Goal: Information Seeking & Learning: Learn about a topic

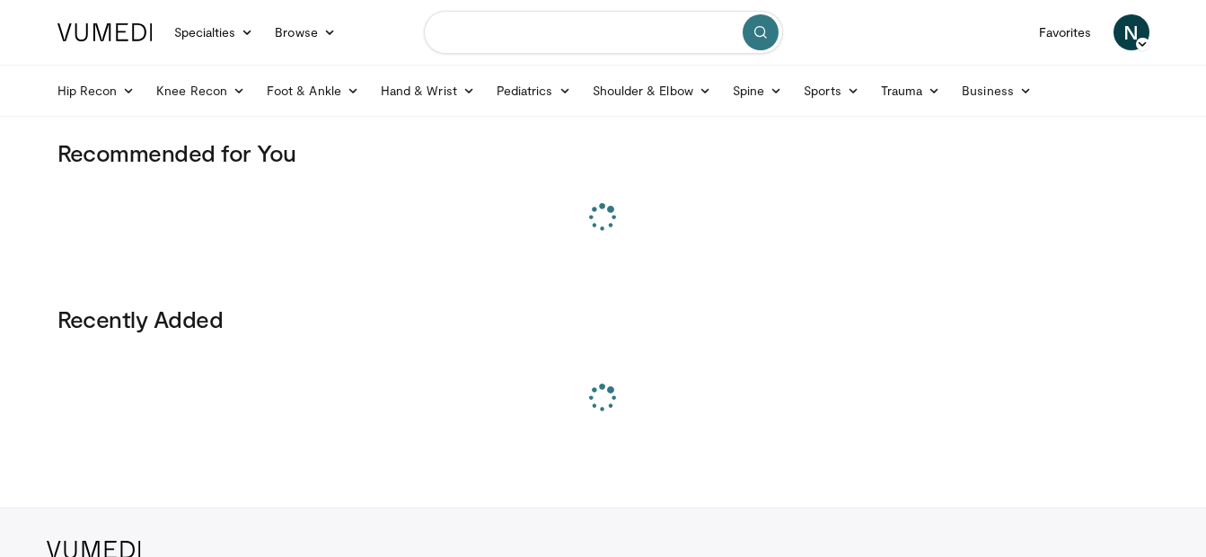
click at [598, 23] on input "Search topics, interventions" at bounding box center [603, 32] width 359 height 43
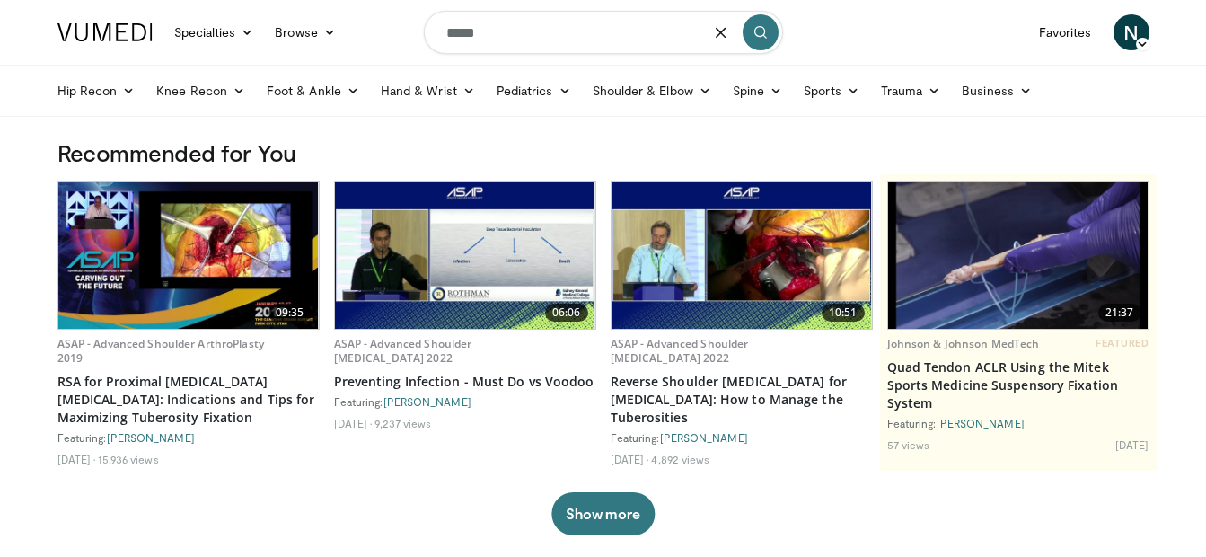
type input "*****"
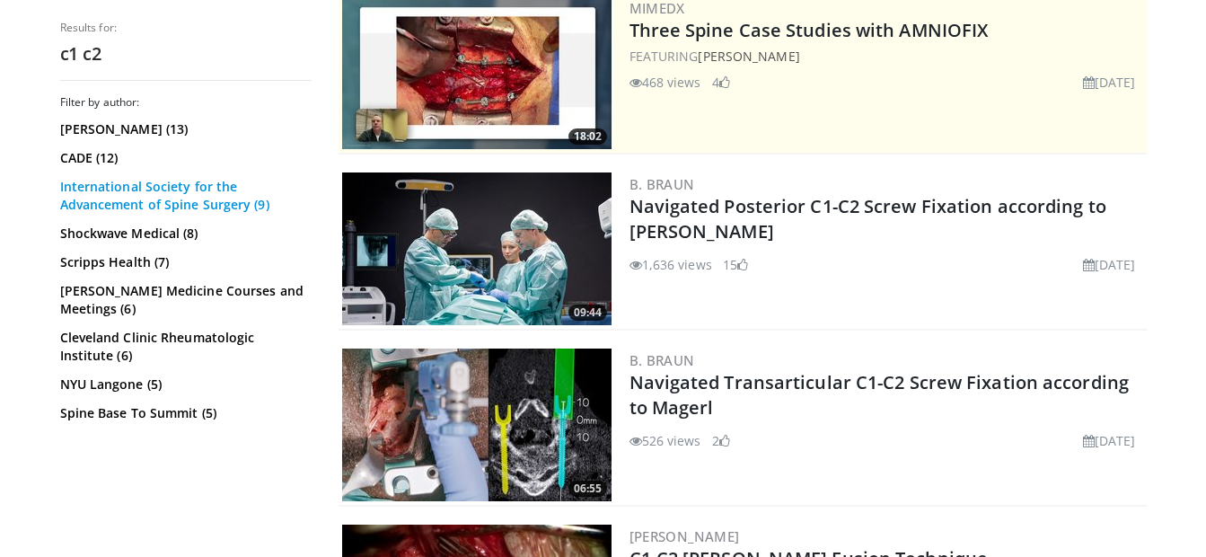
scroll to position [384, 0]
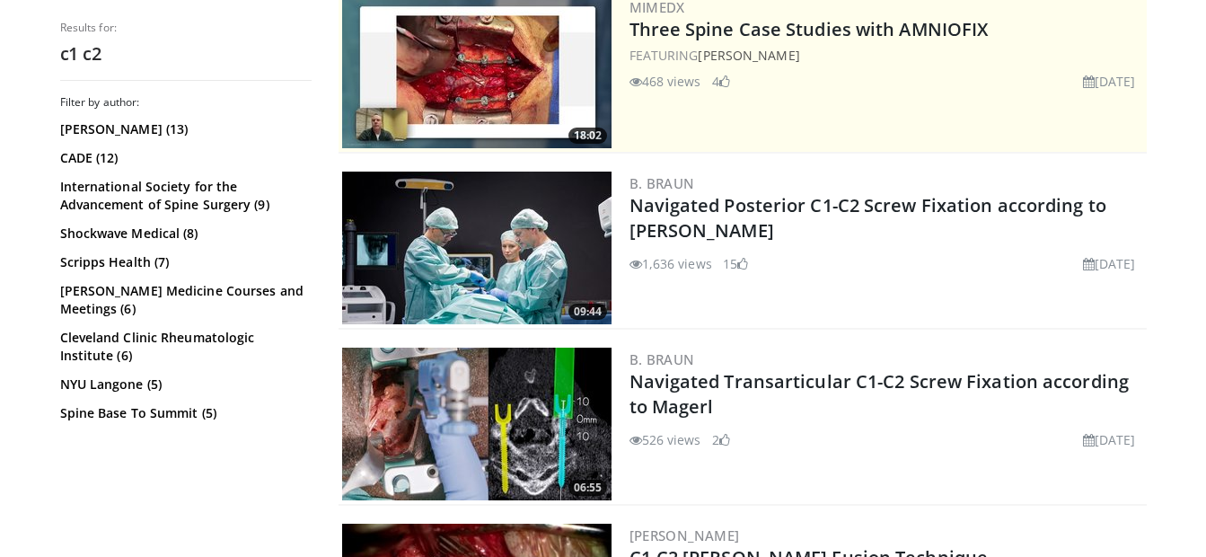
click at [481, 239] on img at bounding box center [476, 248] width 269 height 153
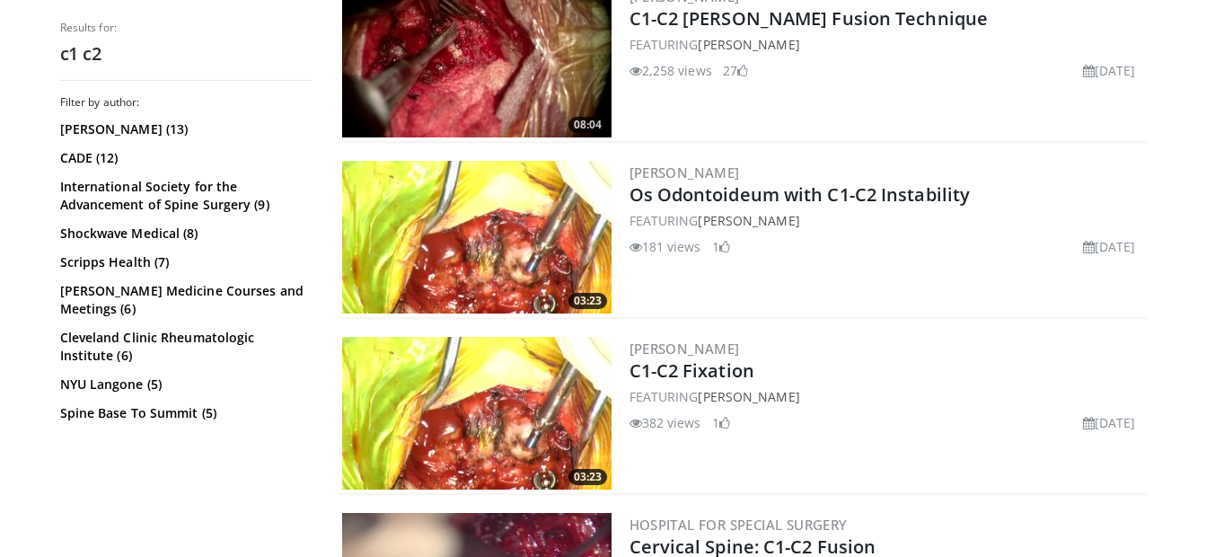
scroll to position [970, 0]
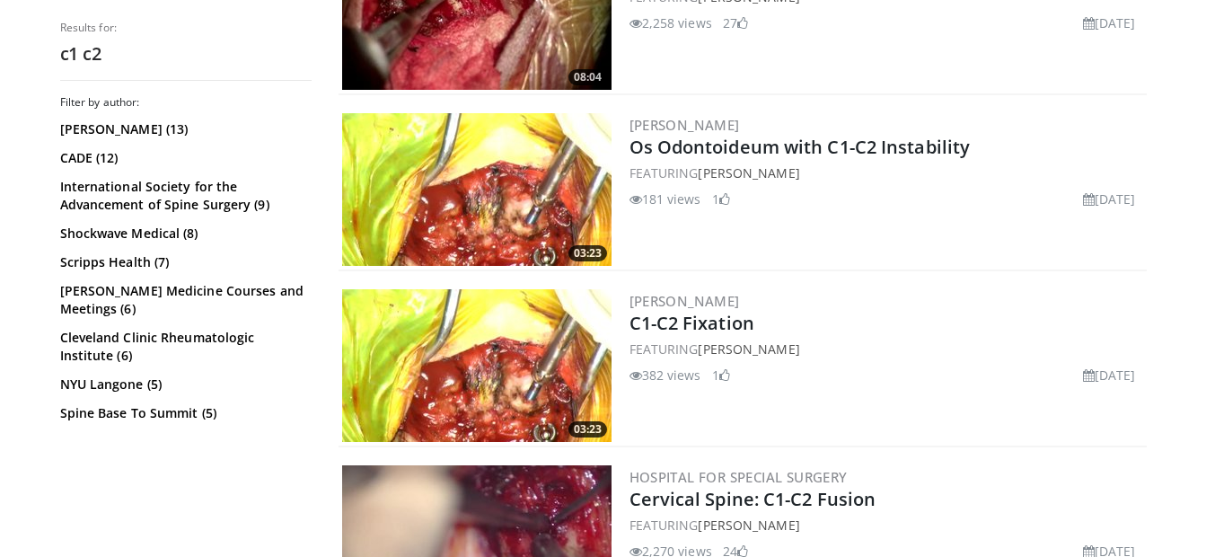
click at [517, 365] on img at bounding box center [476, 365] width 269 height 153
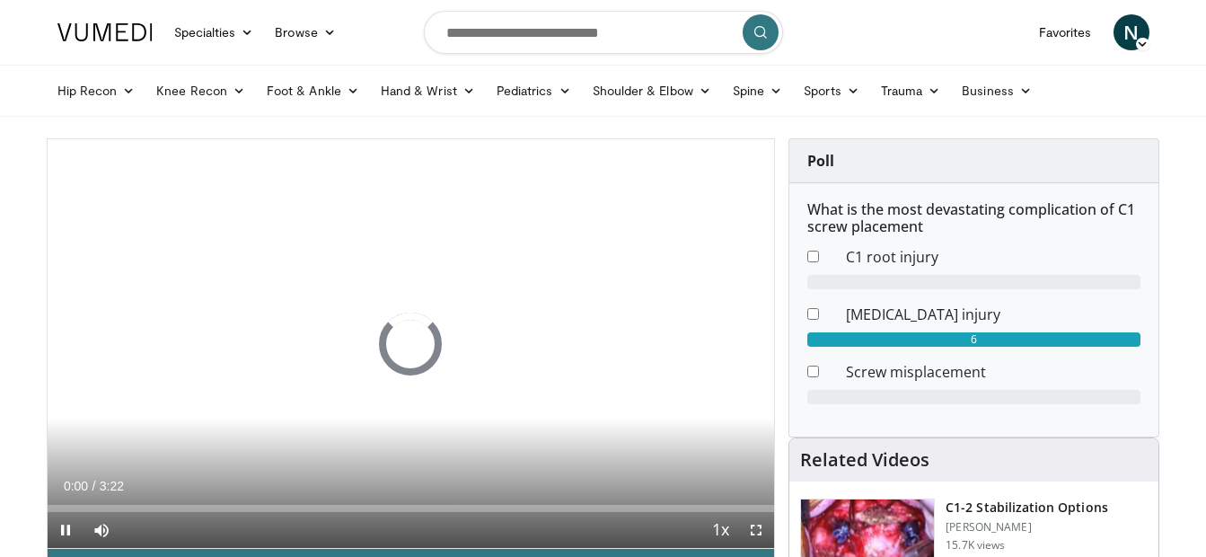
scroll to position [163, 0]
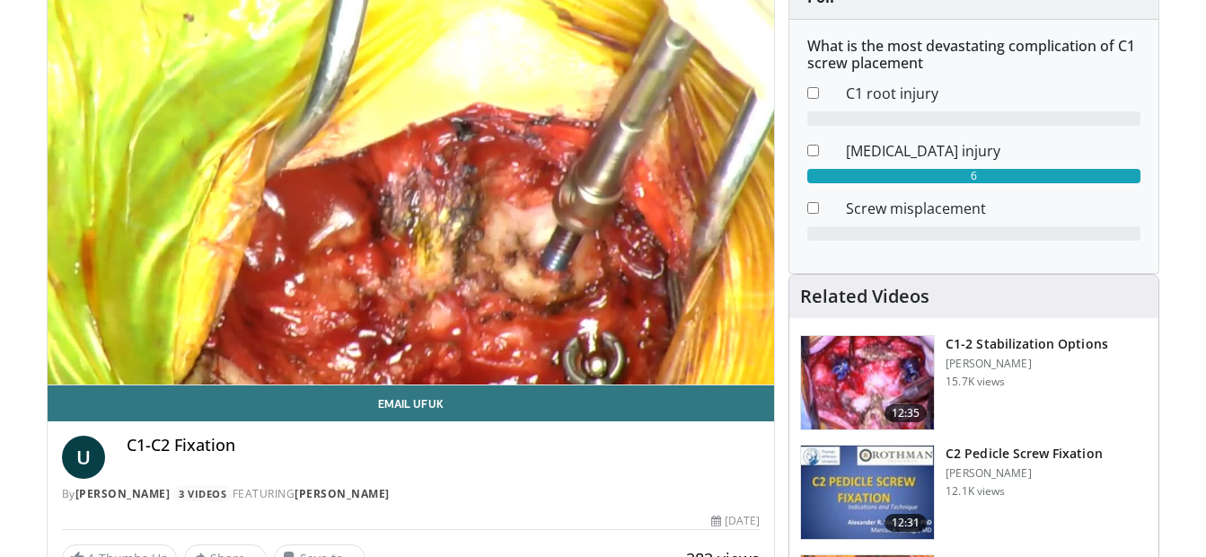
click at [858, 367] on img at bounding box center [867, 382] width 133 height 93
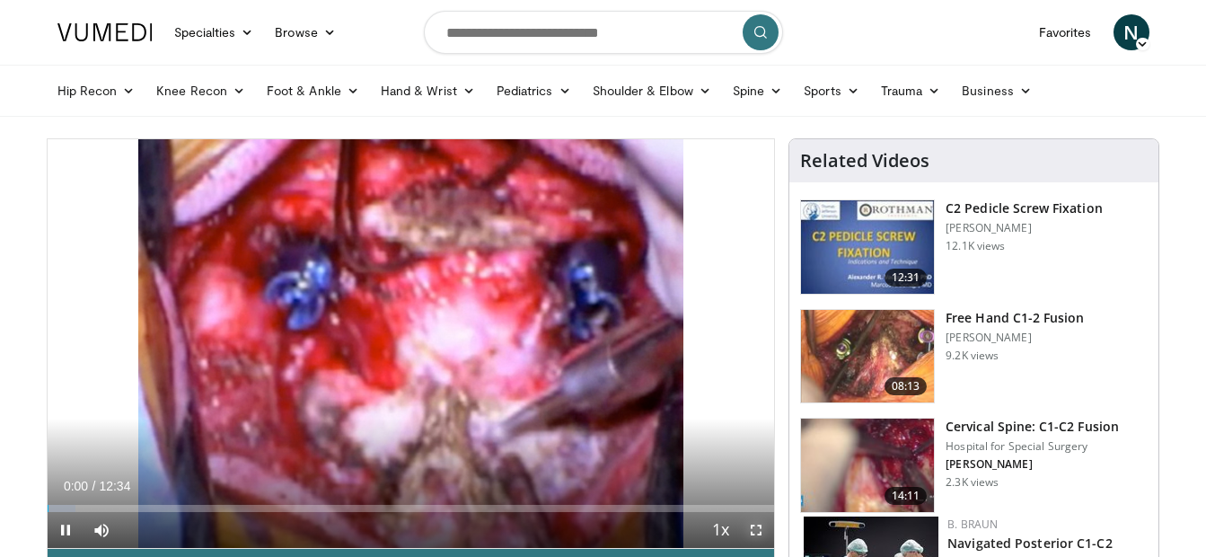
click at [763, 532] on span "Video Player" at bounding box center [756, 530] width 36 height 36
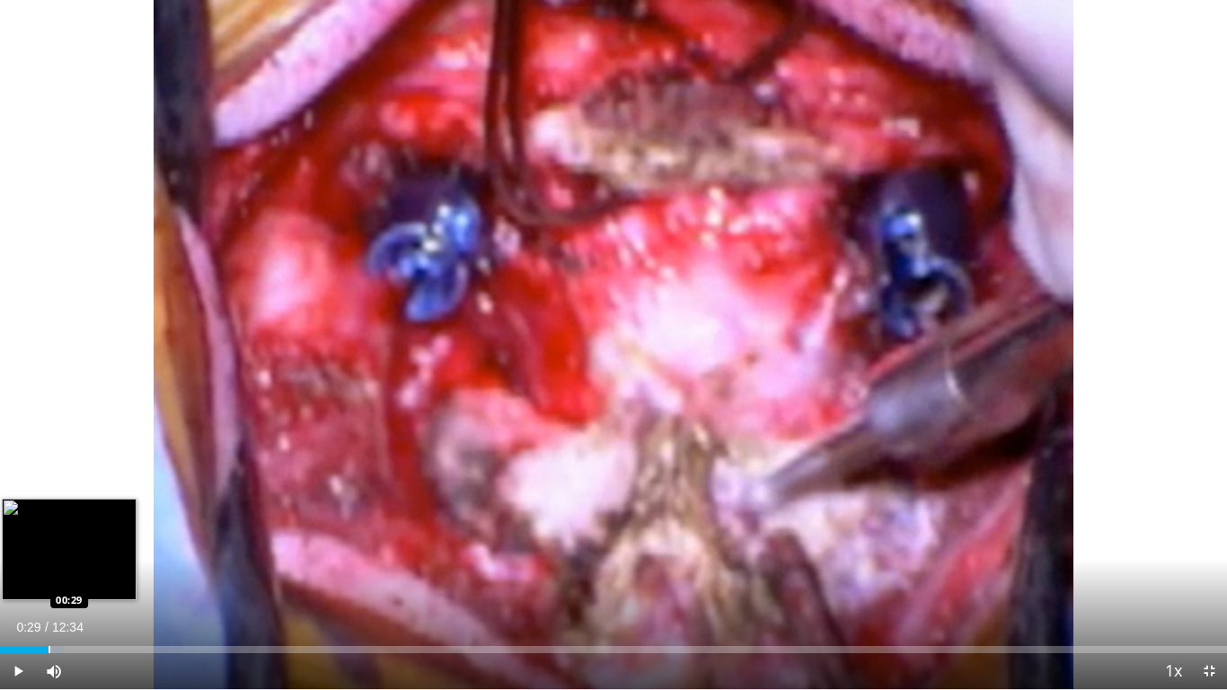
click at [49, 556] on div "Loaded : 5.28% 00:29 00:29" at bounding box center [613, 644] width 1227 height 17
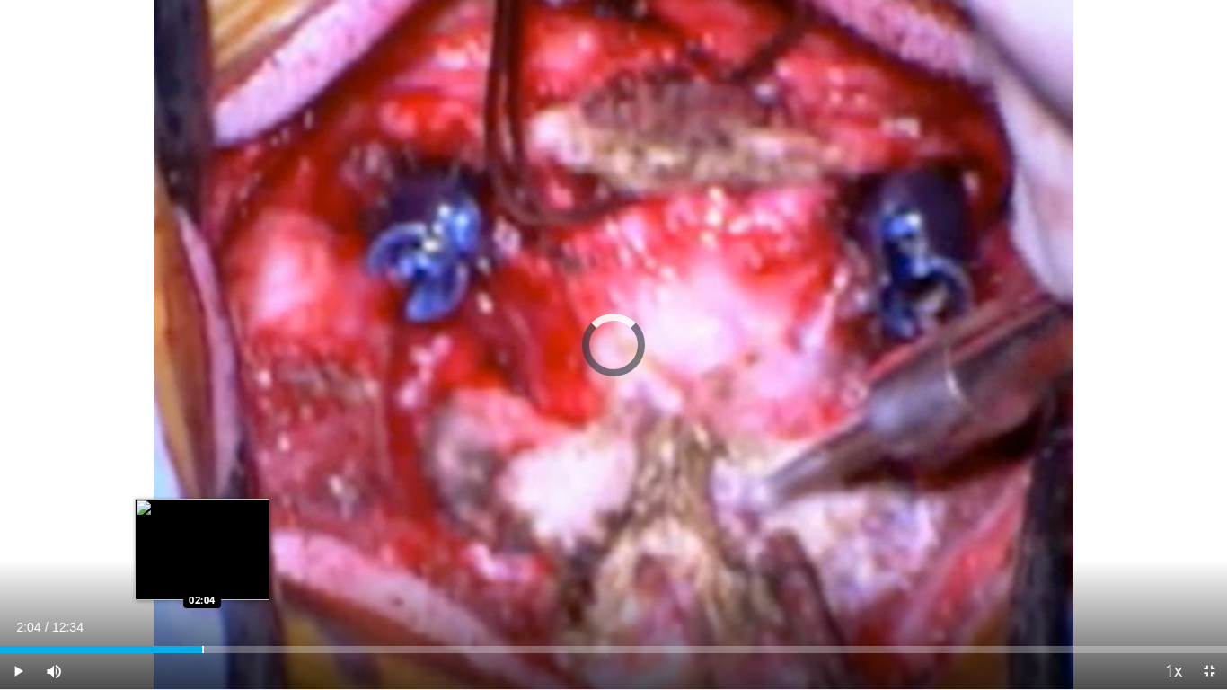
click at [202, 556] on div "Progress Bar" at bounding box center [203, 649] width 2 height 7
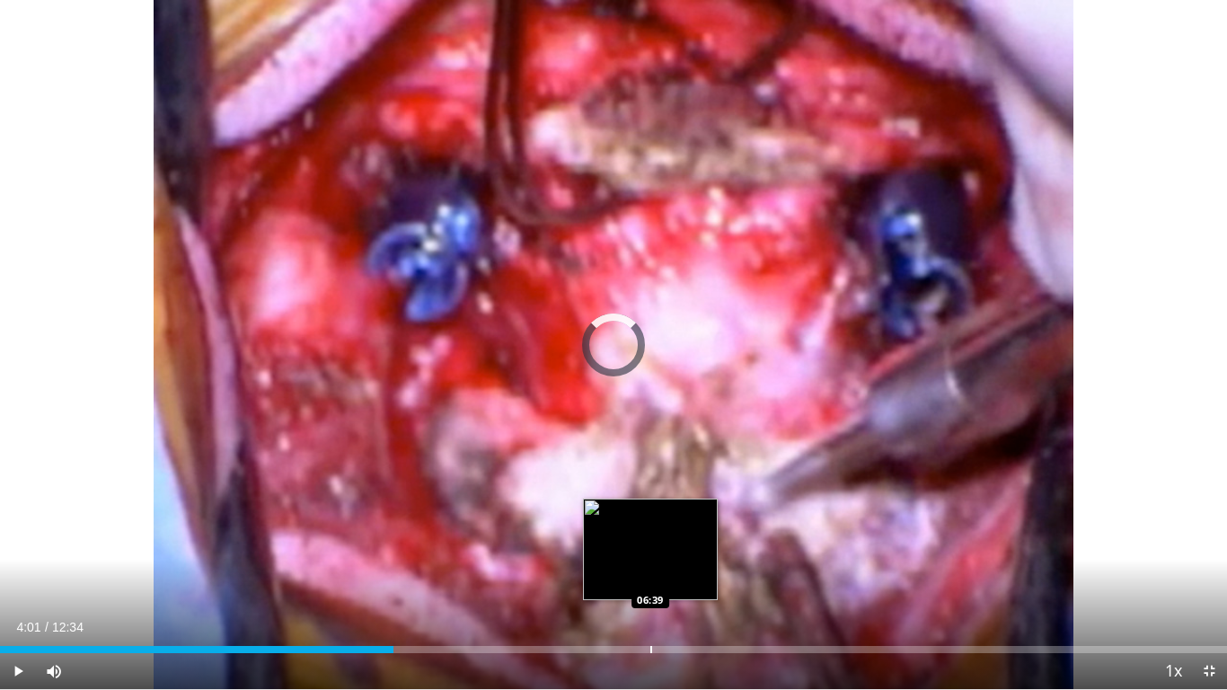
drag, startPoint x: 393, startPoint y: 641, endPoint x: 913, endPoint y: 650, distance: 519.2
click at [913, 556] on div "Loaded : 0.00% 06:39 06:39" at bounding box center [613, 644] width 1227 height 17
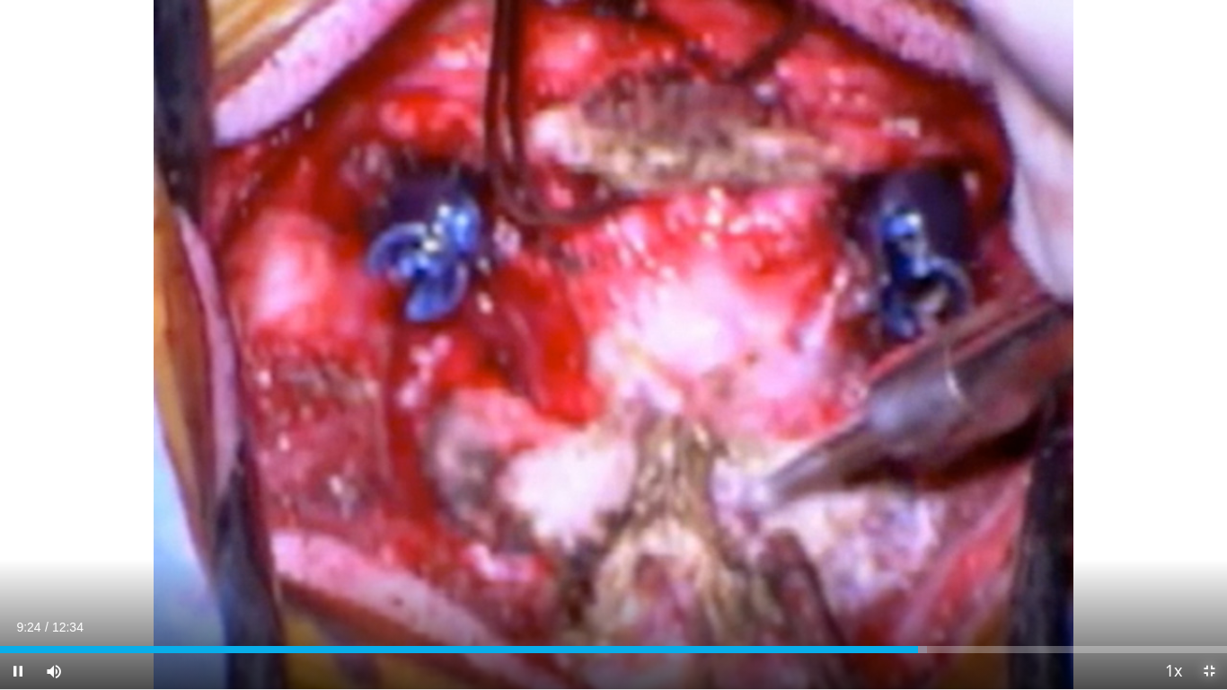
click at [1205, 556] on span "Video Player" at bounding box center [1209, 671] width 36 height 36
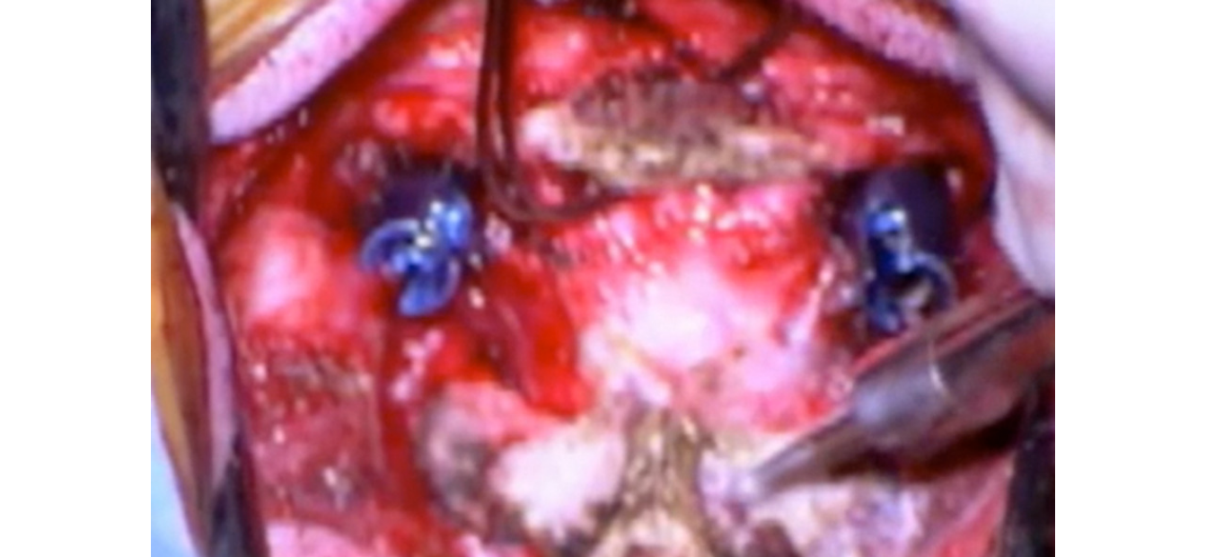
scroll to position [65, 0]
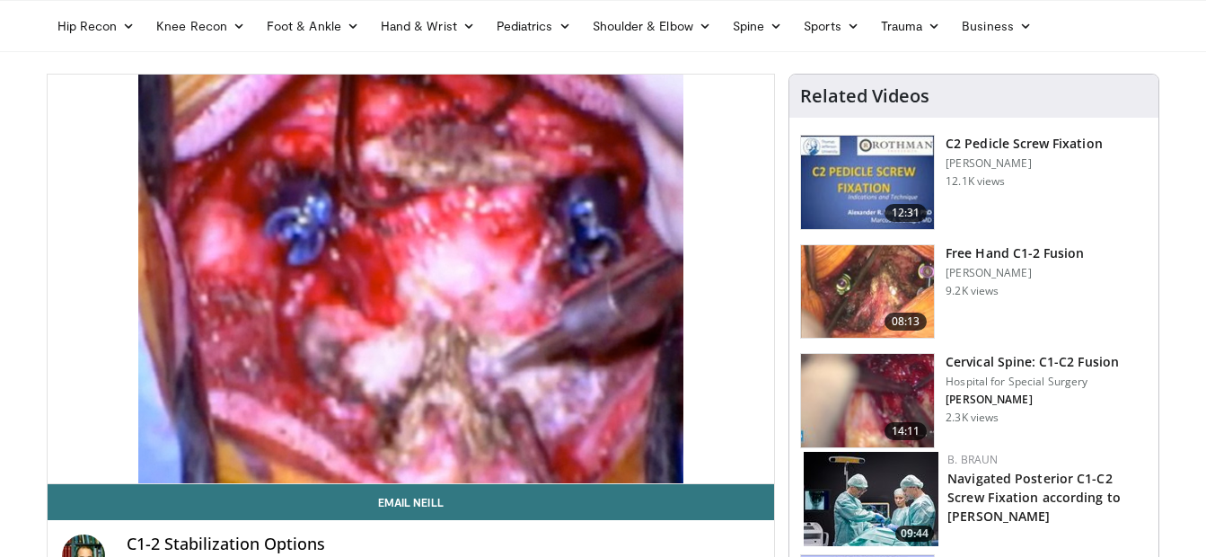
click at [851, 286] on img at bounding box center [867, 291] width 133 height 93
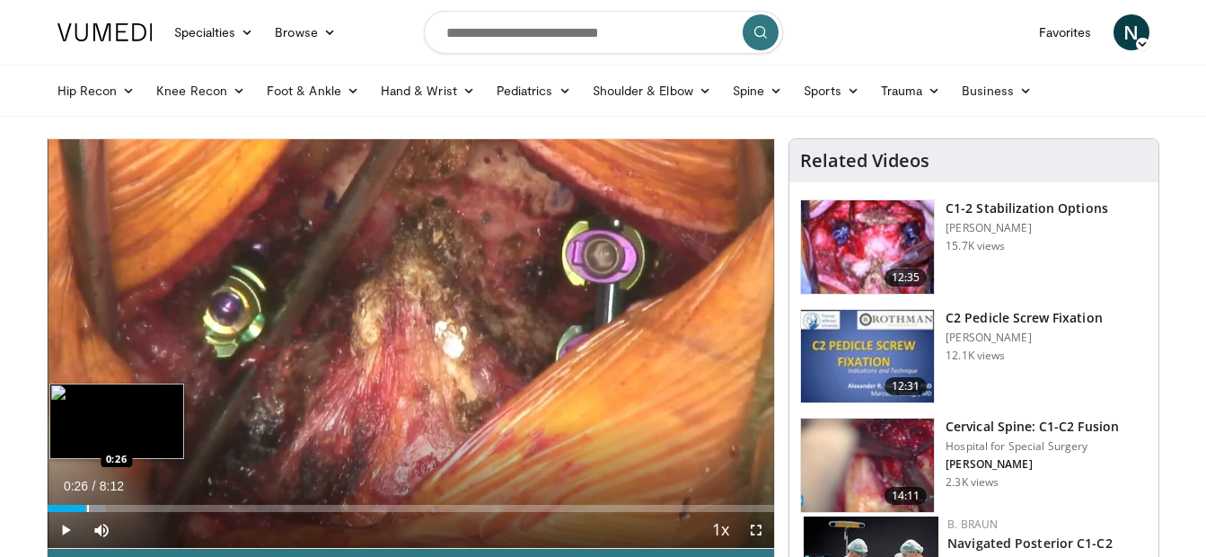
click at [87, 505] on div "Progress Bar" at bounding box center [88, 508] width 2 height 7
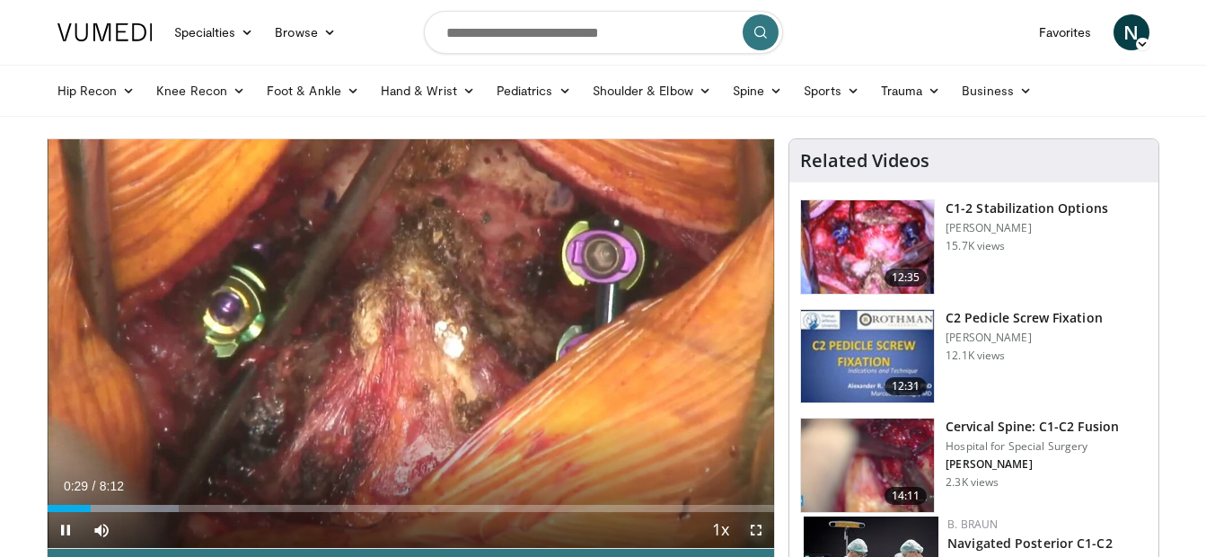
click at [755, 526] on span "Video Player" at bounding box center [756, 530] width 36 height 36
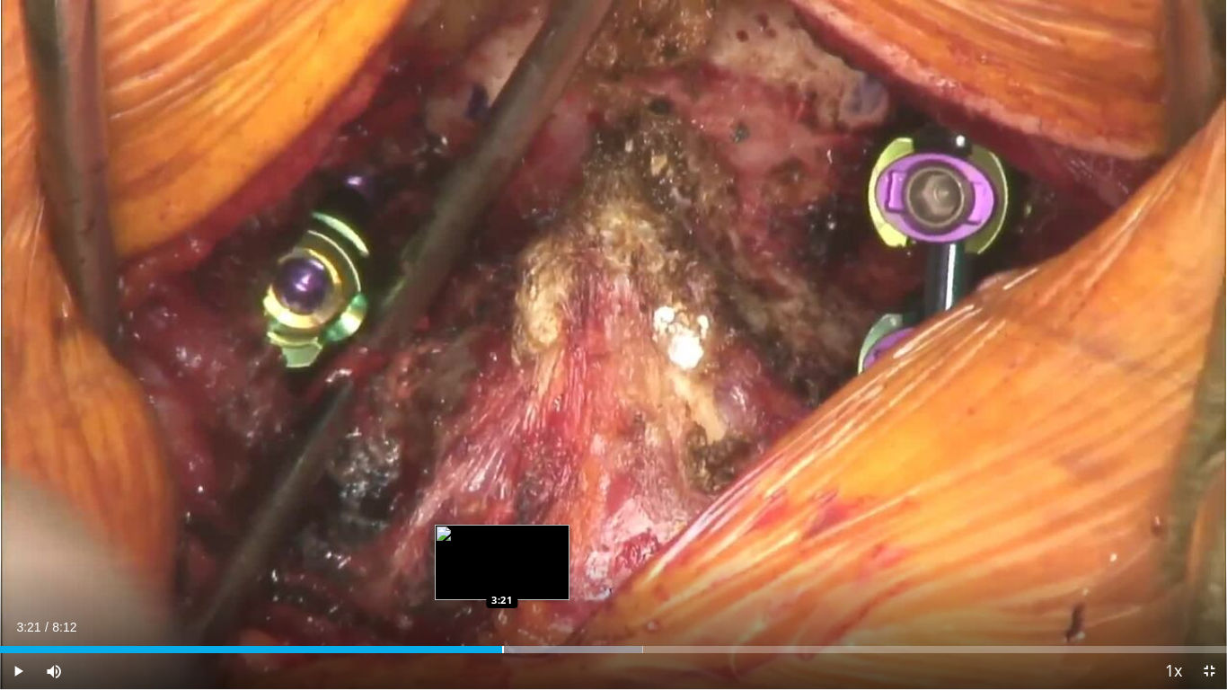
click at [502, 556] on div "Loaded : 52.38% 3:21 3:21" at bounding box center [613, 644] width 1227 height 17
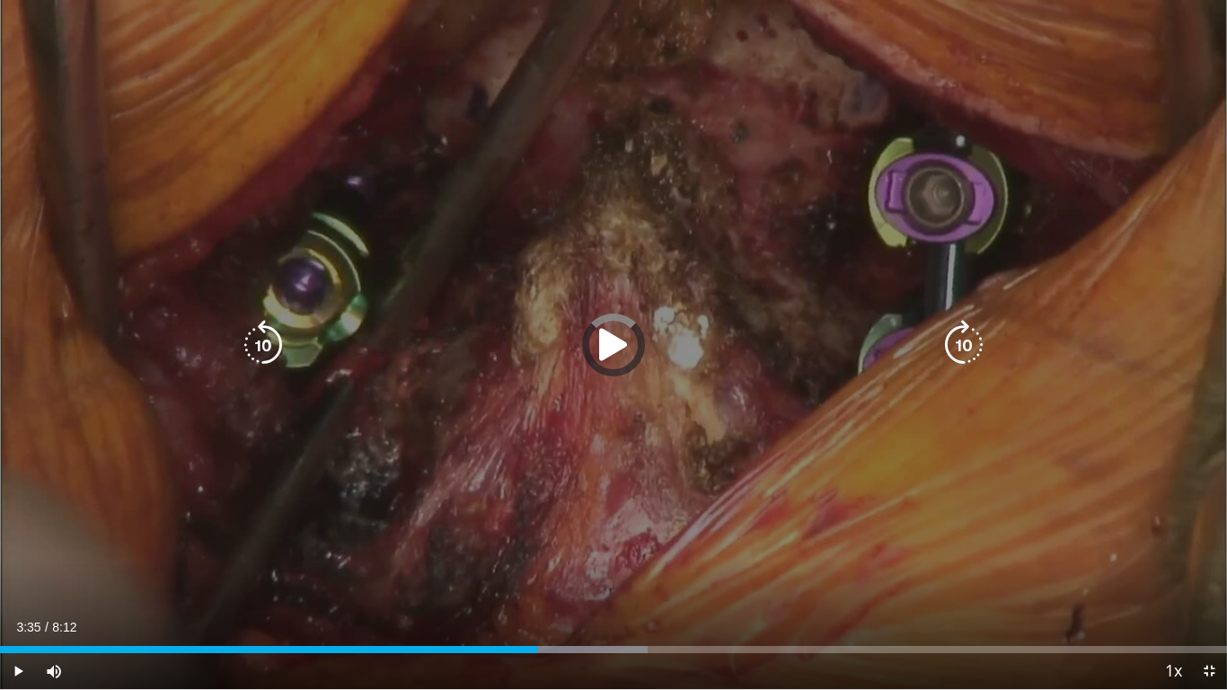
drag, startPoint x: 521, startPoint y: 645, endPoint x: 541, endPoint y: 645, distance: 19.8
click at [541, 556] on div "Loaded : 52.81% 3:35 3:36" at bounding box center [613, 644] width 1227 height 17
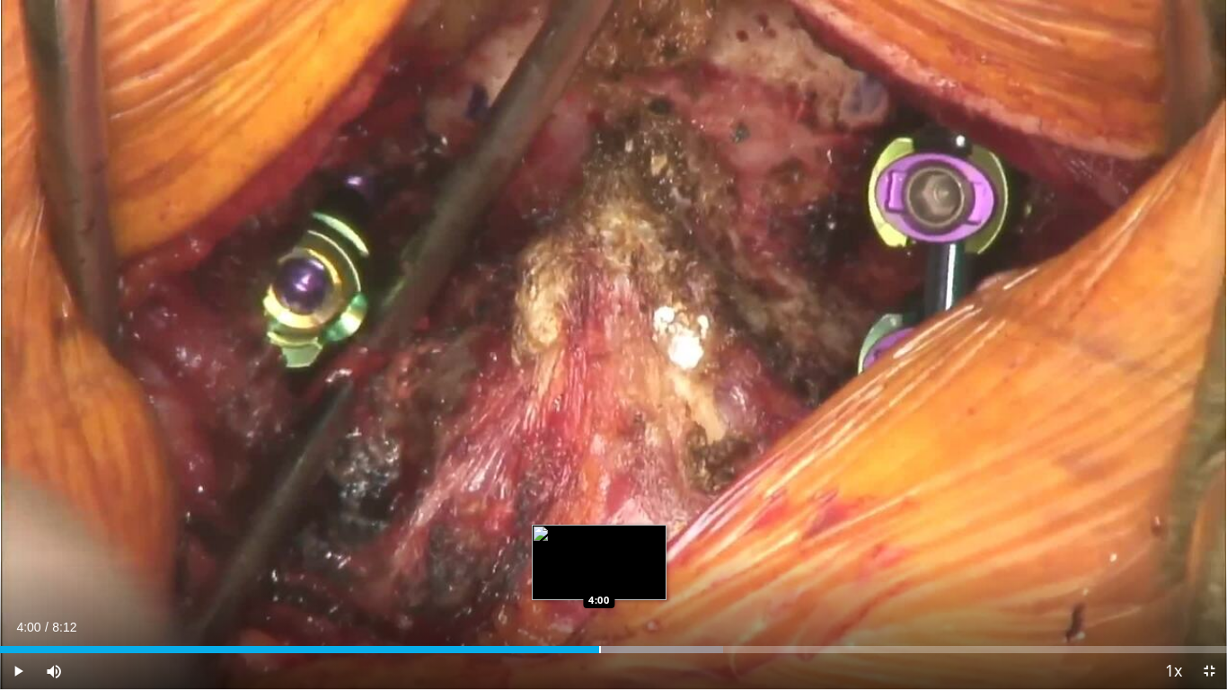
drag, startPoint x: 599, startPoint y: 645, endPoint x: 616, endPoint y: 645, distance: 17.1
click at [616, 556] on div "Loaded : 58.91% 4:00 4:00" at bounding box center [613, 644] width 1227 height 17
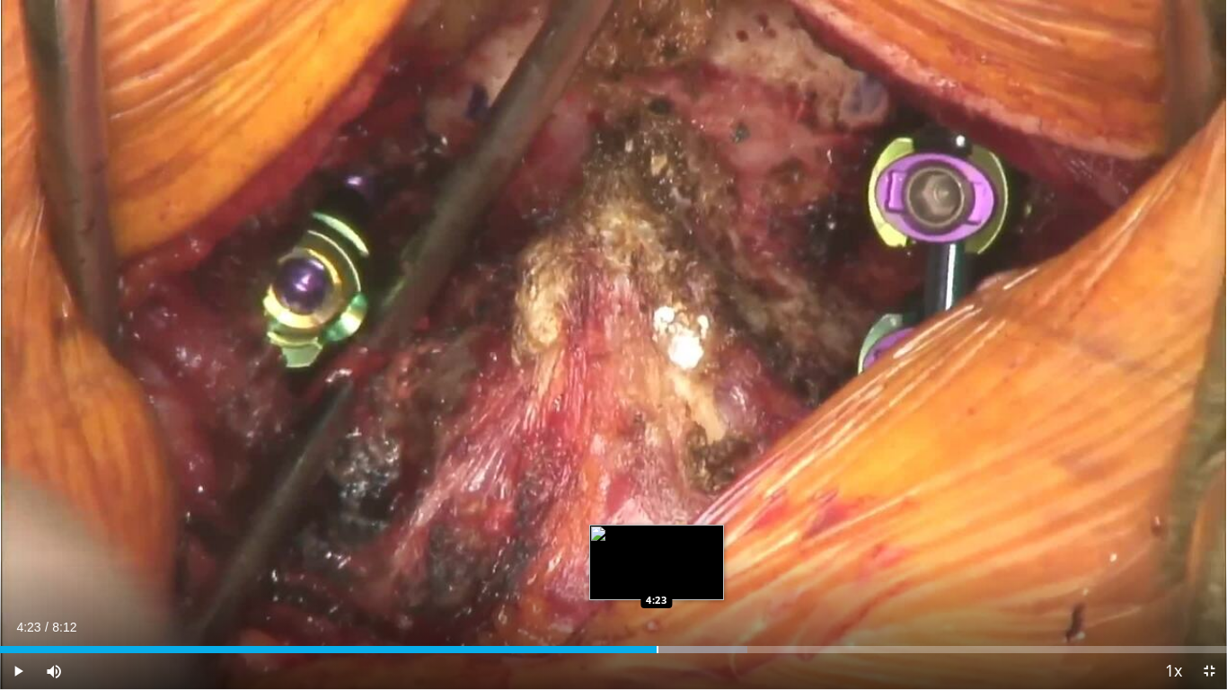
click at [657, 556] on div "Progress Bar" at bounding box center [658, 649] width 2 height 7
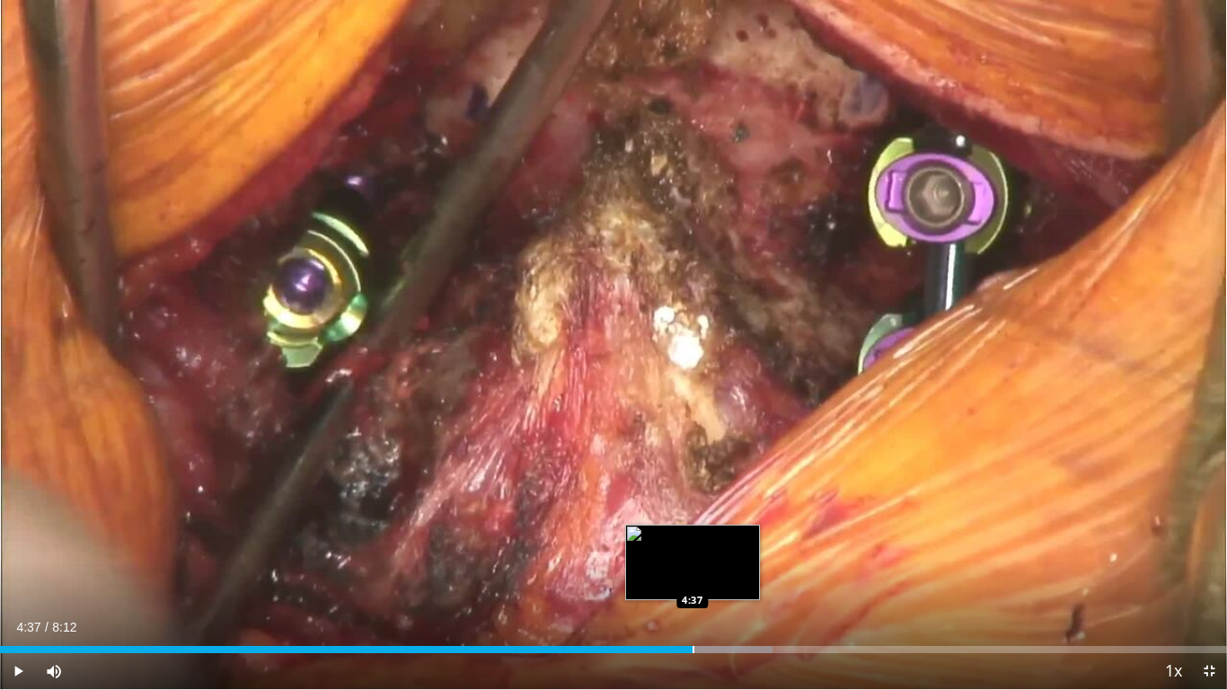
click at [693, 556] on div "Progress Bar" at bounding box center [694, 649] width 2 height 7
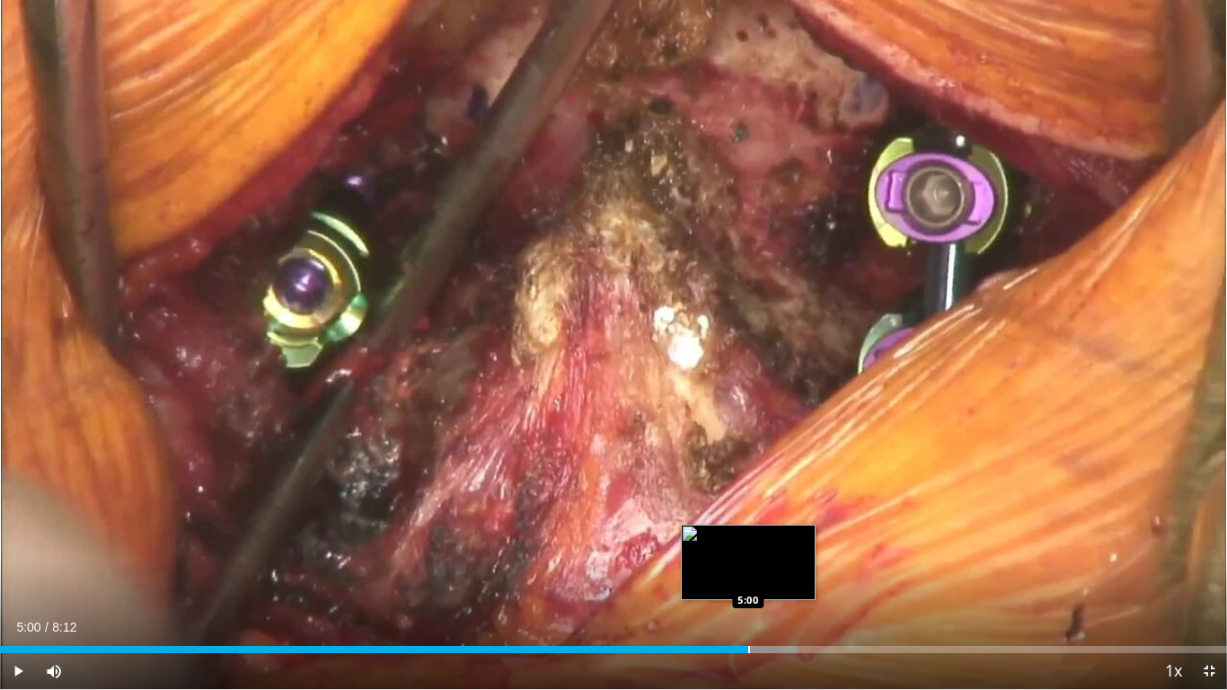
click at [749, 556] on div "Progress Bar" at bounding box center [749, 649] width 2 height 7
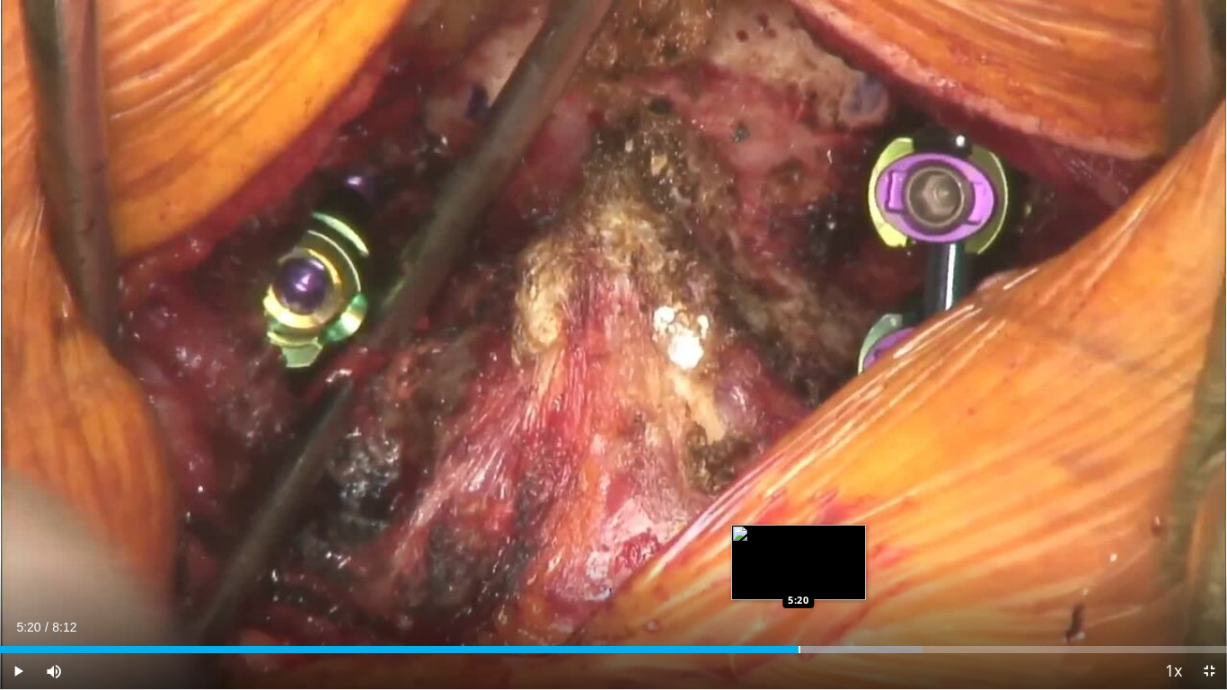
click at [798, 556] on div "Loaded : 75.16% 5:20 5:20" at bounding box center [613, 644] width 1227 height 17
click at [814, 556] on div "Loaded : 77.19% 5:20 5:26" at bounding box center [613, 644] width 1227 height 17
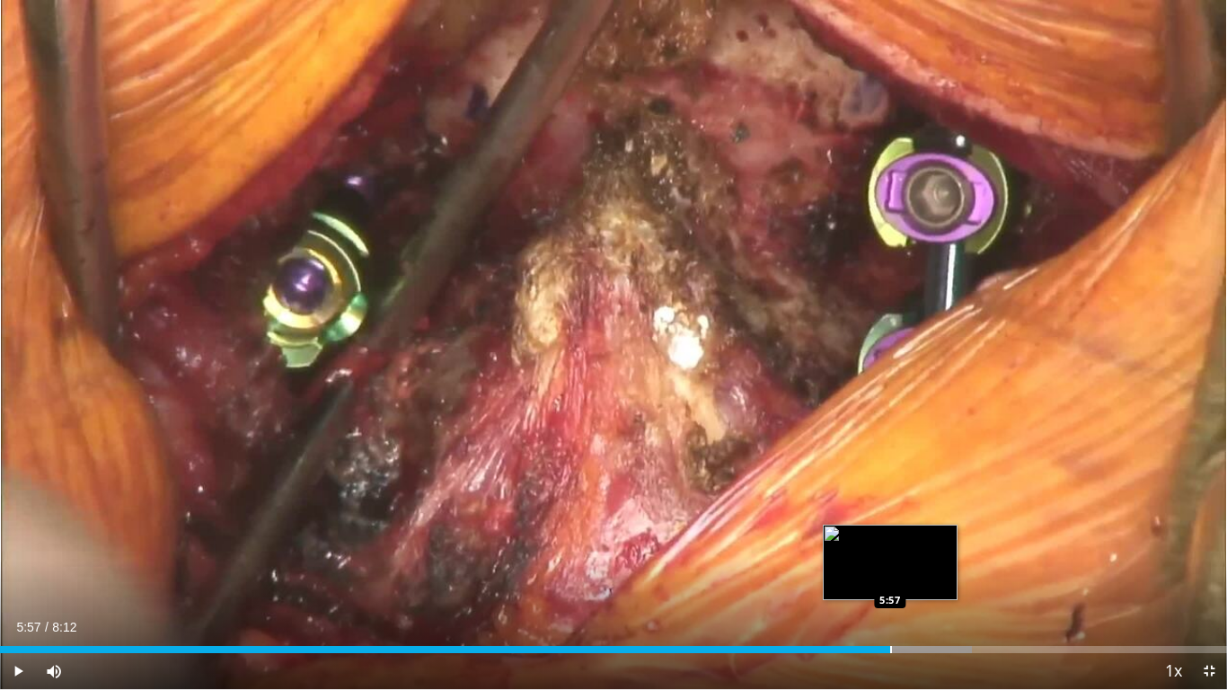
click at [890, 556] on div "Loaded : 79.22% 5:30 5:57" at bounding box center [613, 644] width 1227 height 17
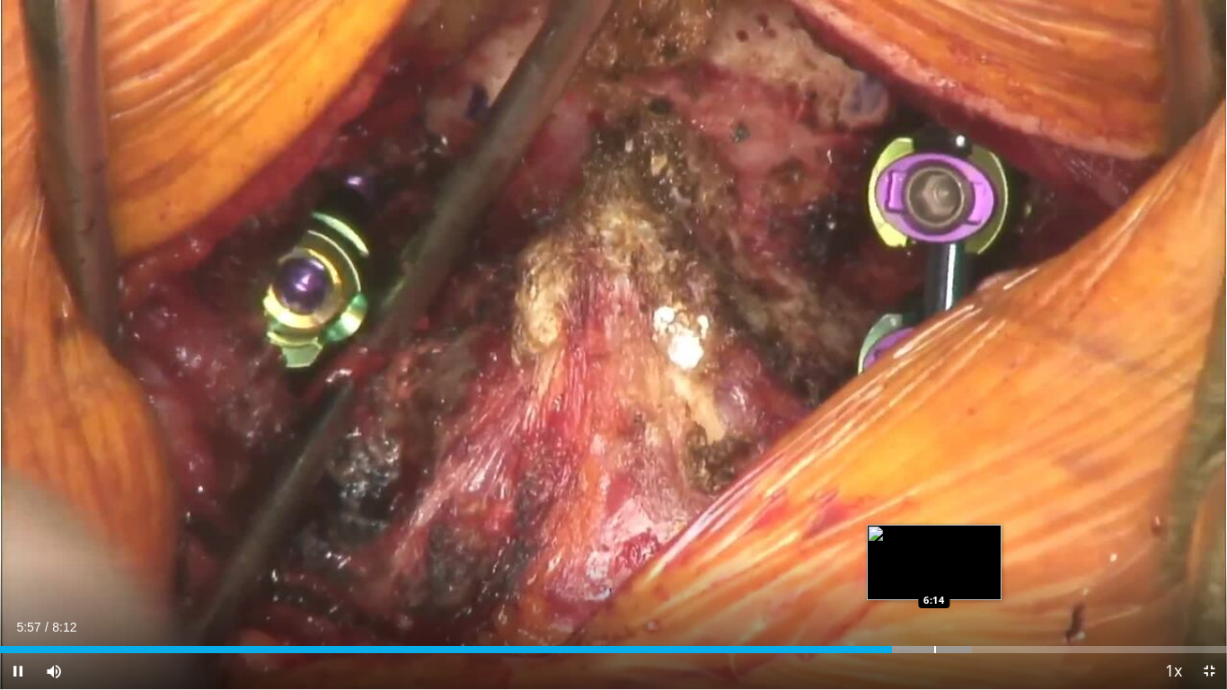
click at [938, 556] on div "Loaded : 79.22% 5:57 6:14" at bounding box center [613, 644] width 1227 height 17
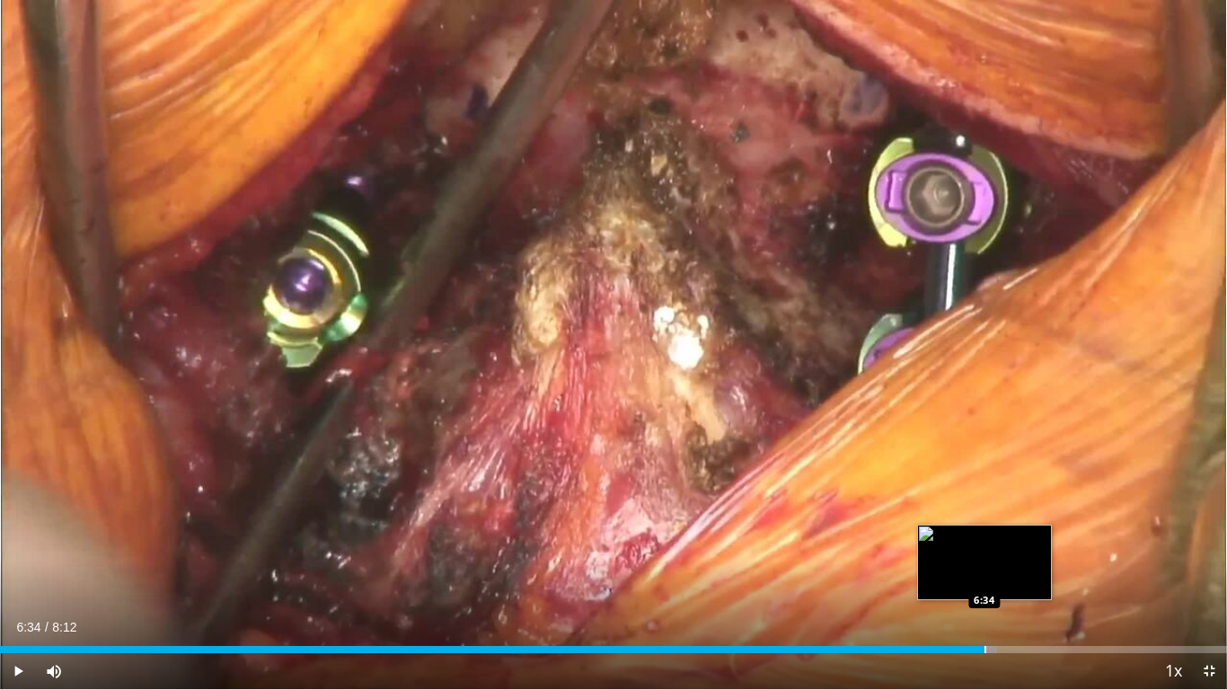
click at [984, 556] on div "Progress Bar" at bounding box center [985, 649] width 2 height 7
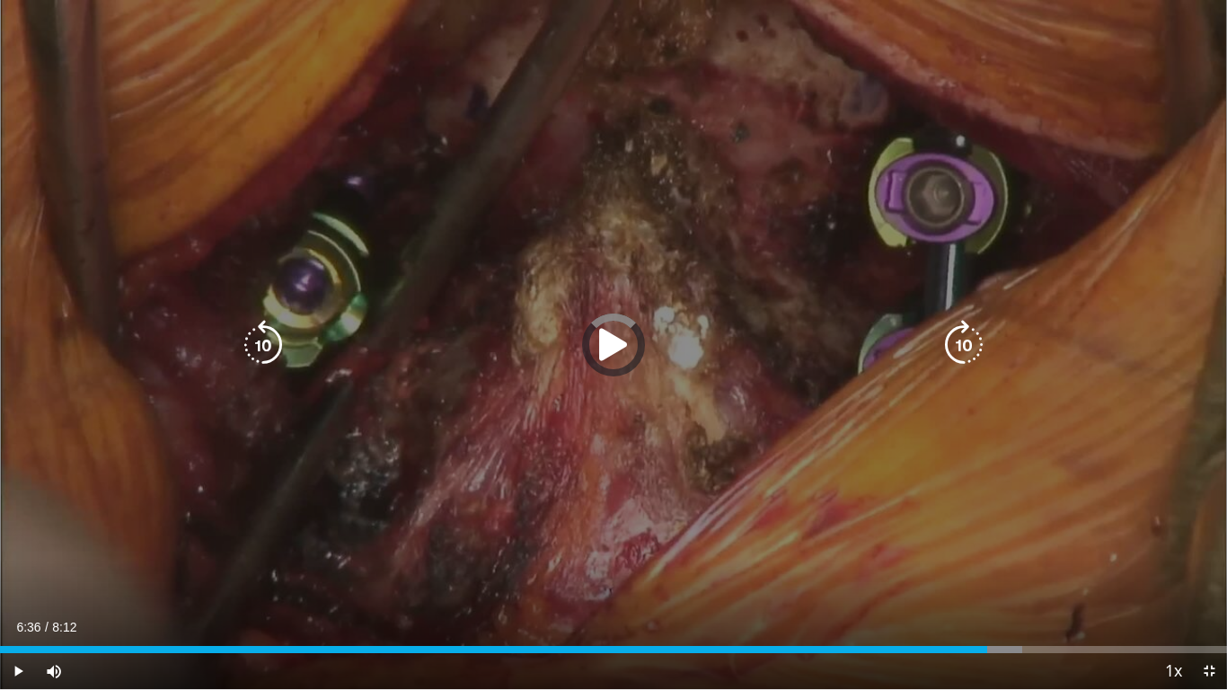
drag, startPoint x: 984, startPoint y: 646, endPoint x: 994, endPoint y: 642, distance: 10.5
click at [994, 556] on div "Loaded : 83.28% 6:36 6:36" at bounding box center [613, 644] width 1227 height 17
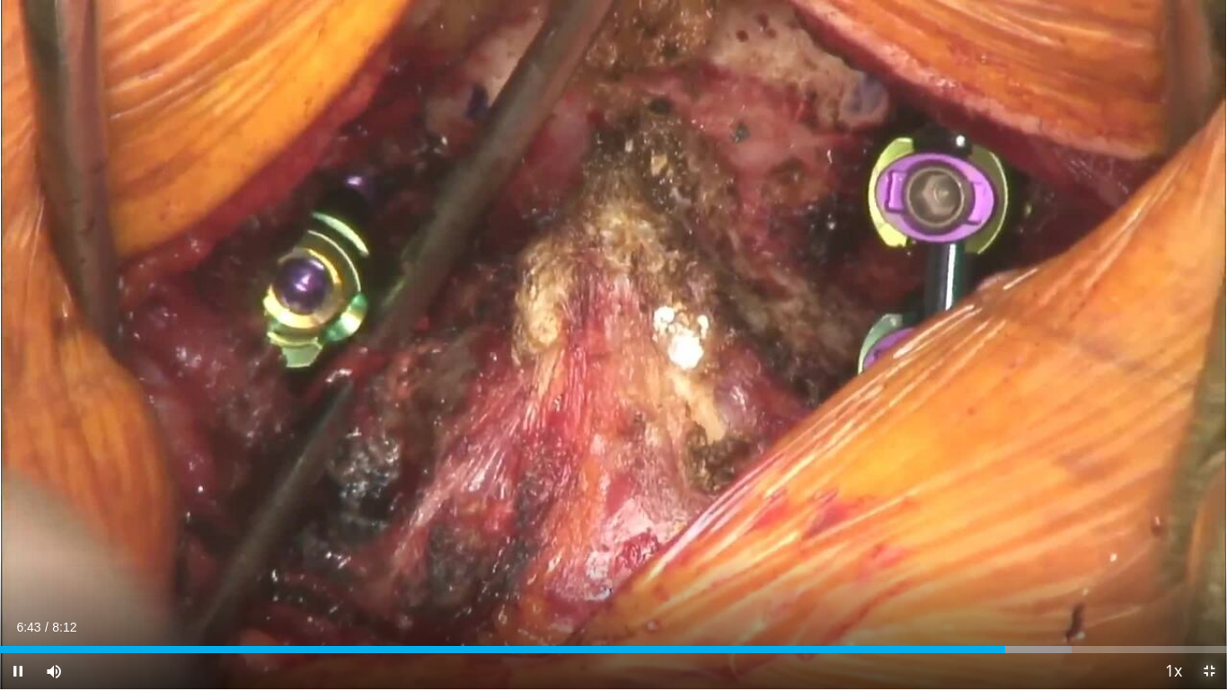
click at [1205, 556] on span "Video Player" at bounding box center [1209, 671] width 36 height 36
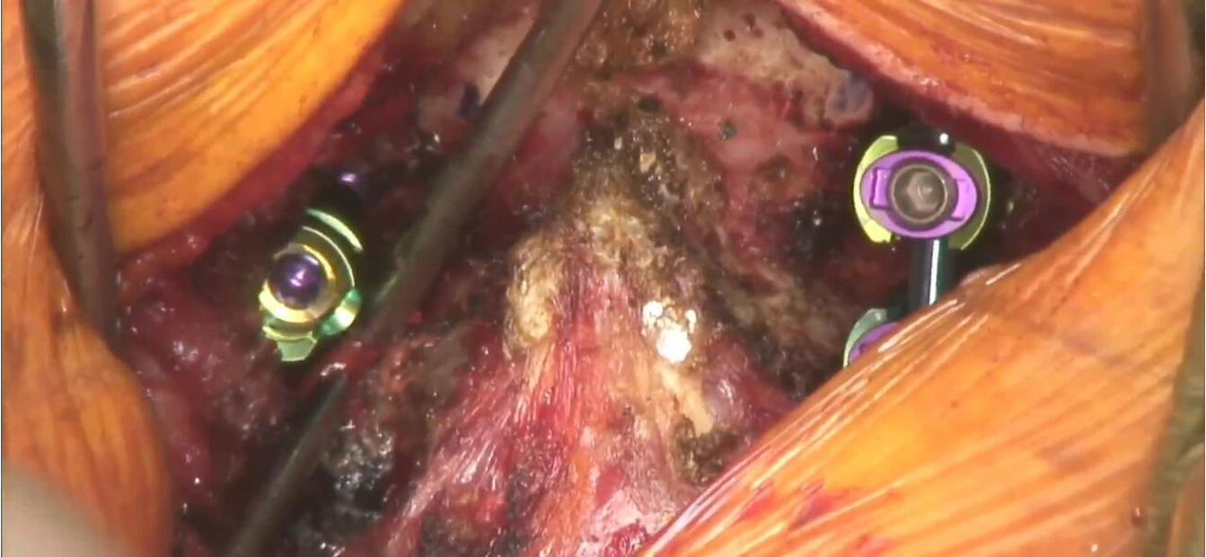
scroll to position [513, 0]
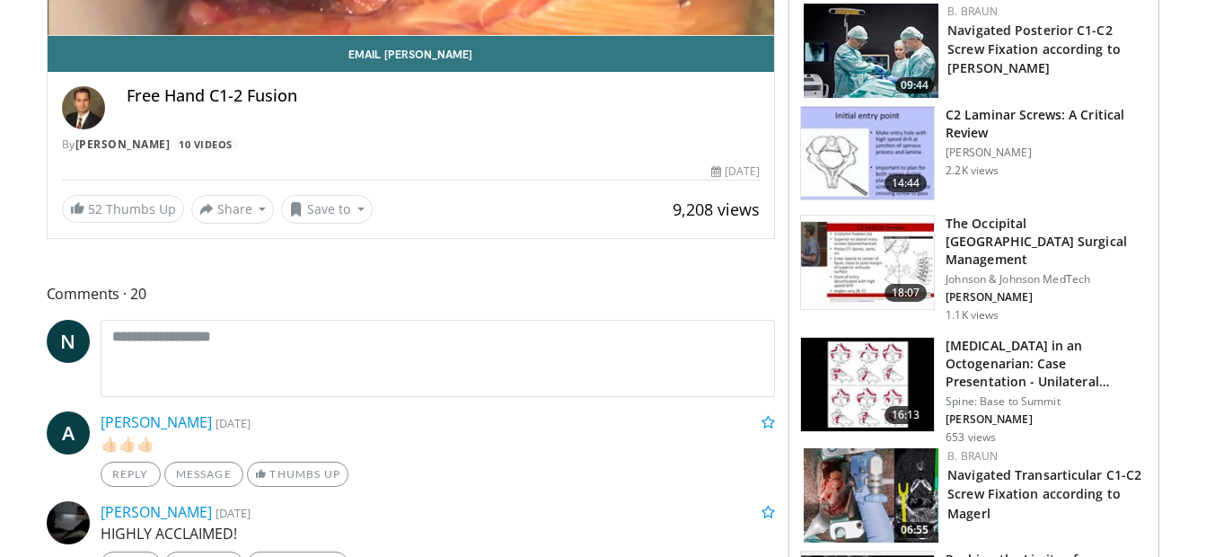
click at [851, 89] on img at bounding box center [871, 51] width 135 height 94
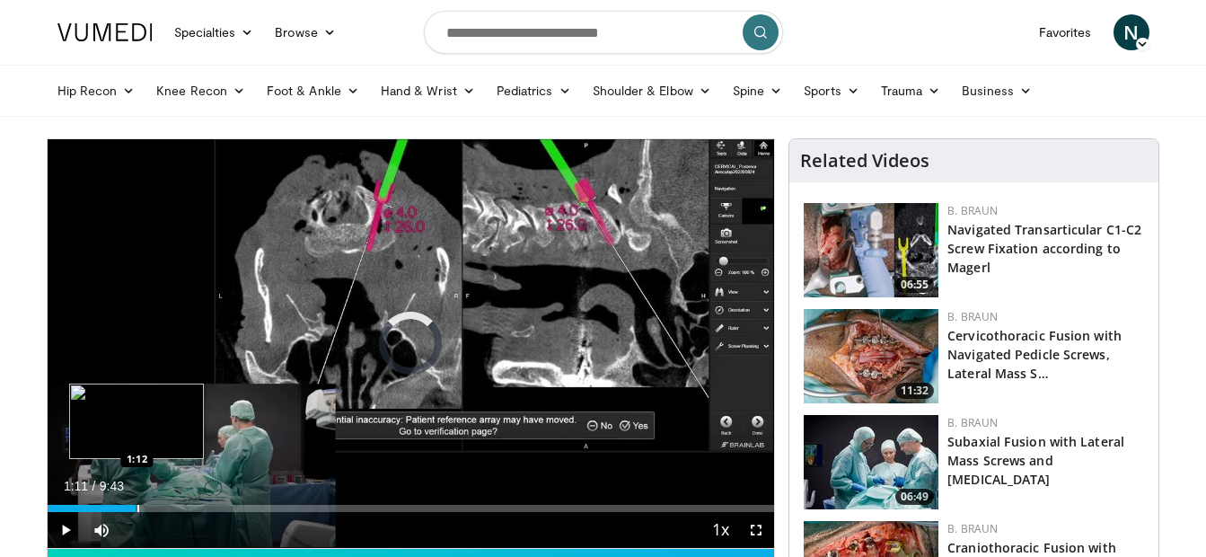
click at [137, 511] on div "Progress Bar" at bounding box center [138, 508] width 2 height 7
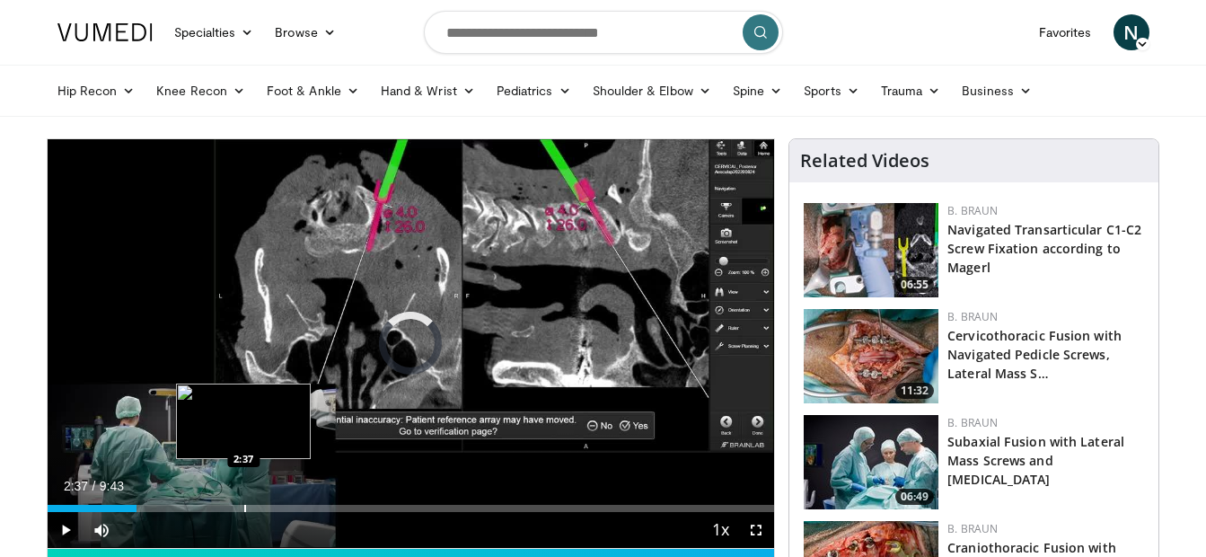
click at [244, 505] on div "Progress Bar" at bounding box center [245, 508] width 2 height 7
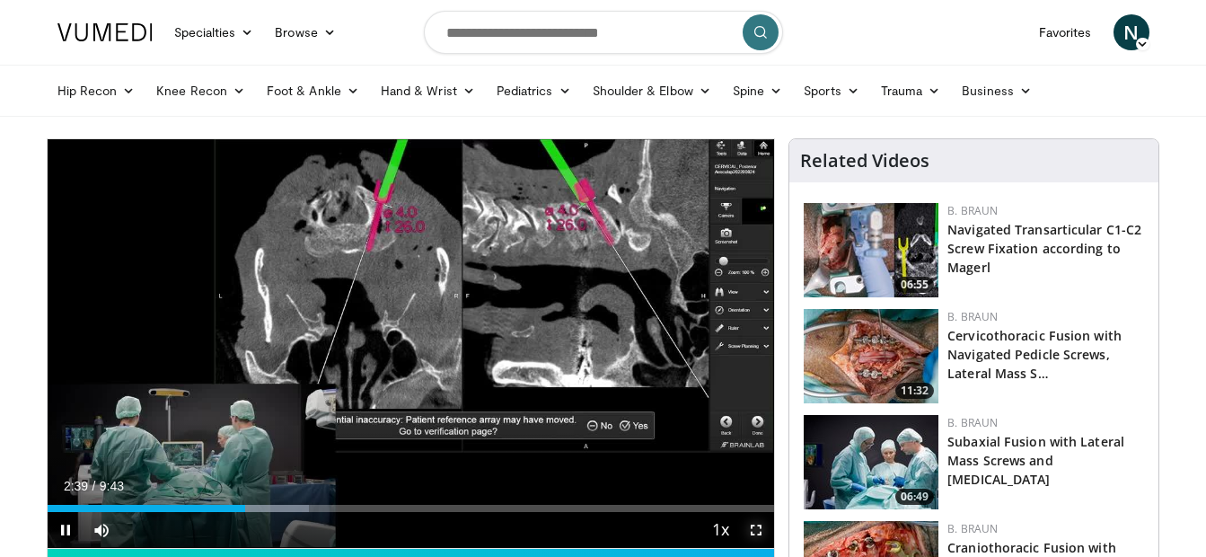
click at [762, 532] on span "Video Player" at bounding box center [756, 530] width 36 height 36
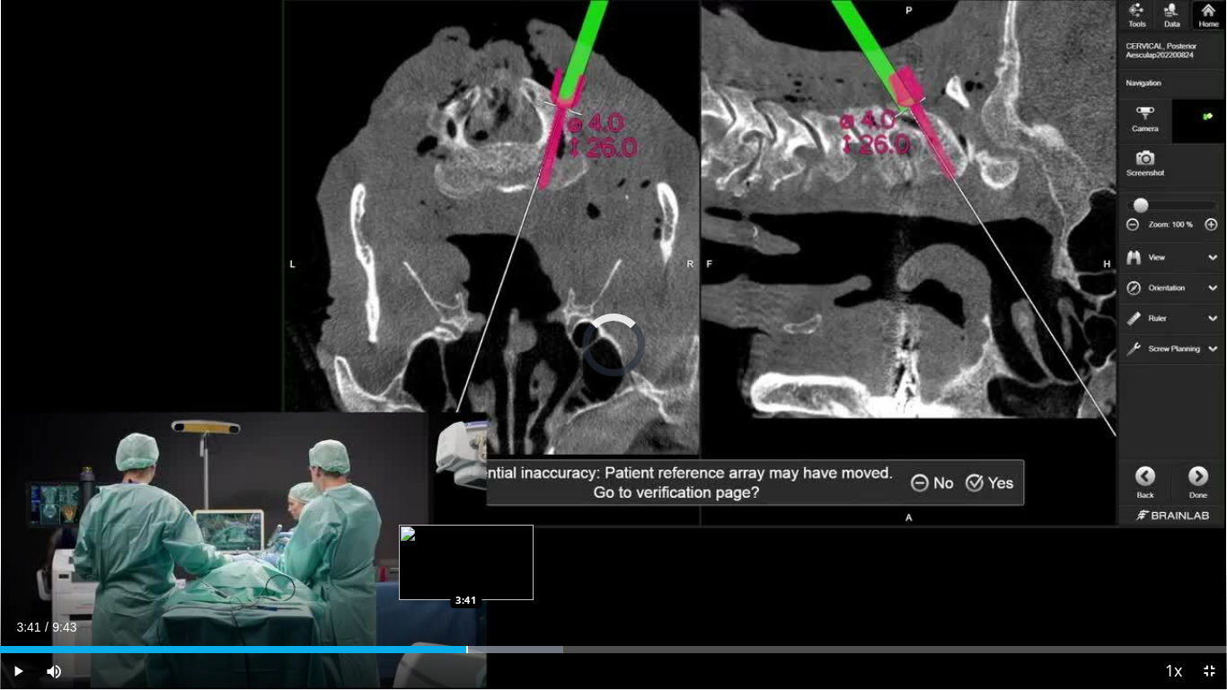
click at [465, 556] on div "Loaded : 45.87% 3:41 3:41" at bounding box center [613, 649] width 1227 height 7
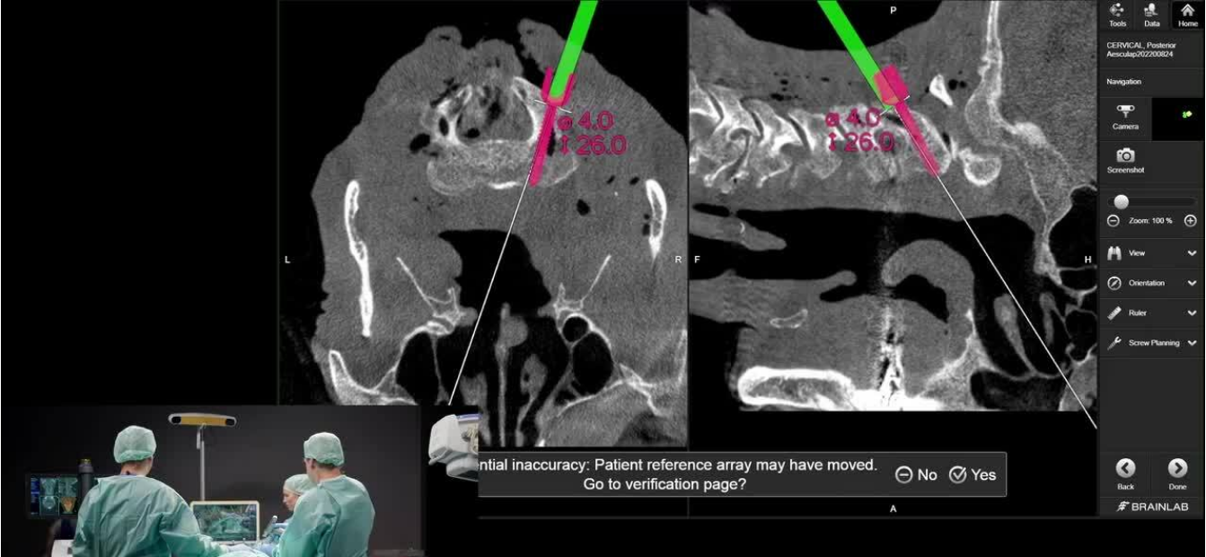
scroll to position [88, 0]
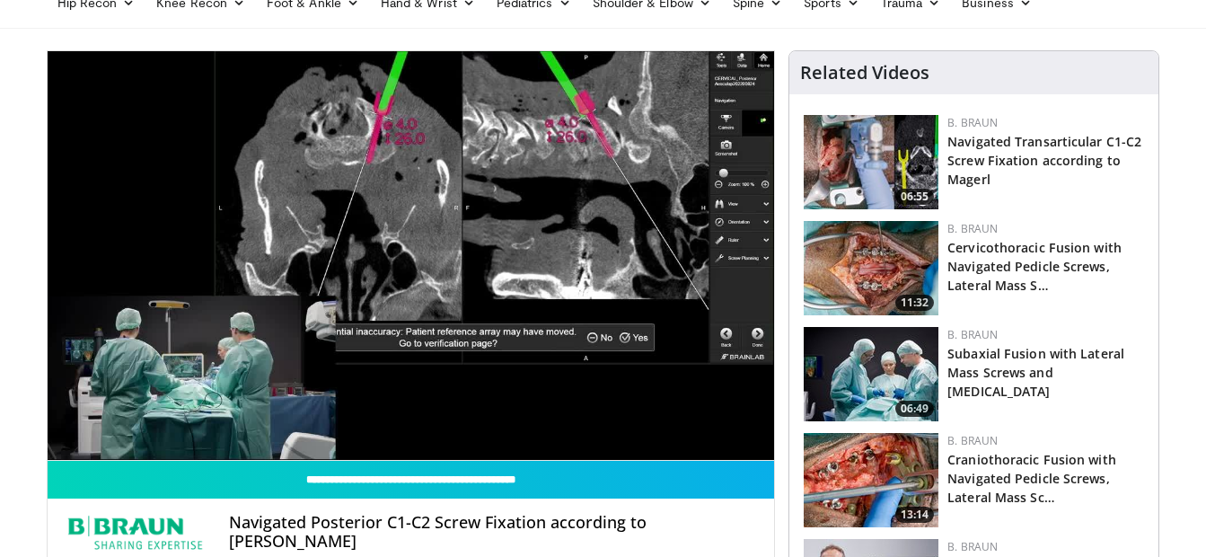
click at [857, 391] on img at bounding box center [871, 374] width 135 height 94
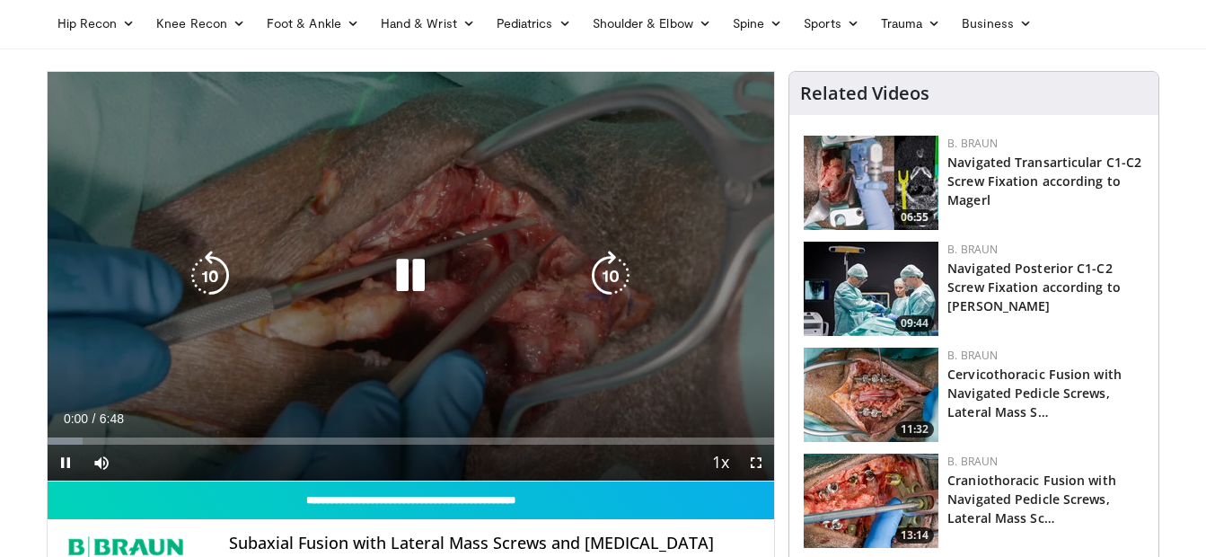
scroll to position [71, 0]
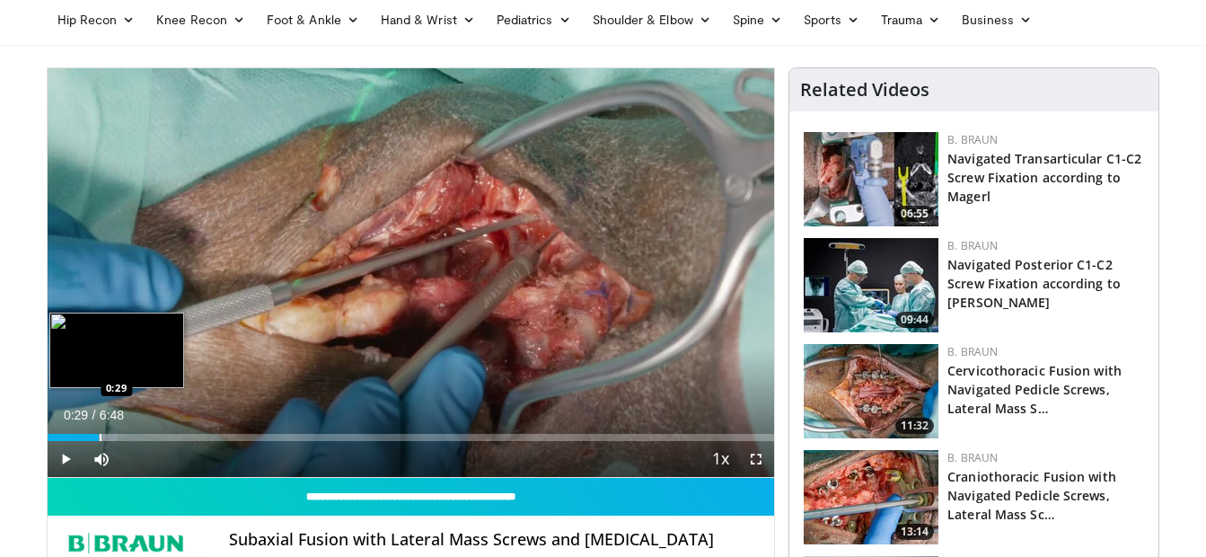
click at [99, 429] on div "Loaded : 9.70% 0:29 0:29" at bounding box center [412, 432] width 728 height 17
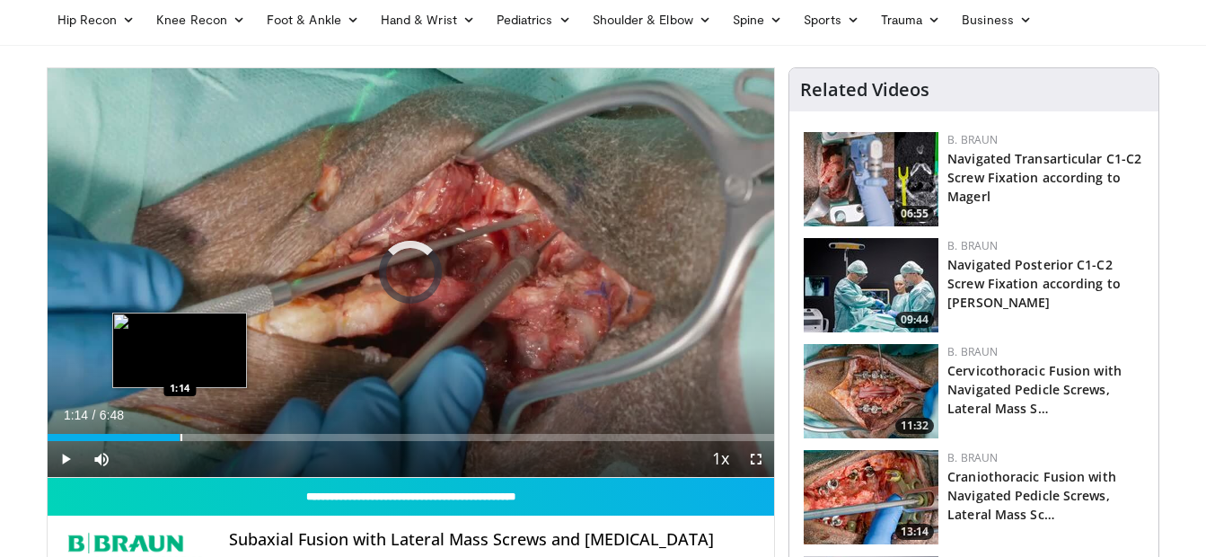
click at [180, 430] on div "Loaded : 14.57% 1:14 1:14" at bounding box center [412, 432] width 728 height 17
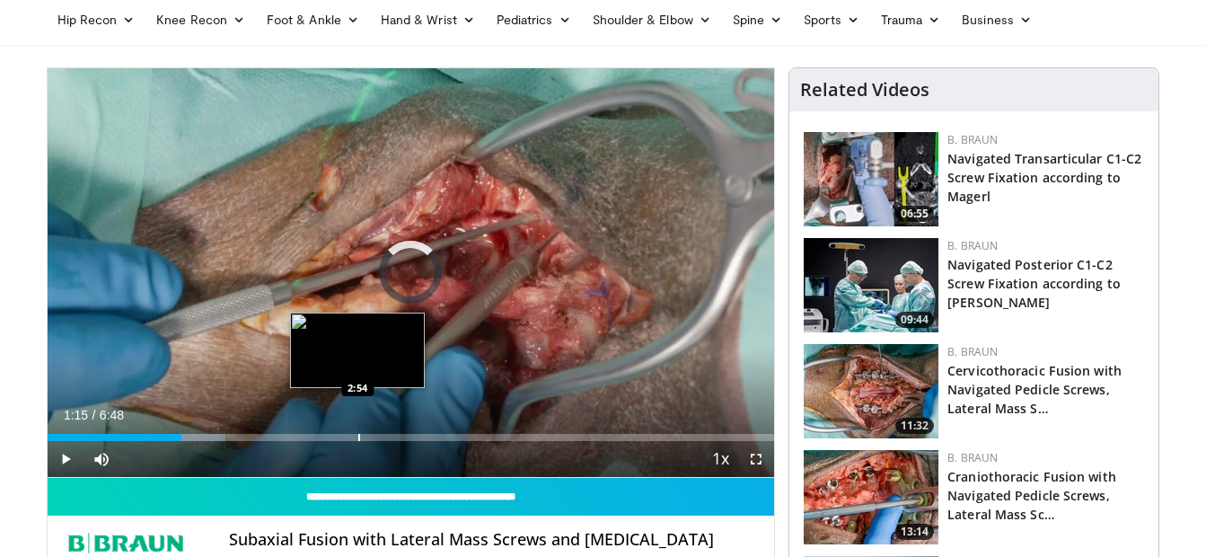
click at [358, 437] on div "Progress Bar" at bounding box center [359, 437] width 2 height 7
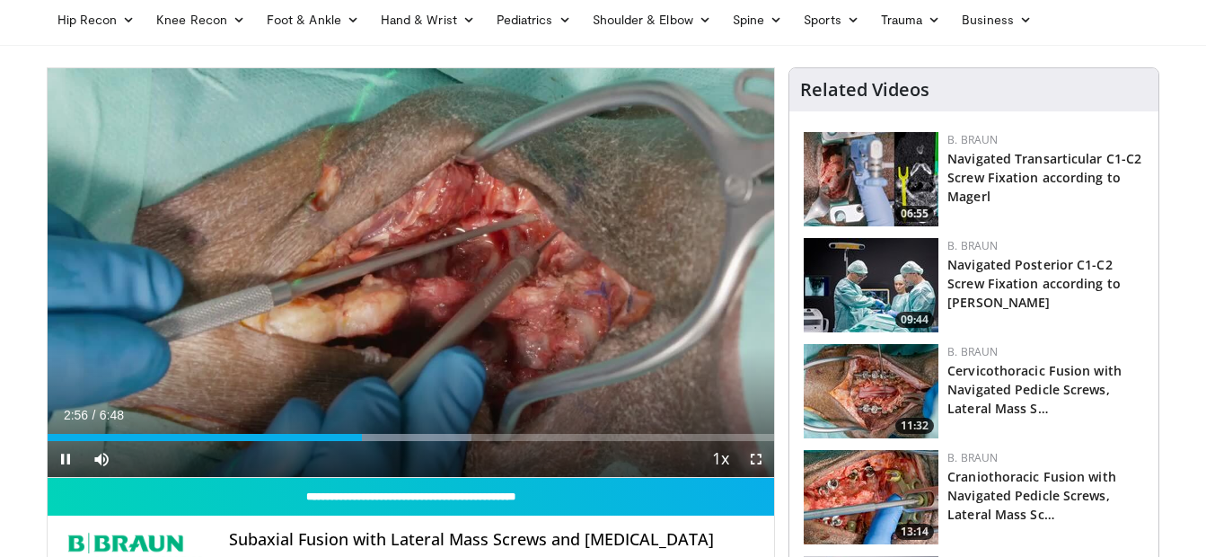
click at [766, 461] on span "Video Player" at bounding box center [756, 459] width 36 height 36
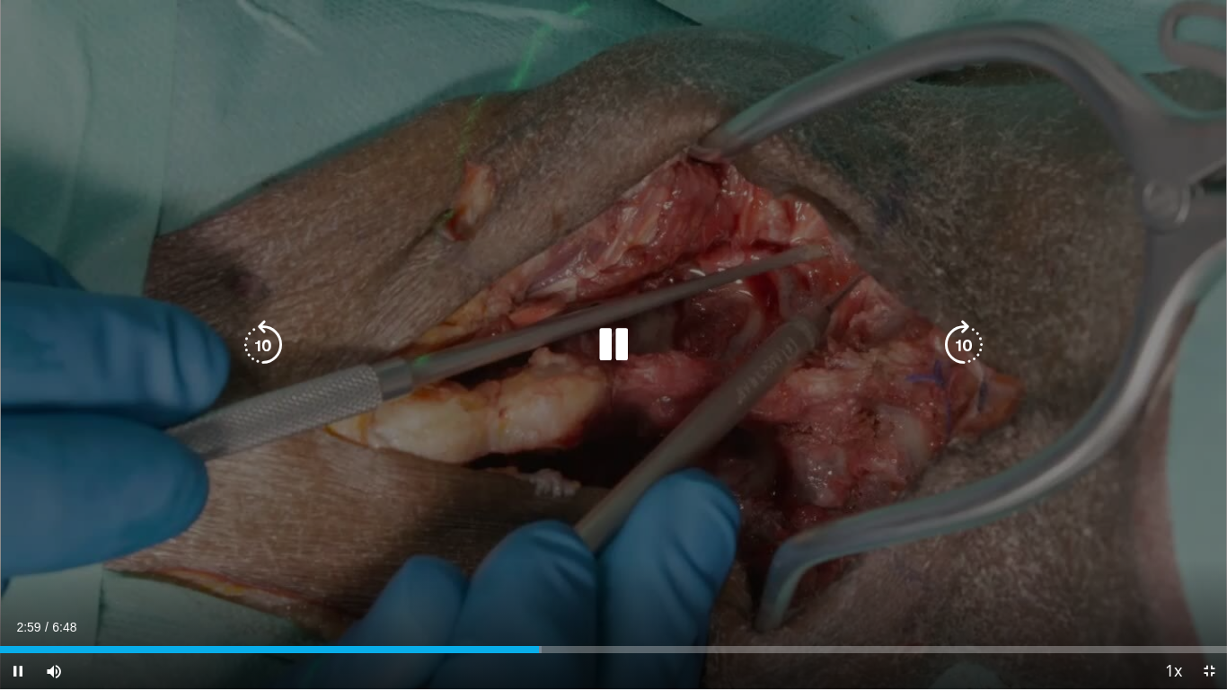
click at [622, 435] on div "10 seconds Tap to unmute" at bounding box center [613, 344] width 1227 height 689
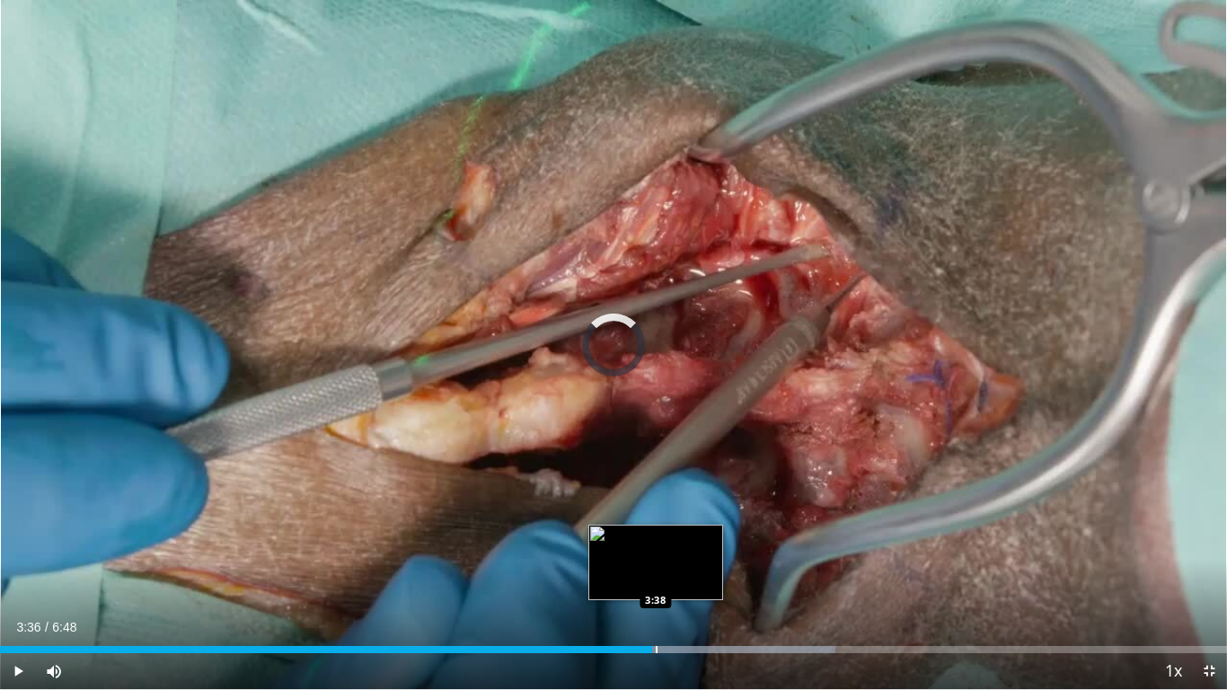
drag, startPoint x: 652, startPoint y: 644, endPoint x: 685, endPoint y: 649, distance: 33.7
click at [685, 556] on div "Loaded : 68.05% 3:36 3:38" at bounding box center [613, 644] width 1227 height 17
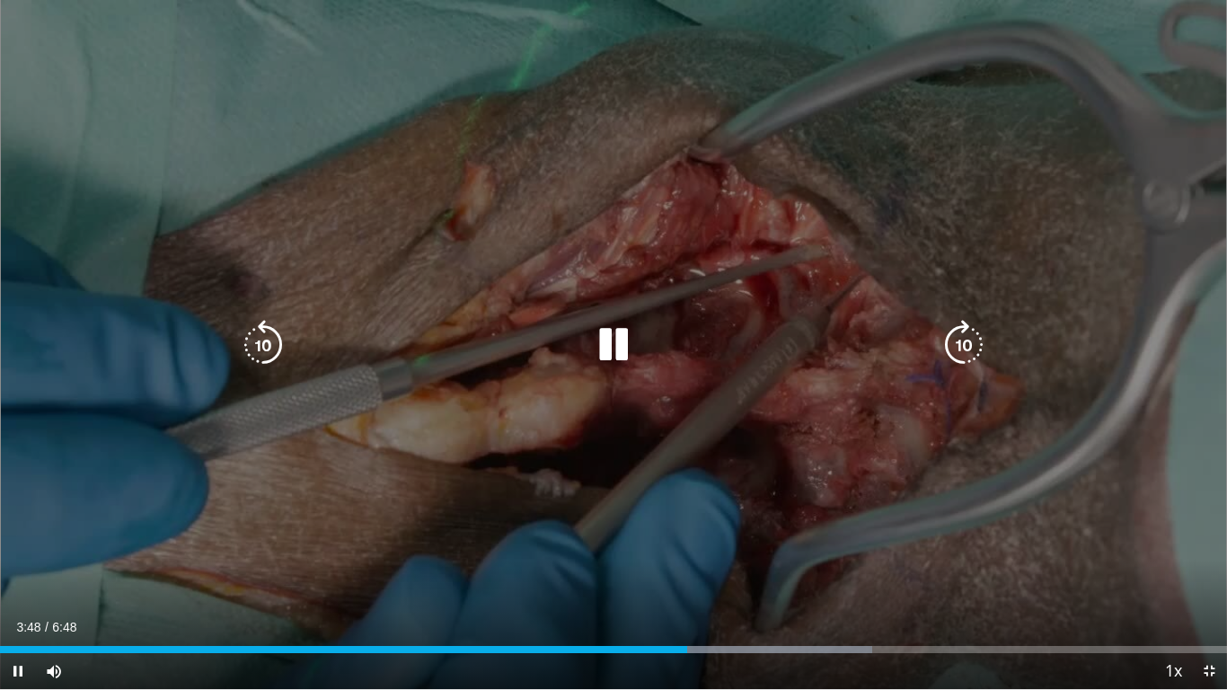
drag, startPoint x: 685, startPoint y: 649, endPoint x: 725, endPoint y: 640, distance: 40.7
click at [725, 556] on video-js "**********" at bounding box center [613, 345] width 1227 height 690
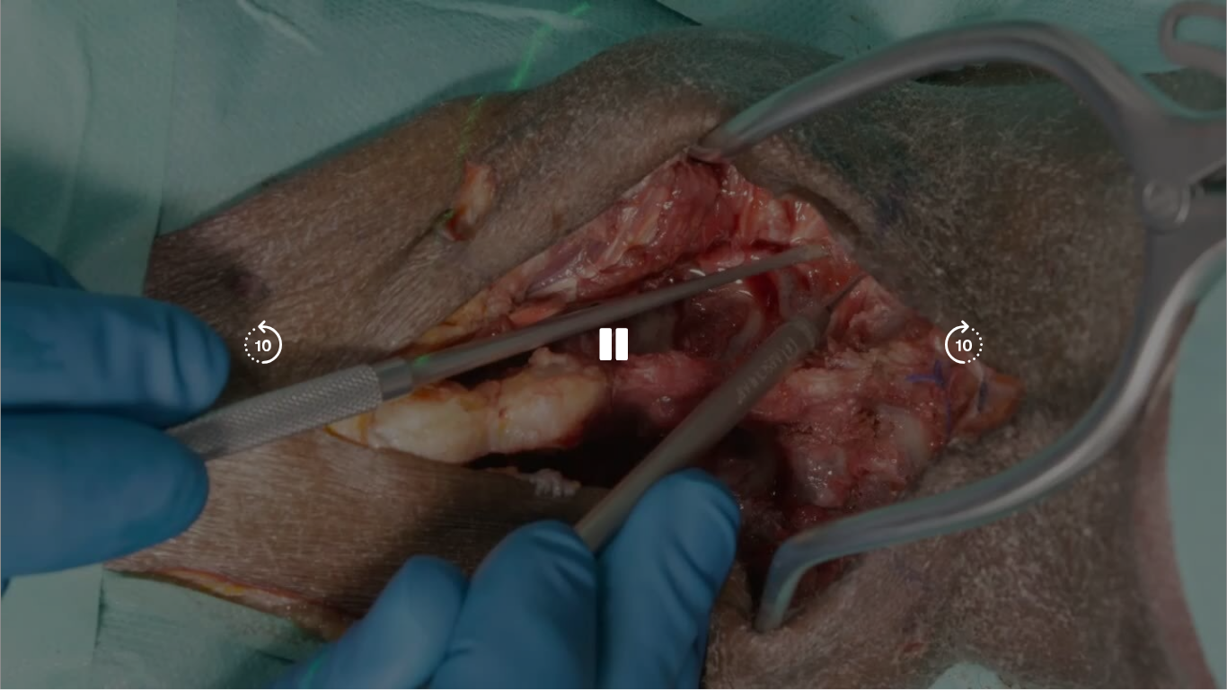
click at [725, 556] on video-js "**********" at bounding box center [613, 345] width 1227 height 690
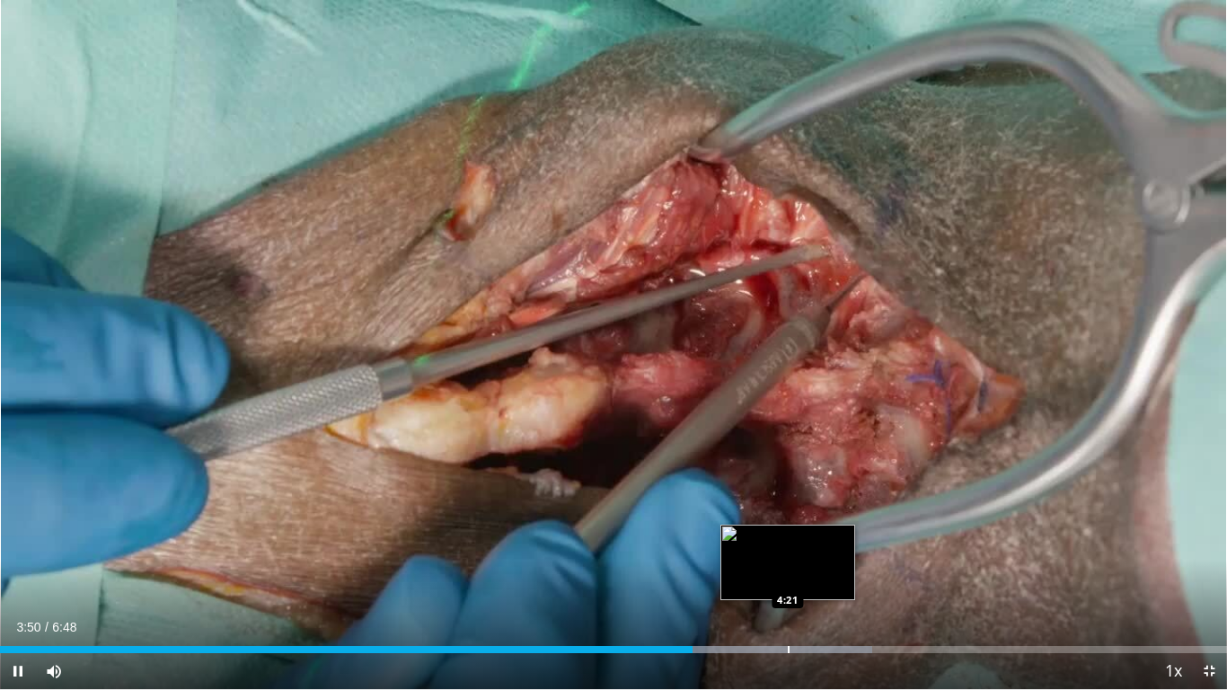
click at [788, 556] on div "Progress Bar" at bounding box center [789, 649] width 2 height 7
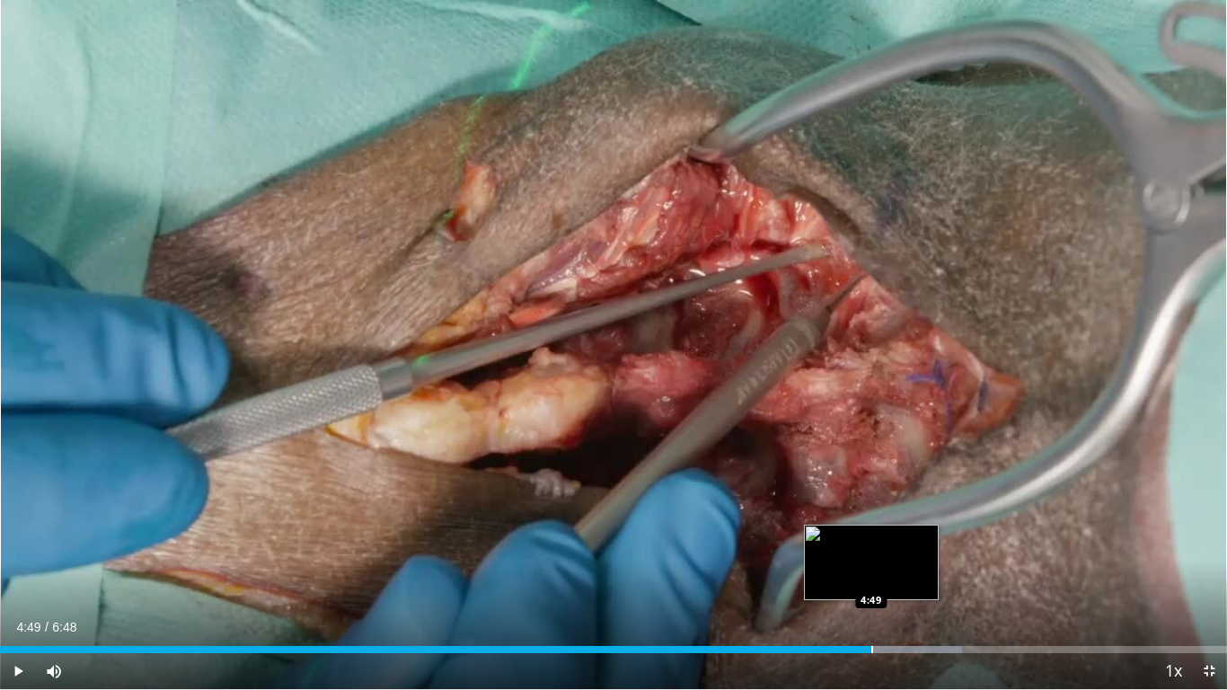
click at [871, 556] on div "Loaded : 78.42% 4:49 4:49" at bounding box center [613, 644] width 1227 height 17
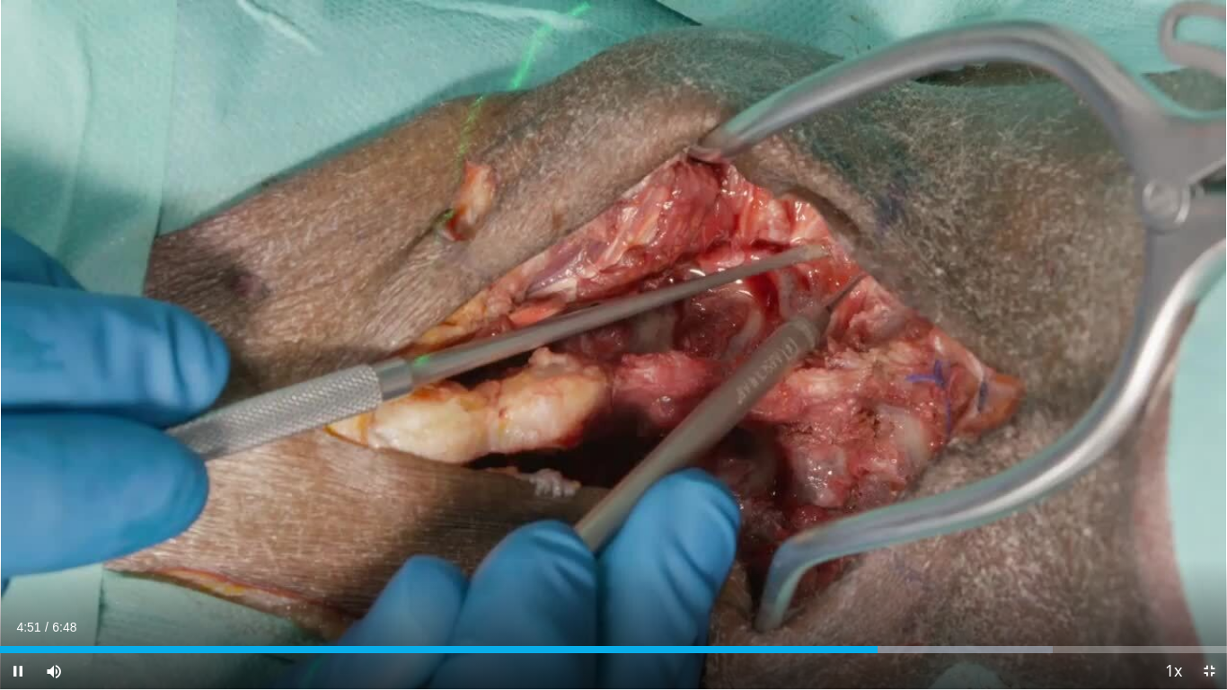
click at [1205, 556] on span "Video Player" at bounding box center [1209, 671] width 36 height 36
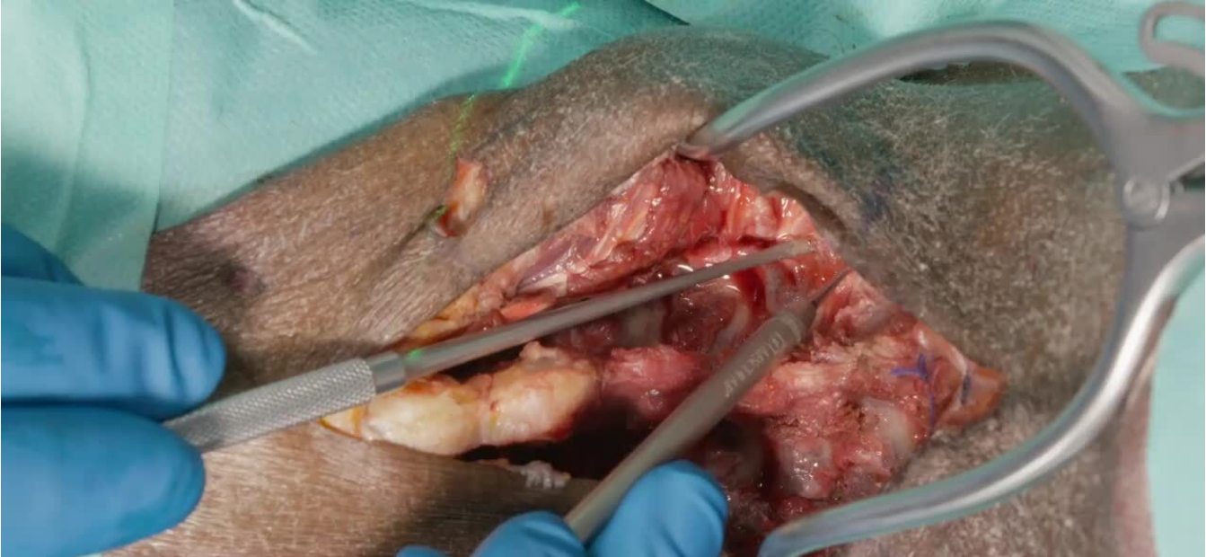
scroll to position [0, 0]
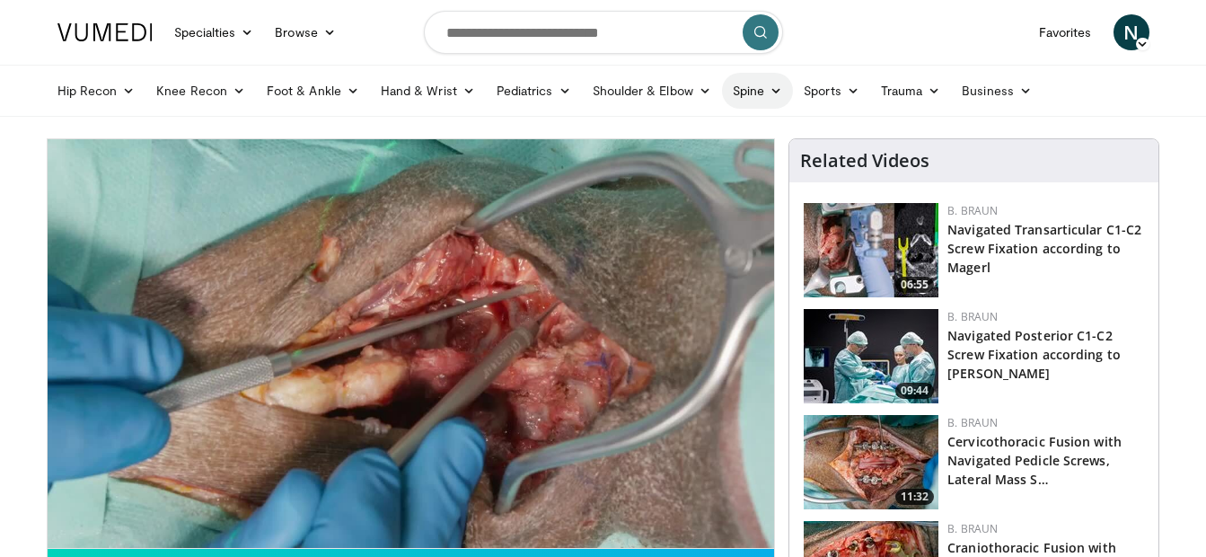
click at [744, 96] on link "Spine" at bounding box center [757, 91] width 71 height 36
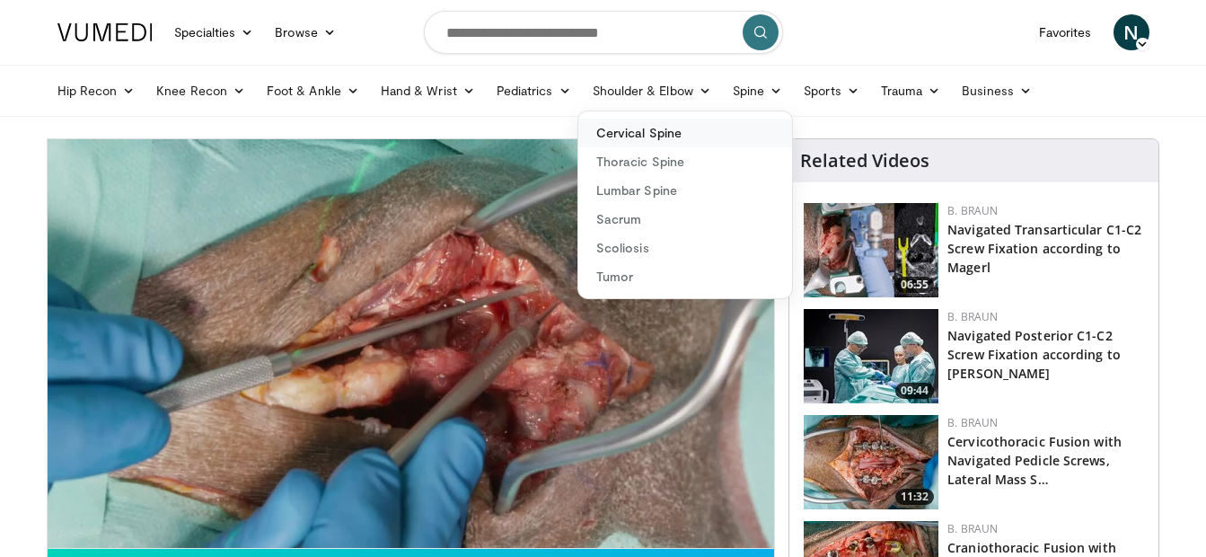
click at [676, 138] on link "Cervical Spine" at bounding box center [685, 133] width 214 height 29
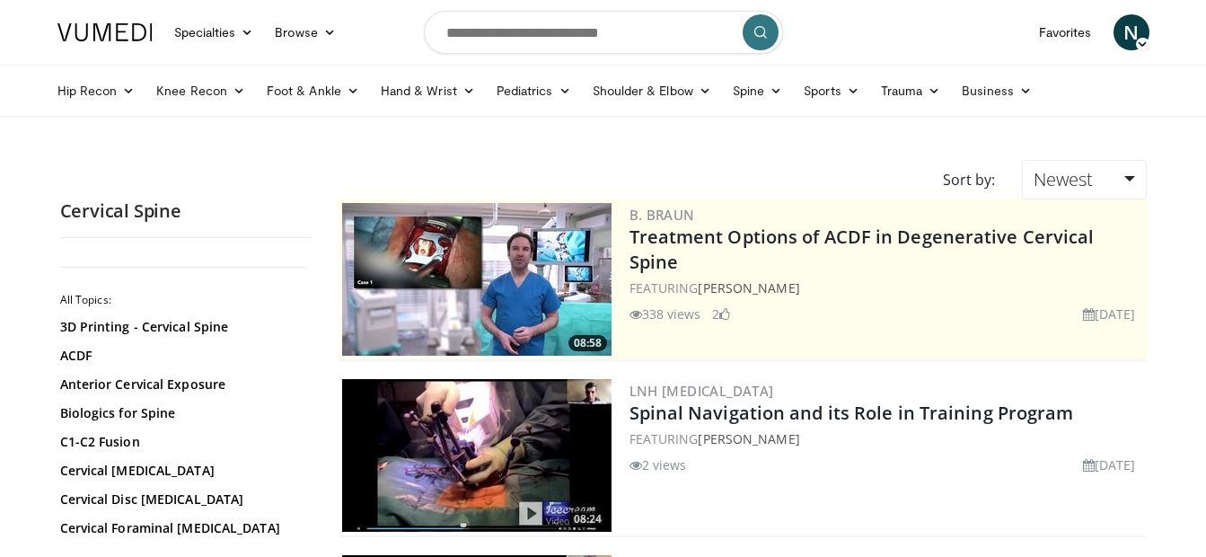
scroll to position [107, 0]
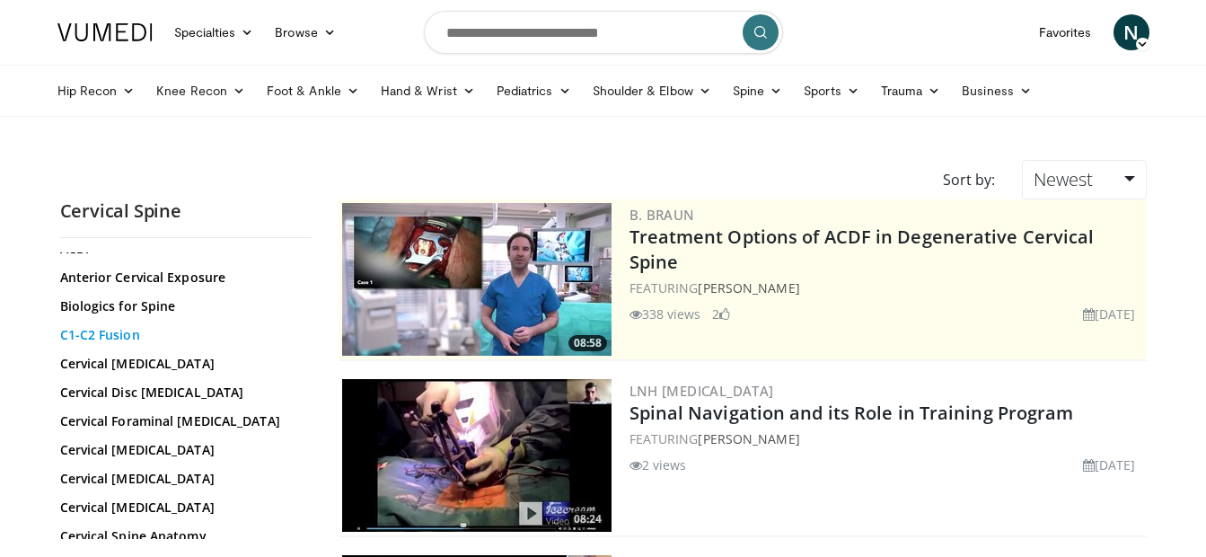
click at [101, 333] on link "C1-C2 Fusion" at bounding box center [181, 335] width 243 height 18
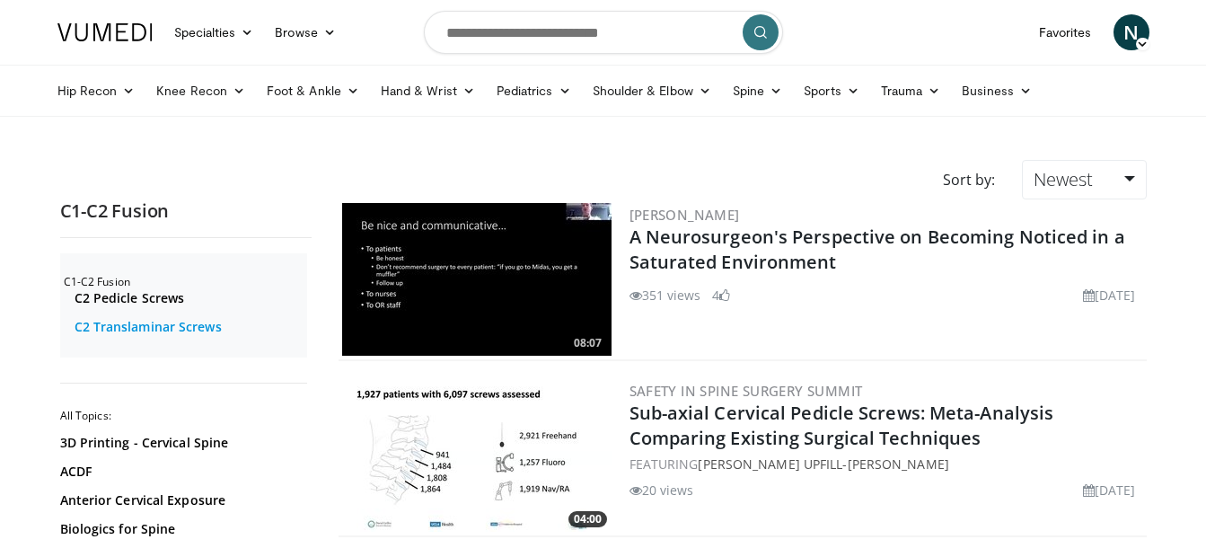
scroll to position [41, 0]
click at [117, 325] on link "C2 Translaminar Screws" at bounding box center [189, 325] width 228 height 18
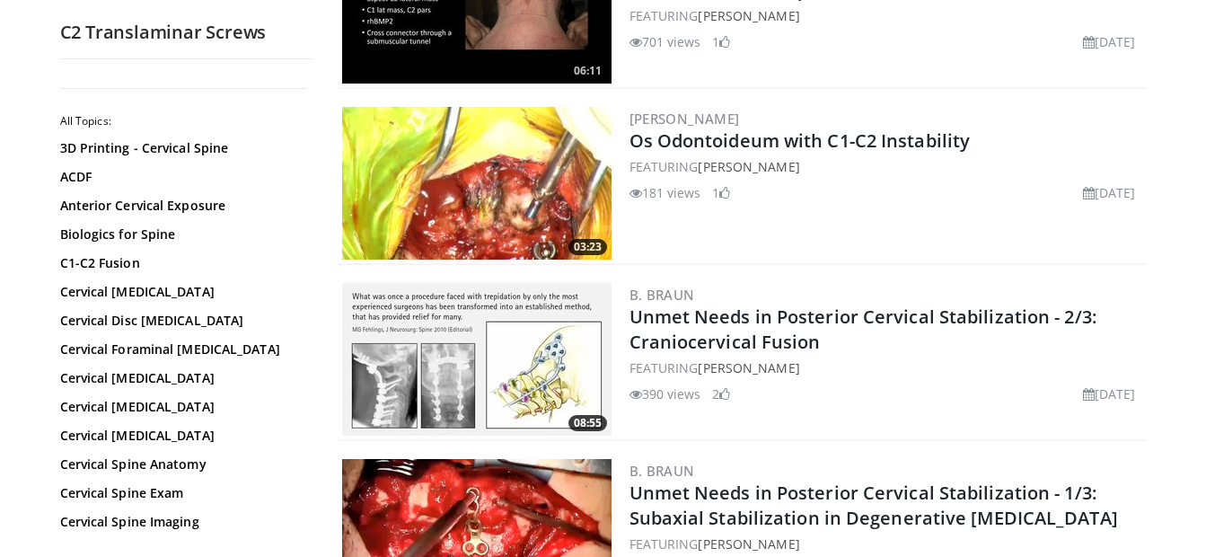
scroll to position [437, 0]
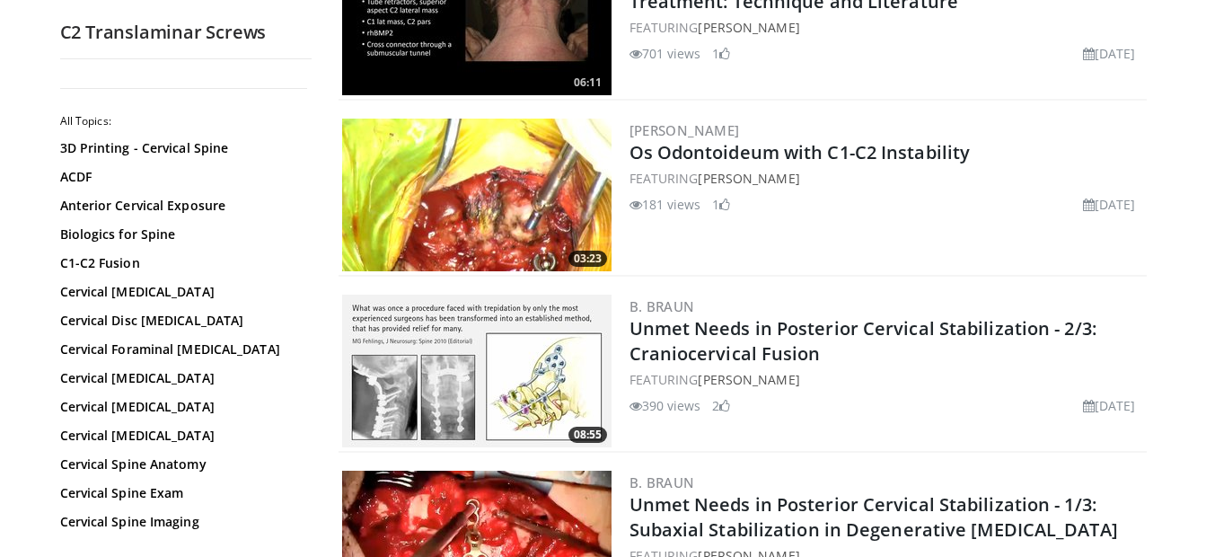
click at [481, 170] on img at bounding box center [476, 195] width 269 height 153
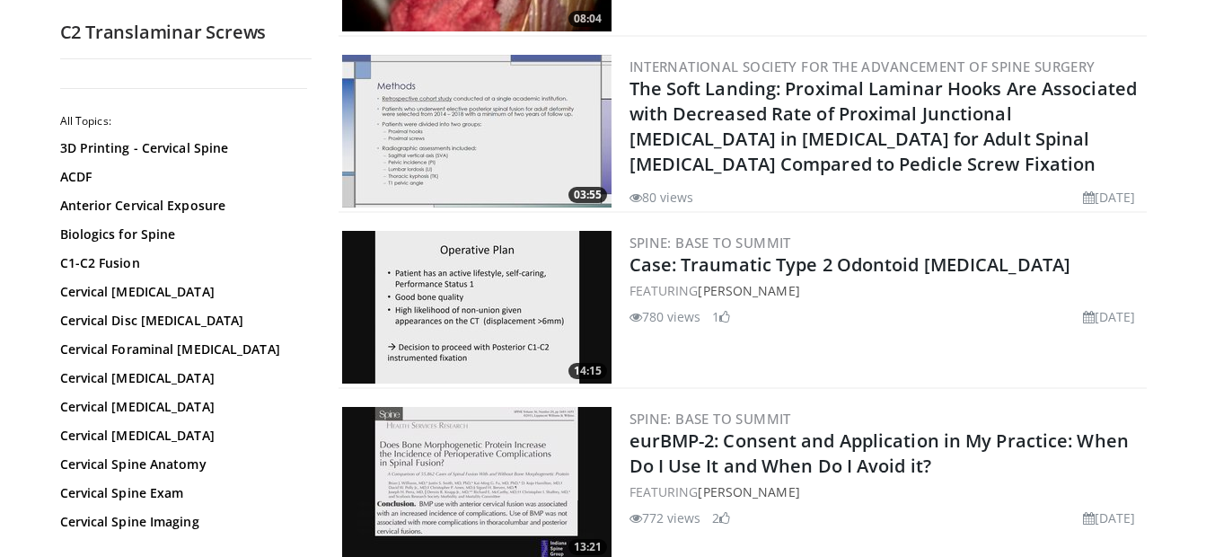
scroll to position [1204, 0]
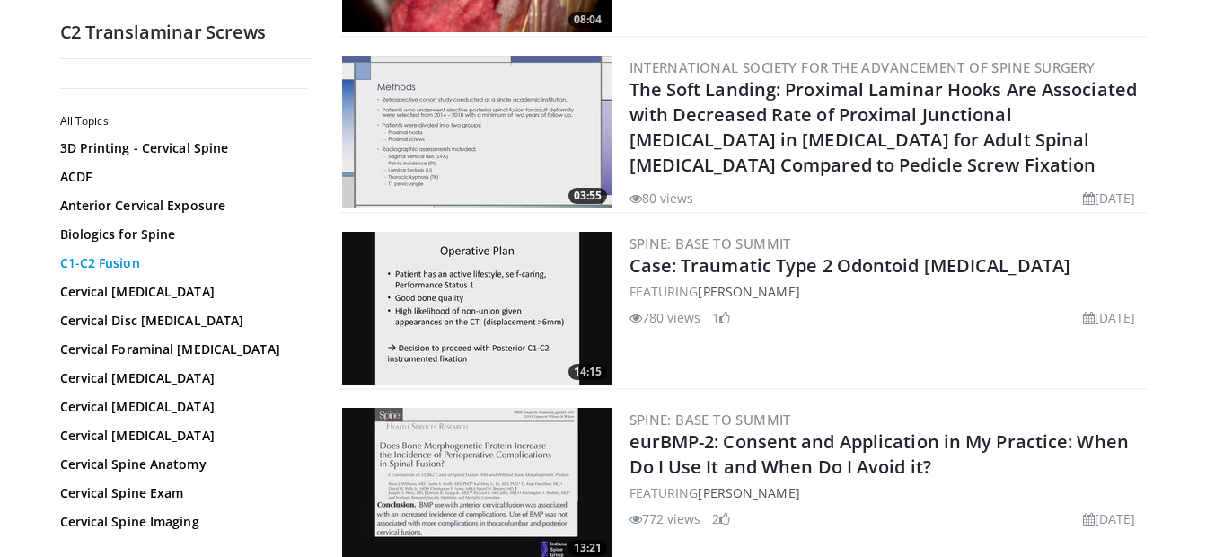
click at [136, 265] on link "C1-C2 Fusion" at bounding box center [181, 263] width 243 height 18
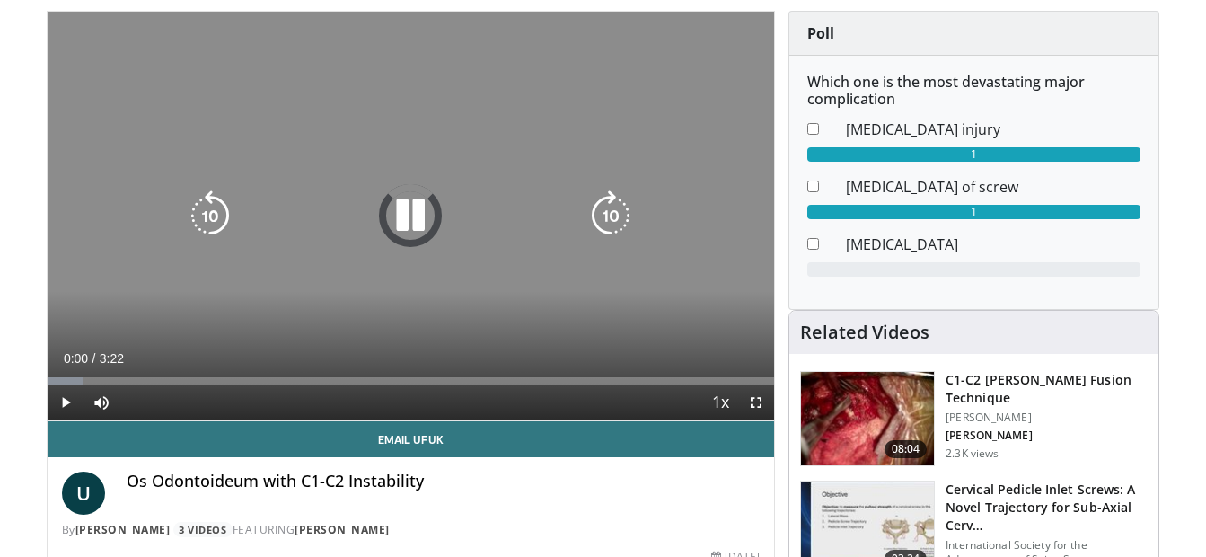
scroll to position [128, 0]
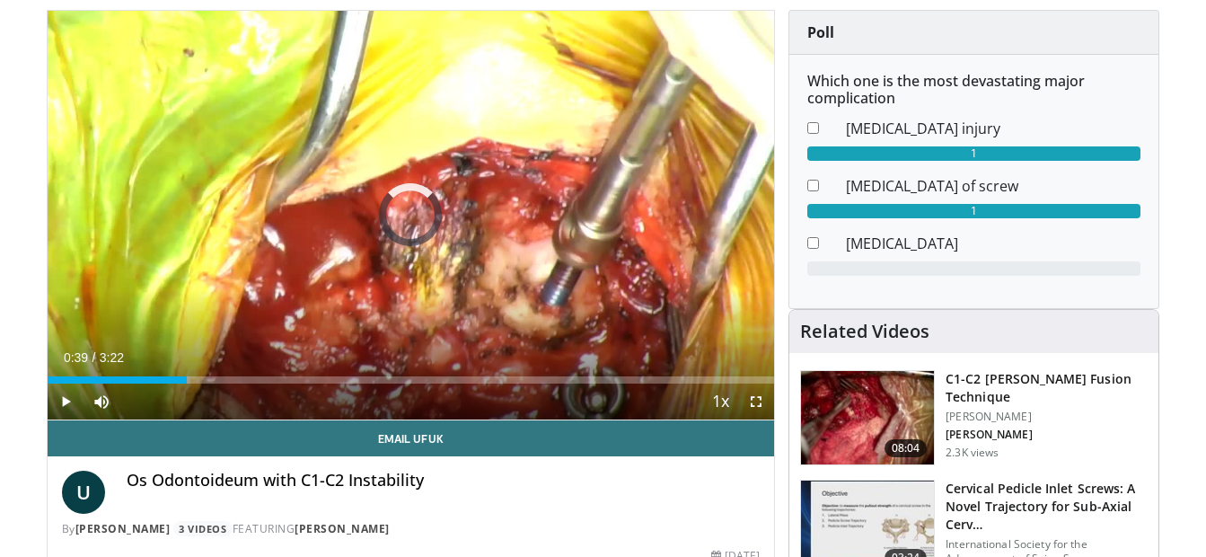
drag, startPoint x: 136, startPoint y: 370, endPoint x: 213, endPoint y: 365, distance: 77.4
click at [213, 384] on div "Current Time 0:39 / Duration 3:22 Play Skip Backward Skip Forward Mute Loaded :…" at bounding box center [412, 402] width 728 height 36
click at [213, 365] on video-js "**********" at bounding box center [412, 216] width 728 height 410
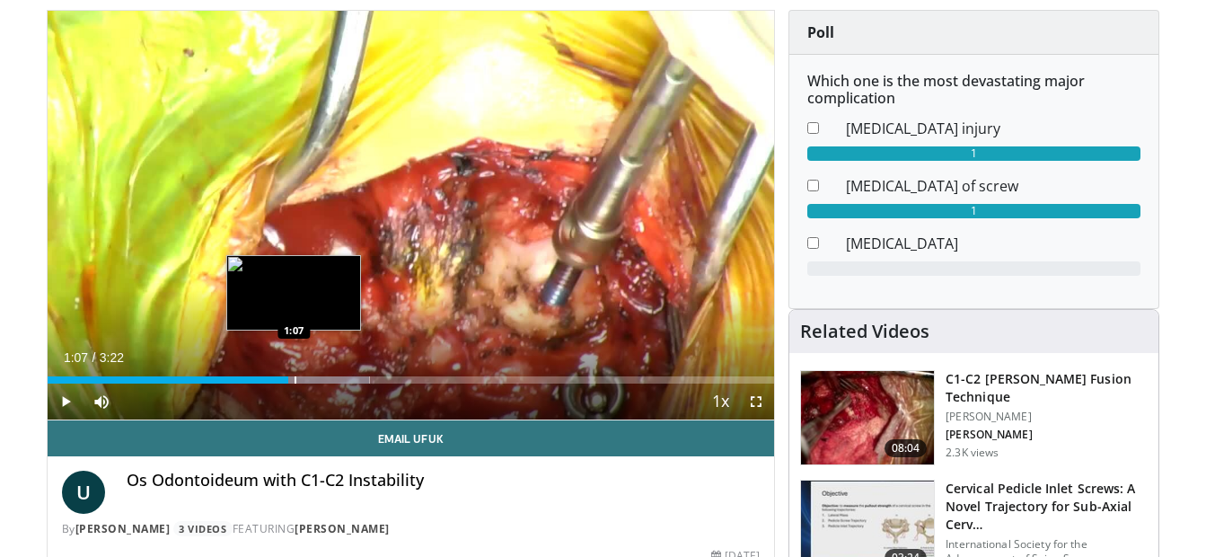
drag, startPoint x: 264, startPoint y: 373, endPoint x: 304, endPoint y: 377, distance: 40.7
click at [304, 377] on div "Loaded : 44.34% 1:02 1:07" at bounding box center [412, 374] width 728 height 17
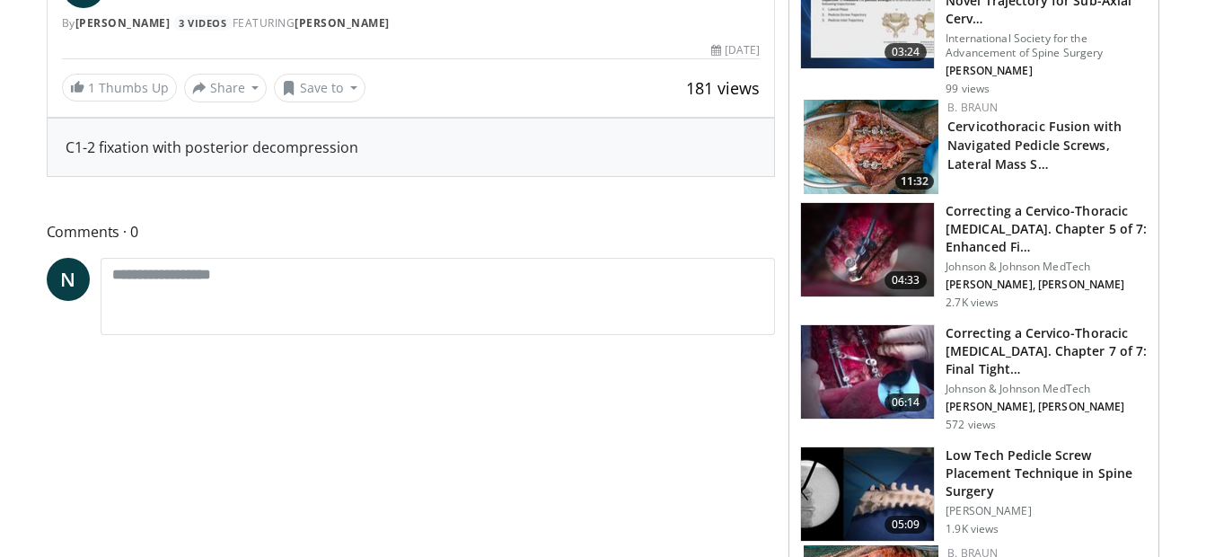
scroll to position [636, 0]
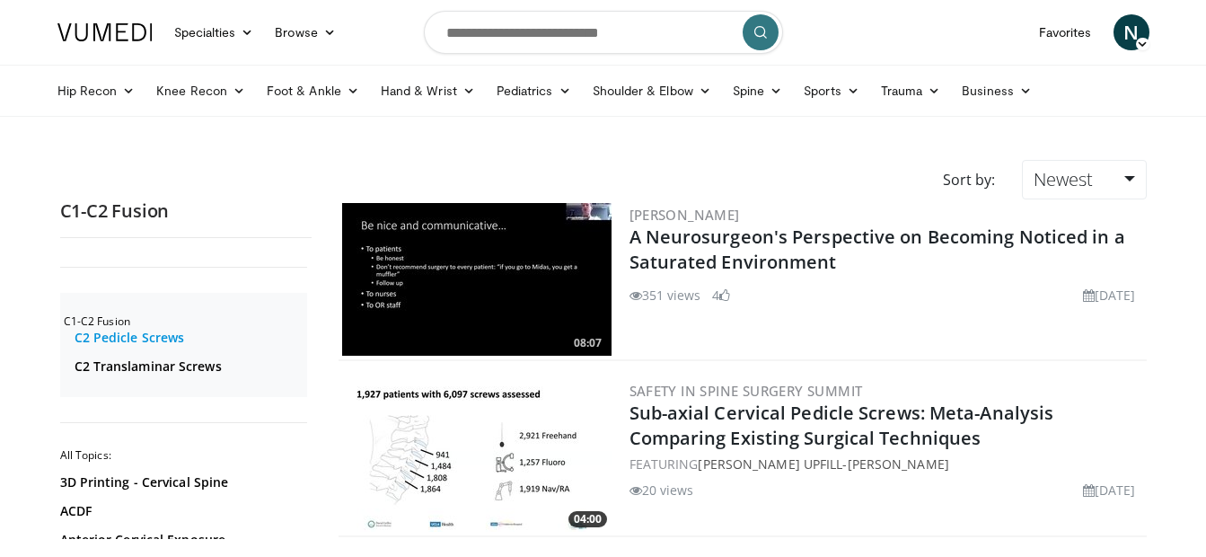
click at [174, 340] on link "C2 Pedicle Screws" at bounding box center [189, 338] width 228 height 18
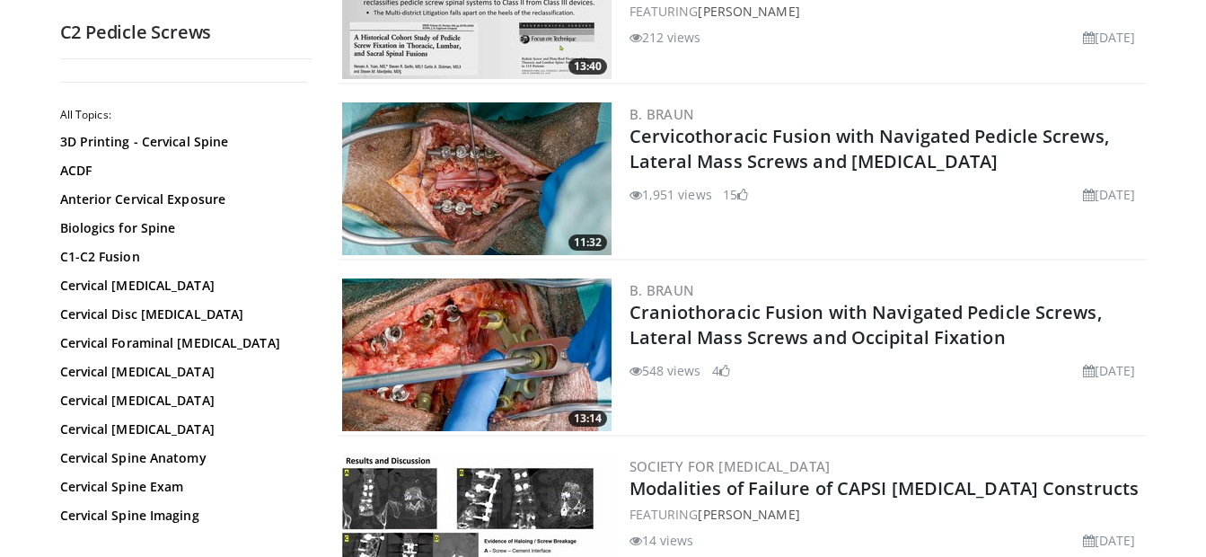
scroll to position [1528, 0]
click at [459, 194] on img at bounding box center [476, 177] width 269 height 153
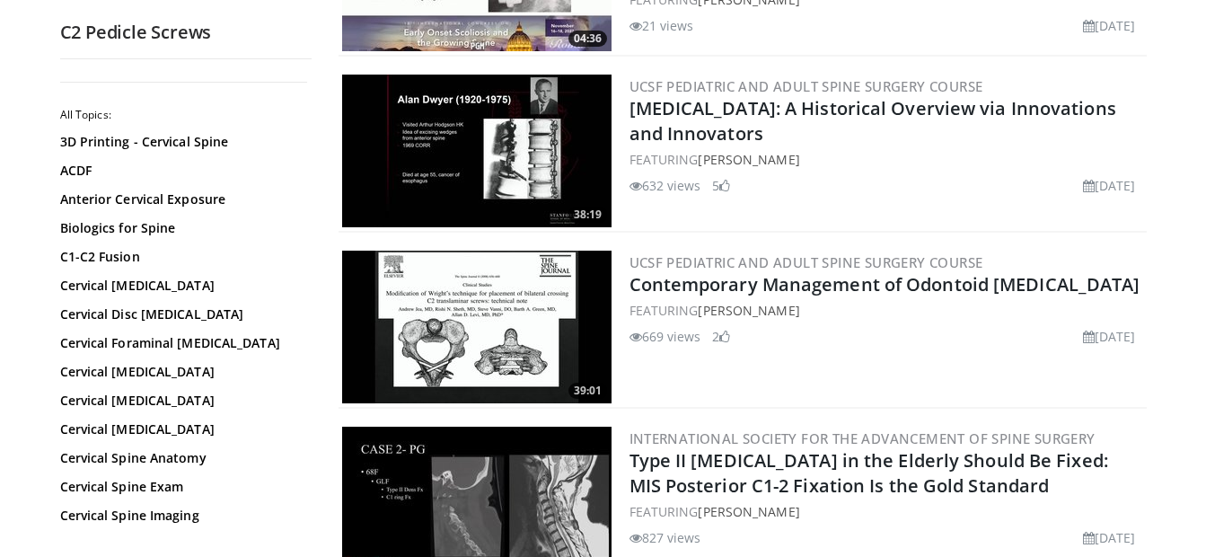
scroll to position [2471, 0]
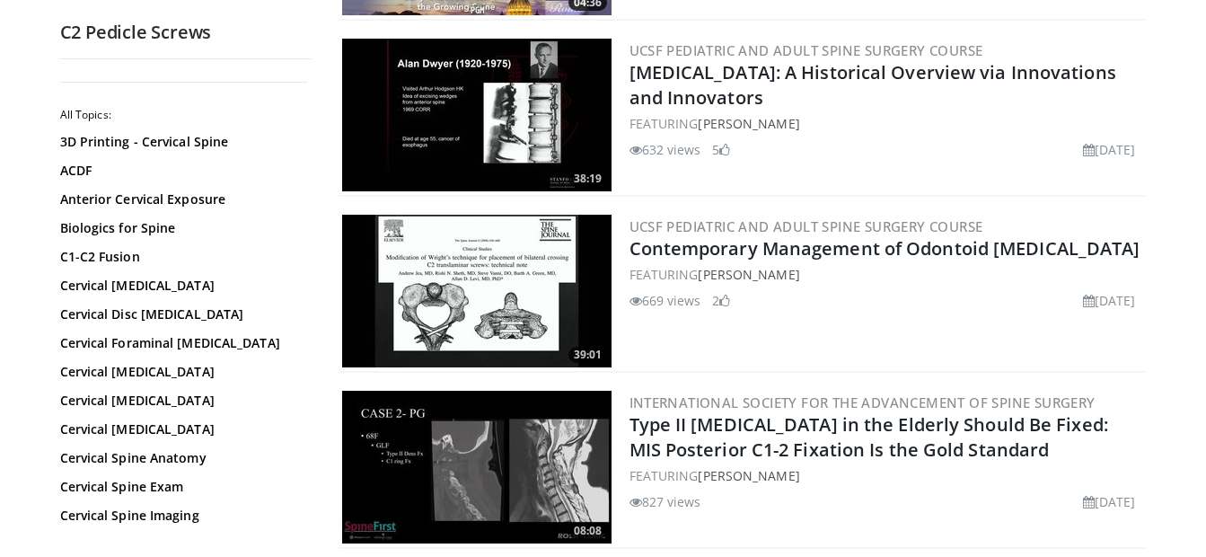
click at [771, 364] on div "UCSF Pediatric and Adult Spine Surgery Course Contemporary Management of Odonto…" at bounding box center [887, 291] width 514 height 153
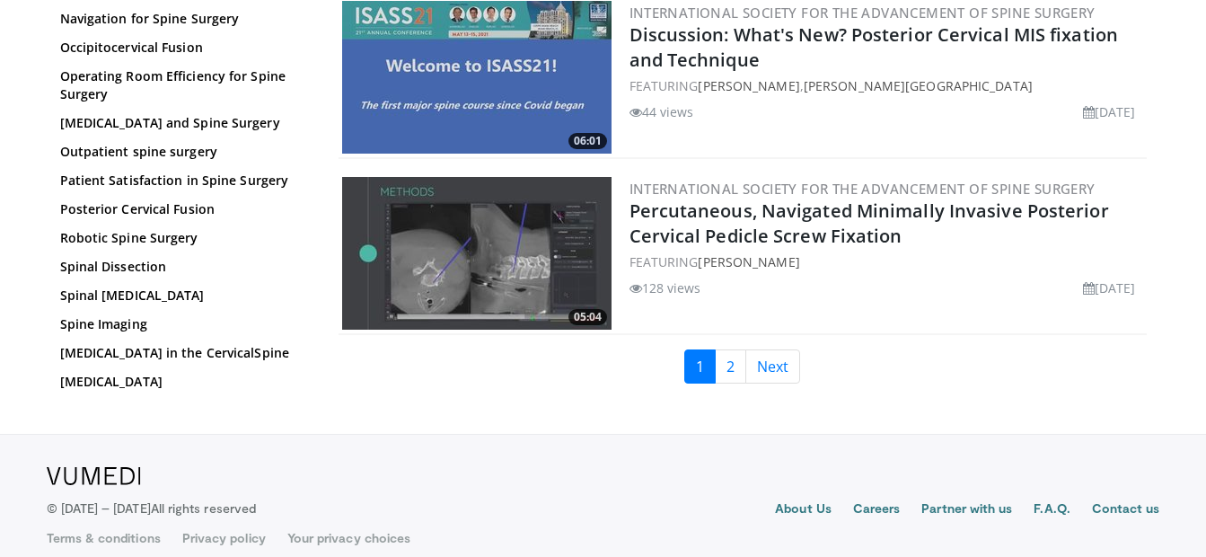
scroll to position [0, 0]
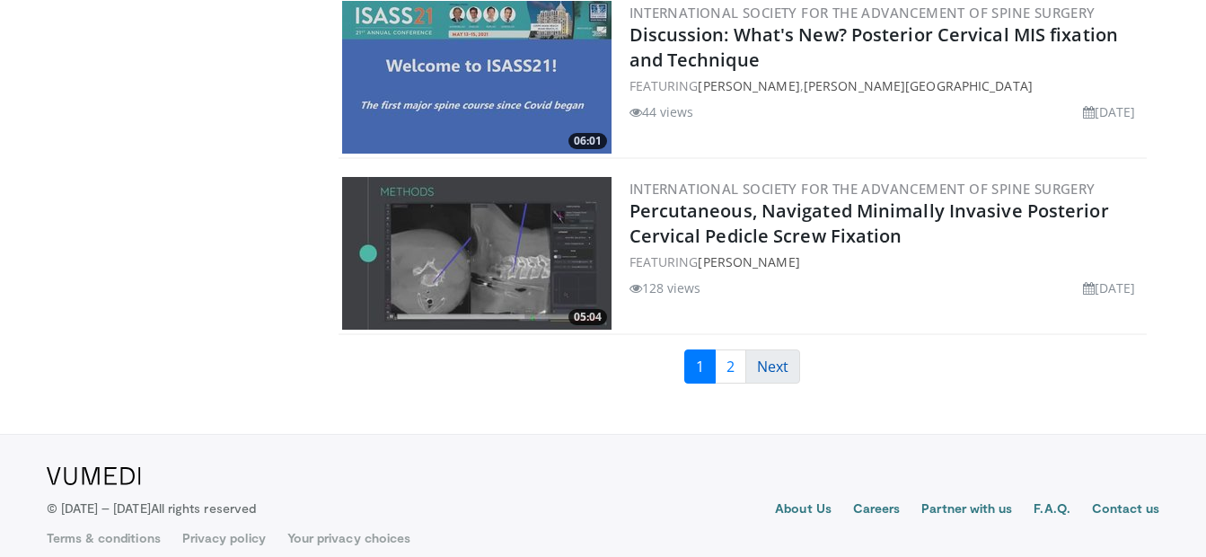
click at [747, 377] on link "Next" at bounding box center [773, 366] width 55 height 34
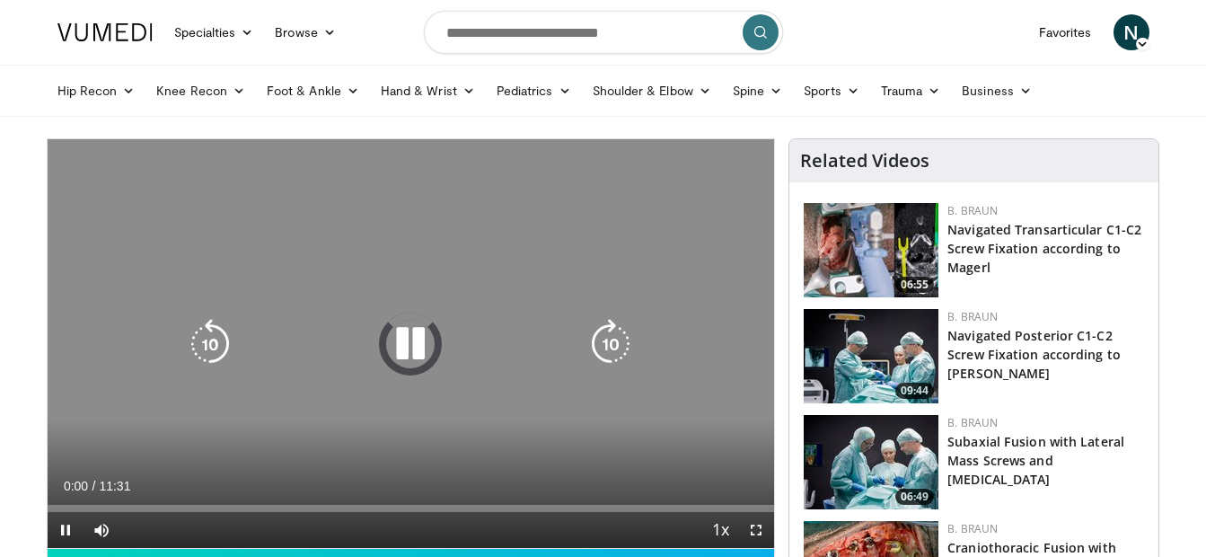
scroll to position [49, 0]
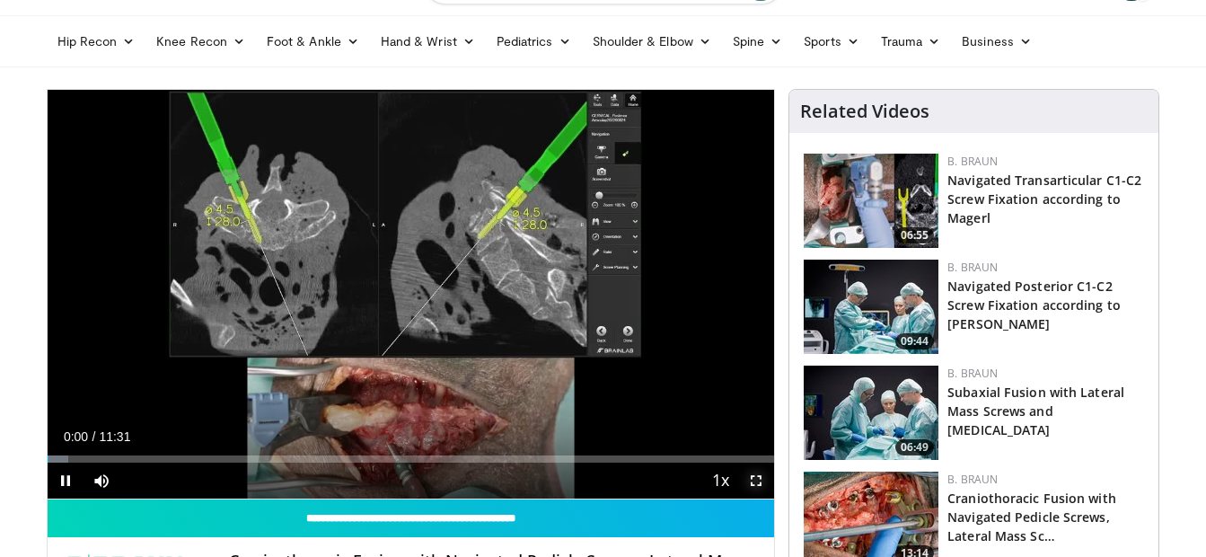
click at [758, 482] on span "Video Player" at bounding box center [756, 481] width 36 height 36
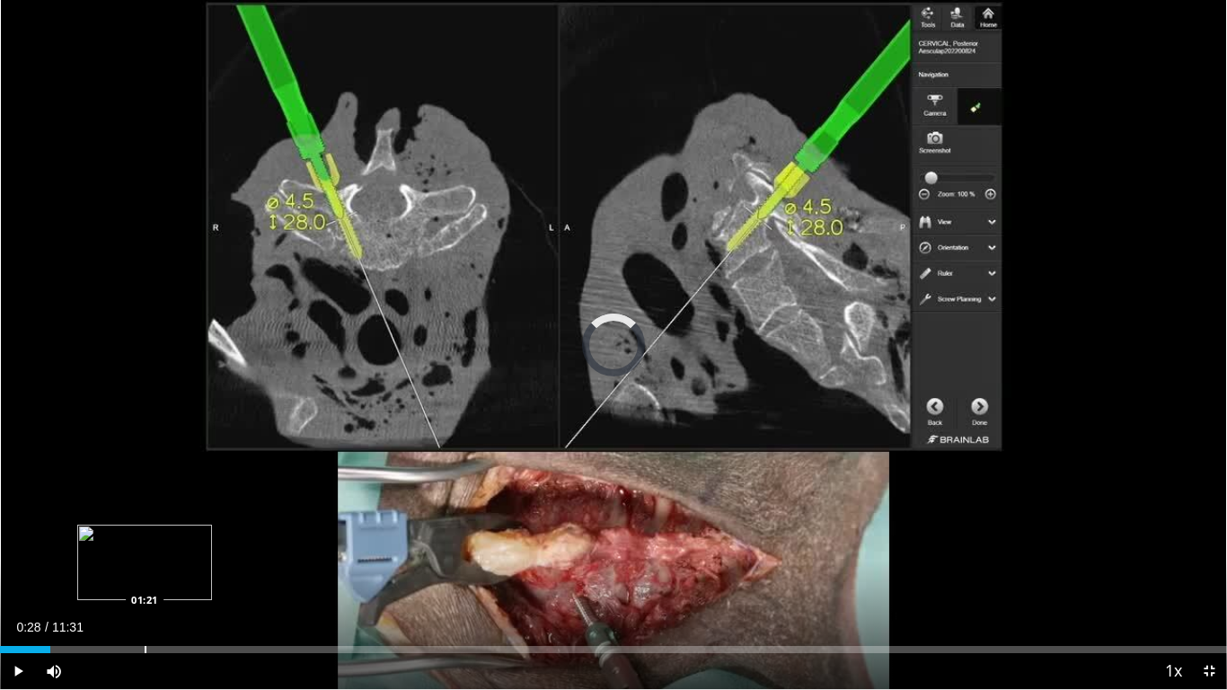
drag, startPoint x: 50, startPoint y: 642, endPoint x: 174, endPoint y: 641, distance: 124.0
click at [174, 556] on div "Loaded : 0.00% 01:17 01:21" at bounding box center [613, 644] width 1227 height 17
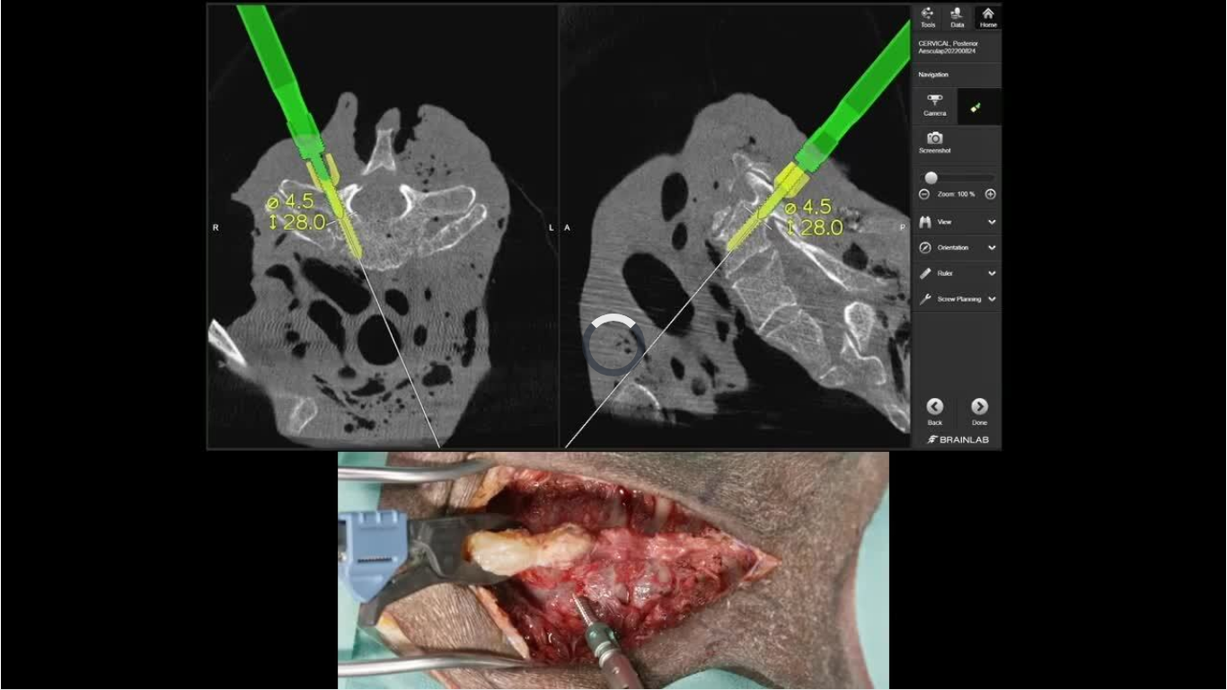
click at [174, 556] on video-js "**********" at bounding box center [613, 345] width 1227 height 690
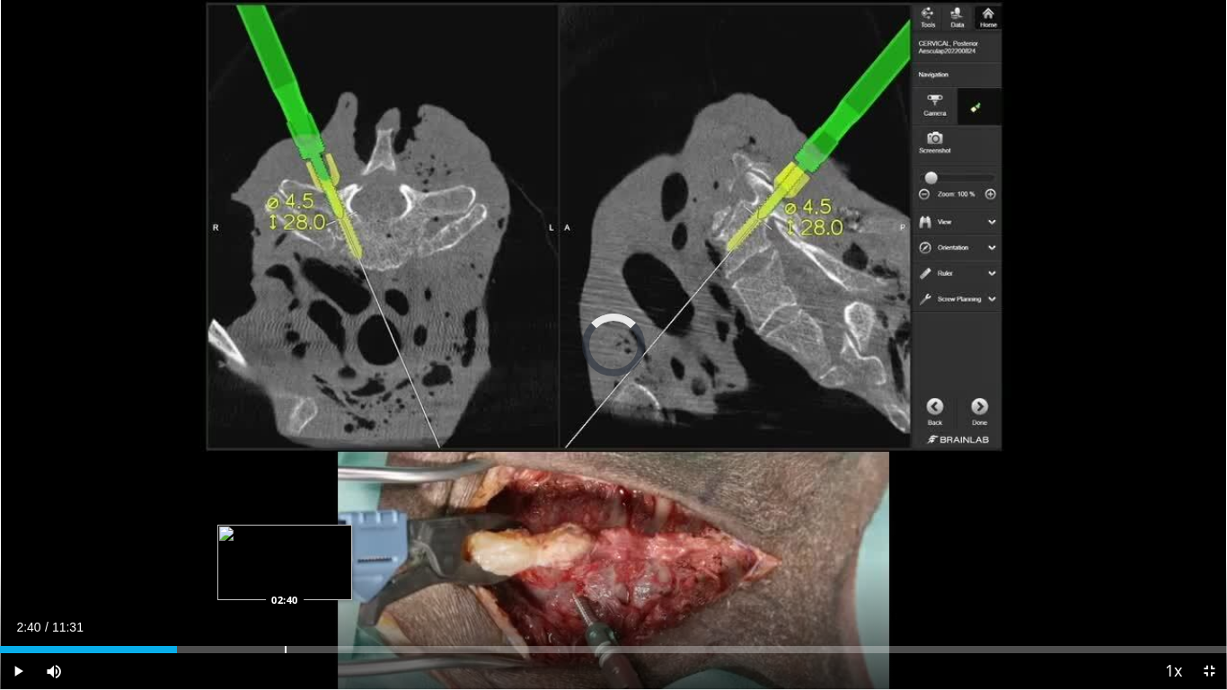
click at [285, 556] on div "Loaded : 0.00% 02:40 02:40" at bounding box center [613, 644] width 1227 height 17
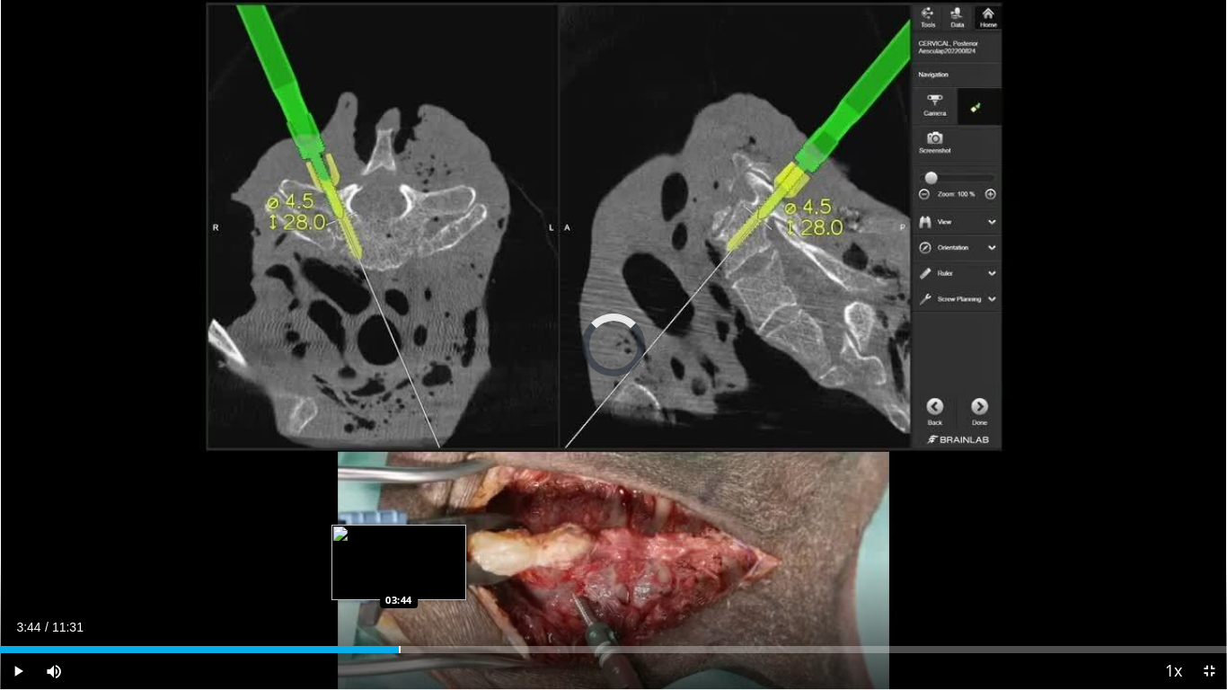
click at [399, 556] on div "Progress Bar" at bounding box center [400, 649] width 2 height 7
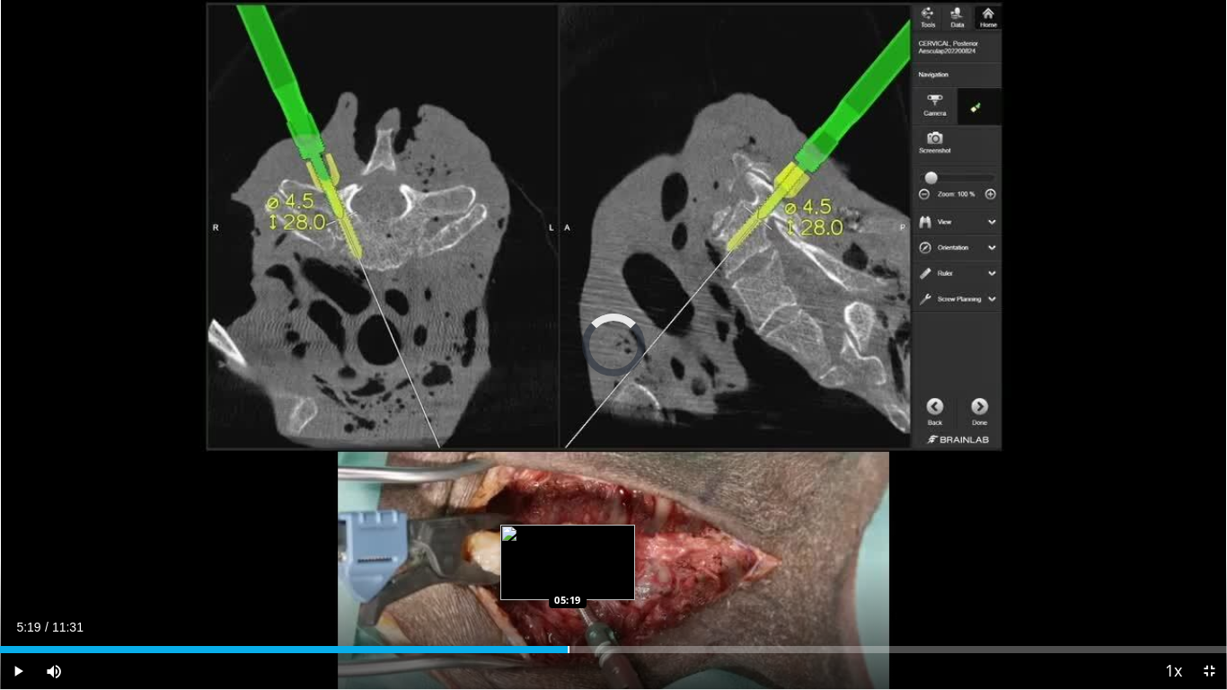
click at [568, 556] on div "Progress Bar" at bounding box center [569, 649] width 2 height 7
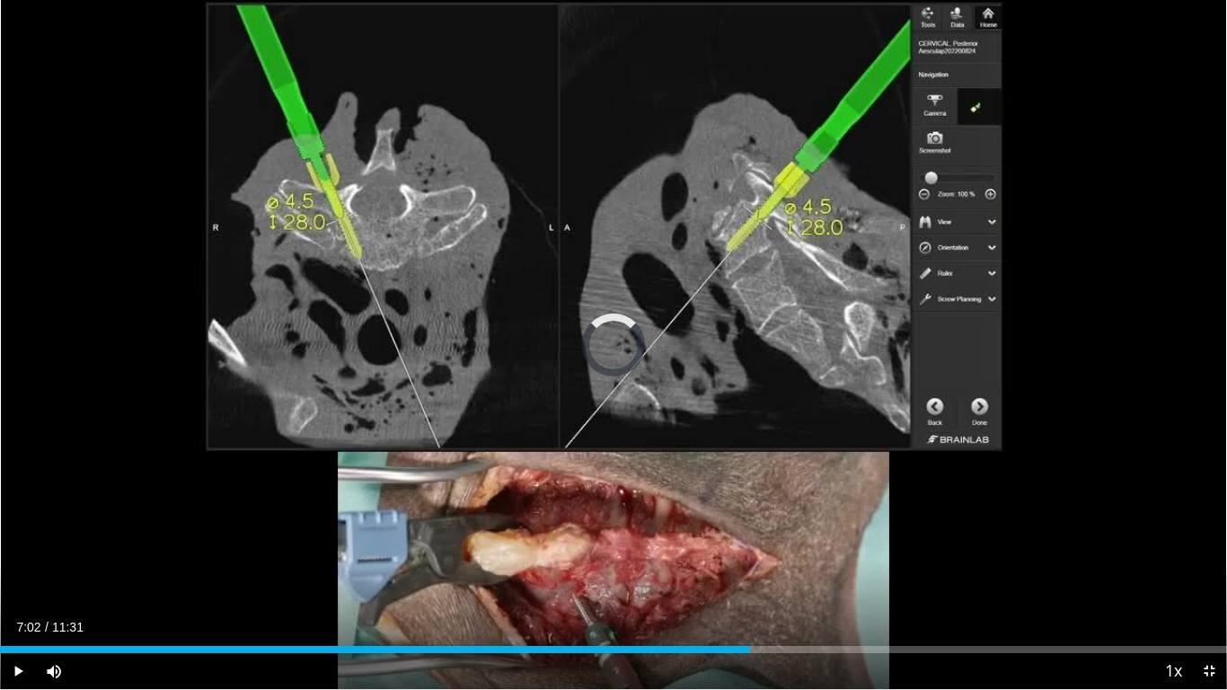
click at [750, 556] on div "Progress Bar" at bounding box center [751, 649] width 2 height 7
click at [1205, 556] on span "Video Player" at bounding box center [1209, 671] width 36 height 36
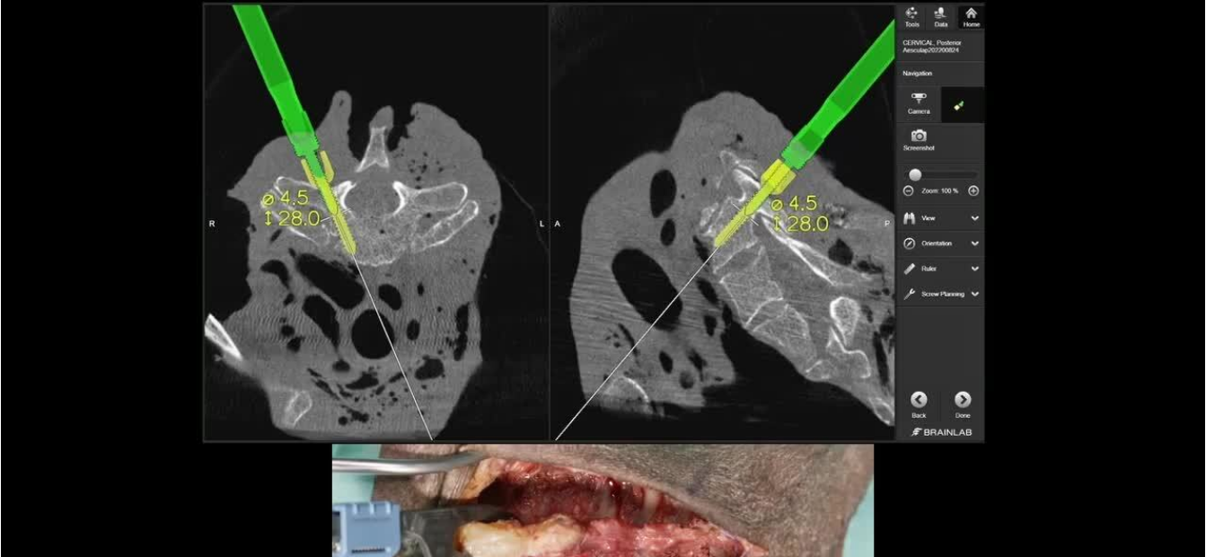
scroll to position [349, 0]
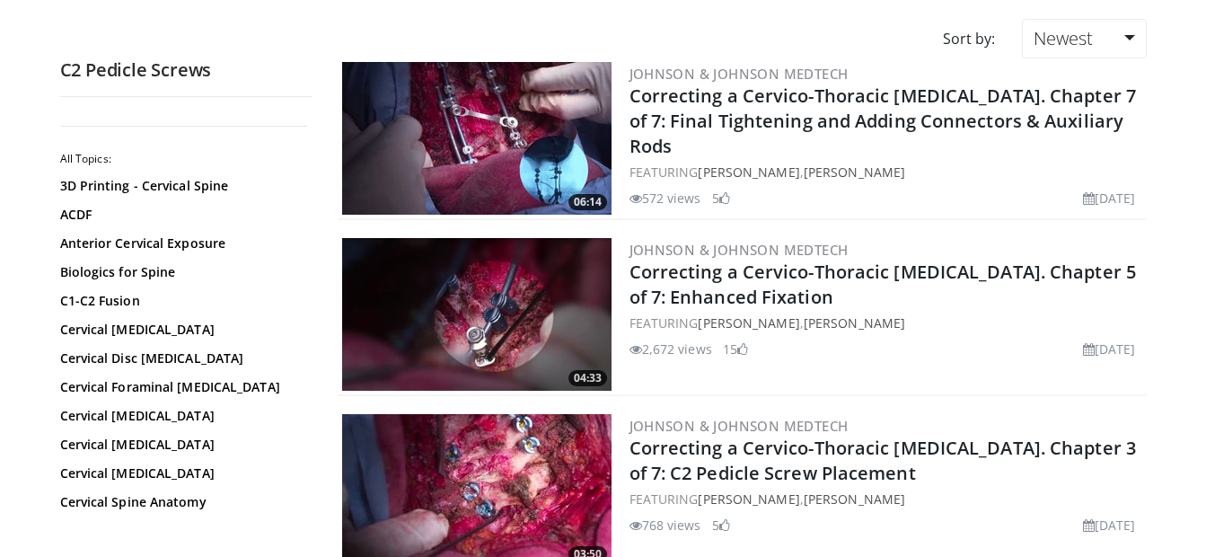
scroll to position [243, 0]
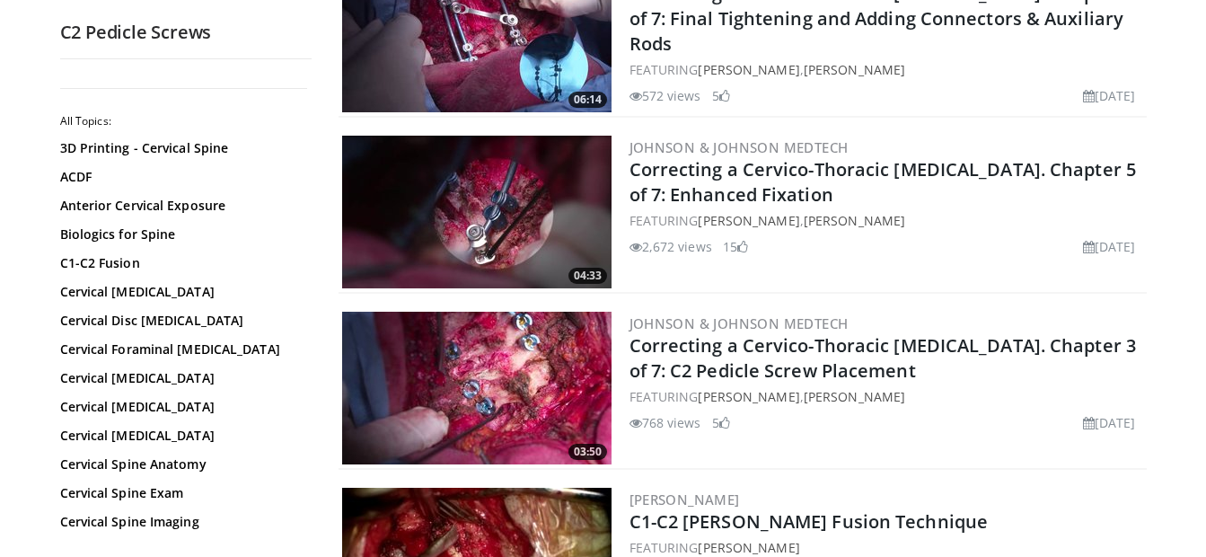
click at [433, 180] on img at bounding box center [476, 212] width 269 height 153
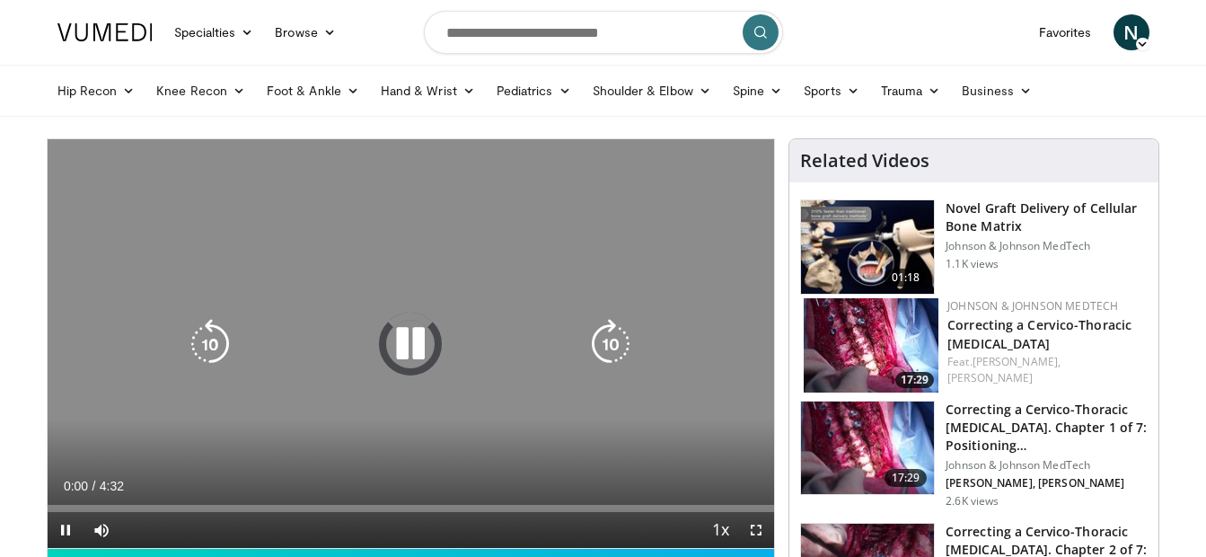
scroll to position [72, 0]
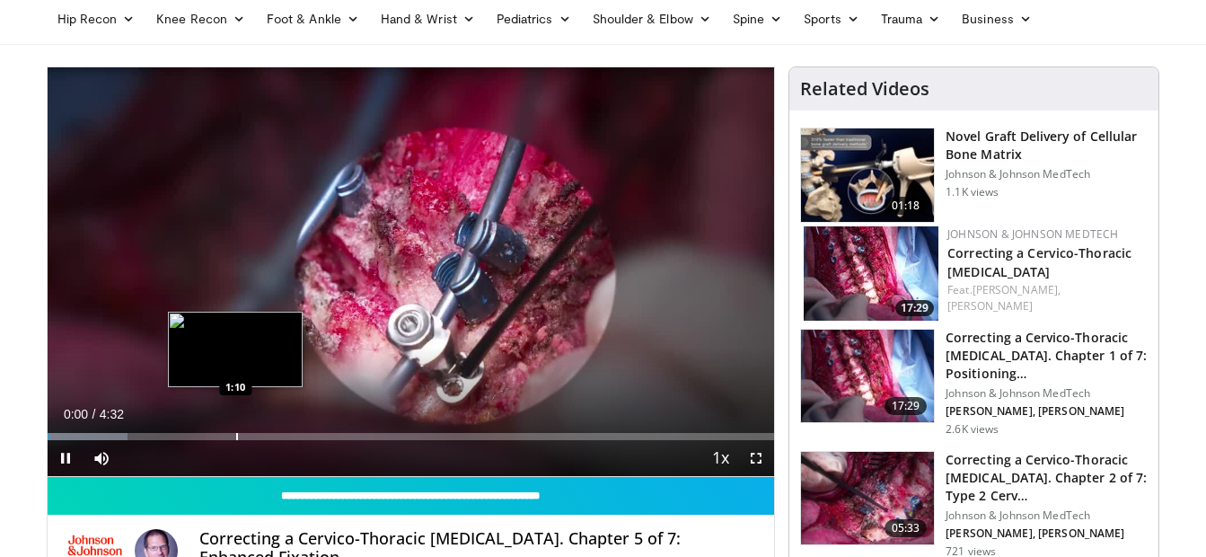
click at [235, 424] on div "Loaded : 11.04% 0:00 1:10" at bounding box center [412, 431] width 728 height 17
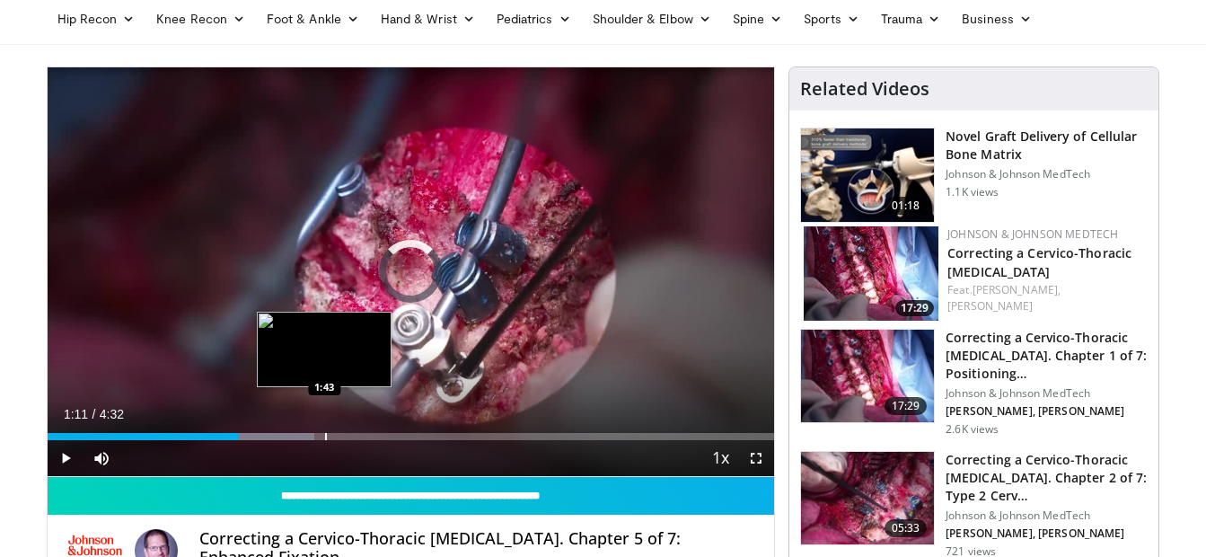
click at [325, 433] on div "Progress Bar" at bounding box center [326, 436] width 2 height 7
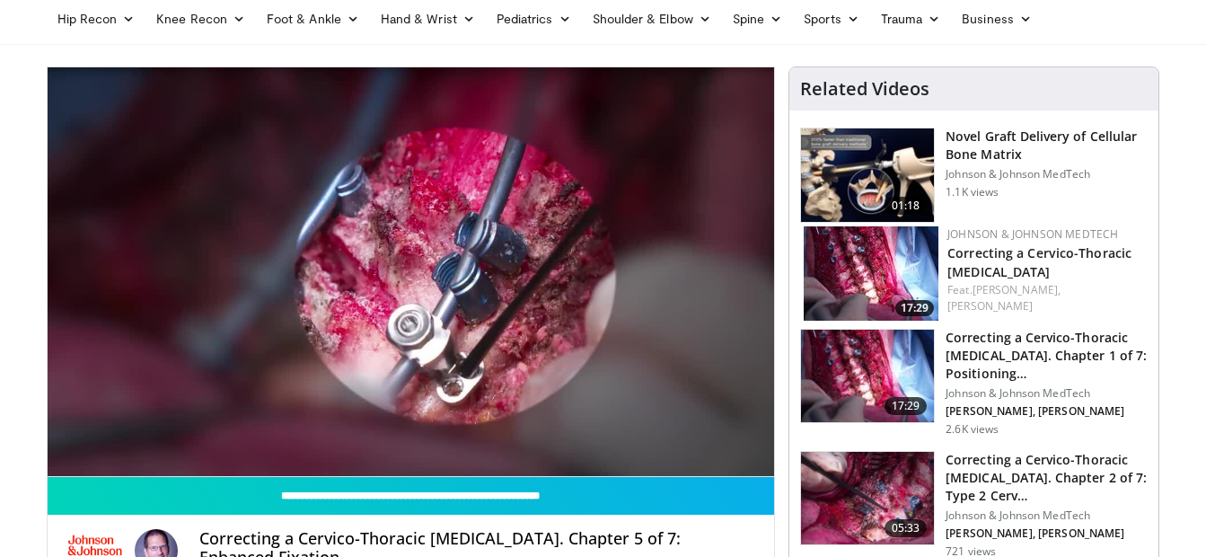
click at [848, 477] on img at bounding box center [867, 498] width 133 height 93
click at [855, 403] on img at bounding box center [867, 376] width 133 height 93
click at [860, 357] on img at bounding box center [867, 376] width 133 height 93
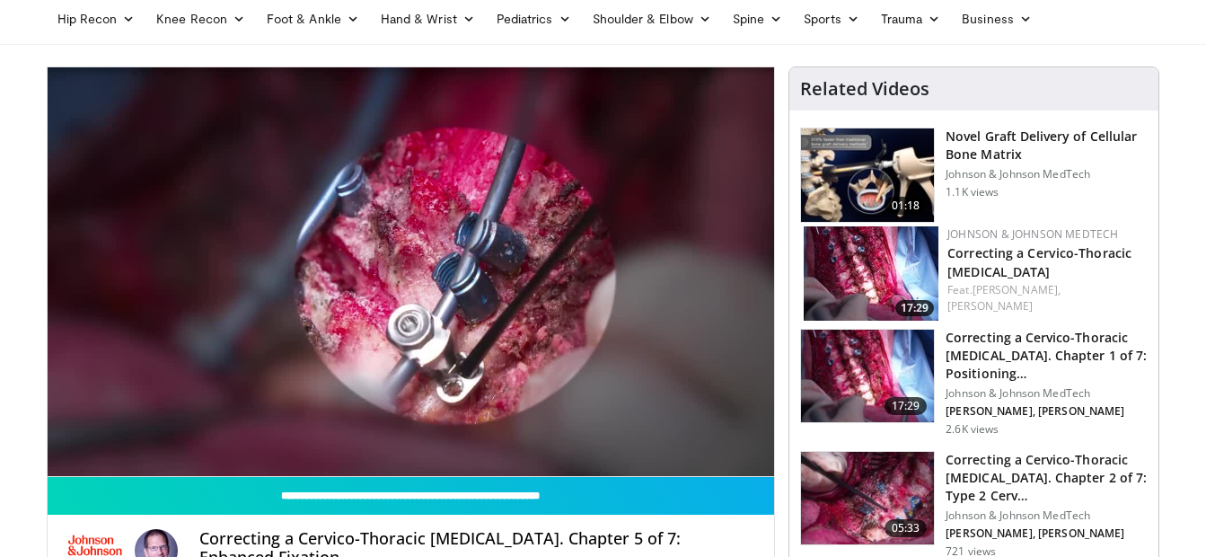
click at [860, 357] on img at bounding box center [867, 376] width 133 height 93
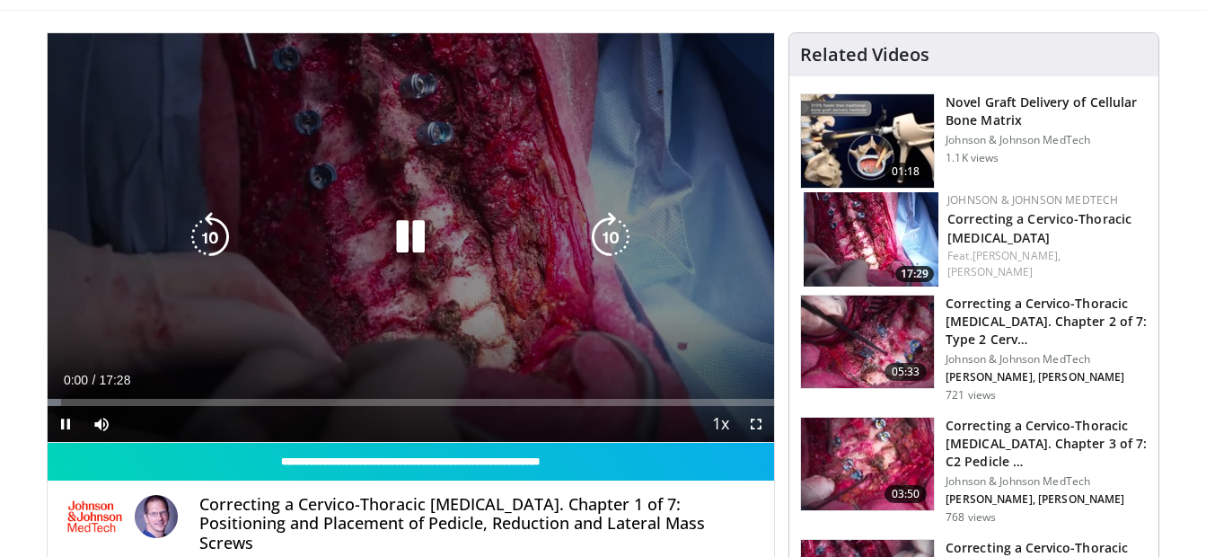
scroll to position [107, 0]
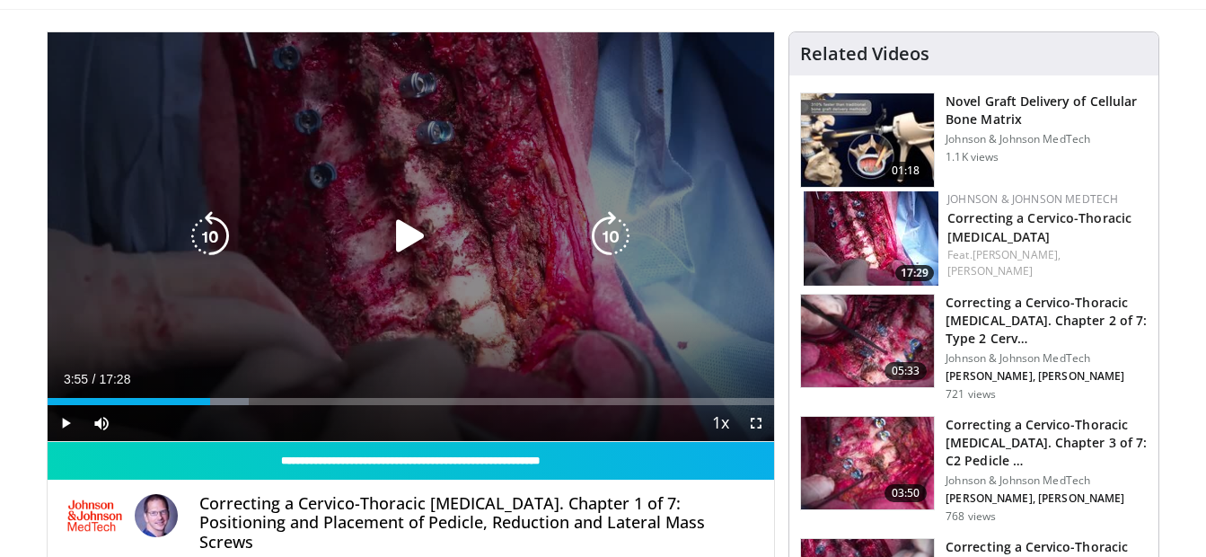
drag, startPoint x: 374, startPoint y: 383, endPoint x: 370, endPoint y: 265, distance: 117.7
click at [370, 265] on video-js "**********" at bounding box center [412, 237] width 728 height 410
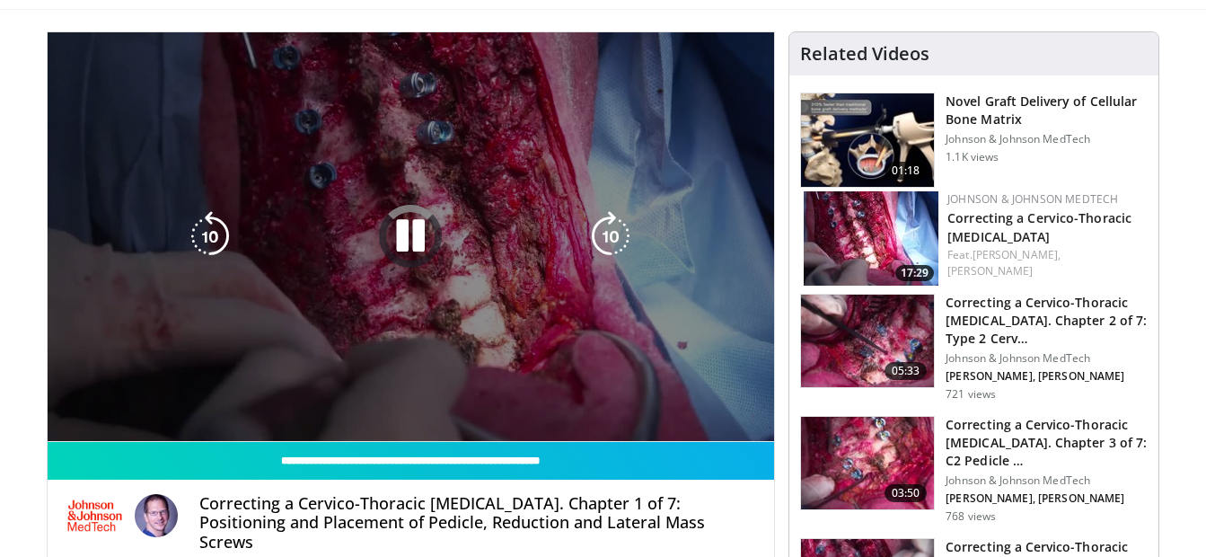
click at [370, 265] on div "10 seconds Tap to unmute" at bounding box center [412, 236] width 728 height 409
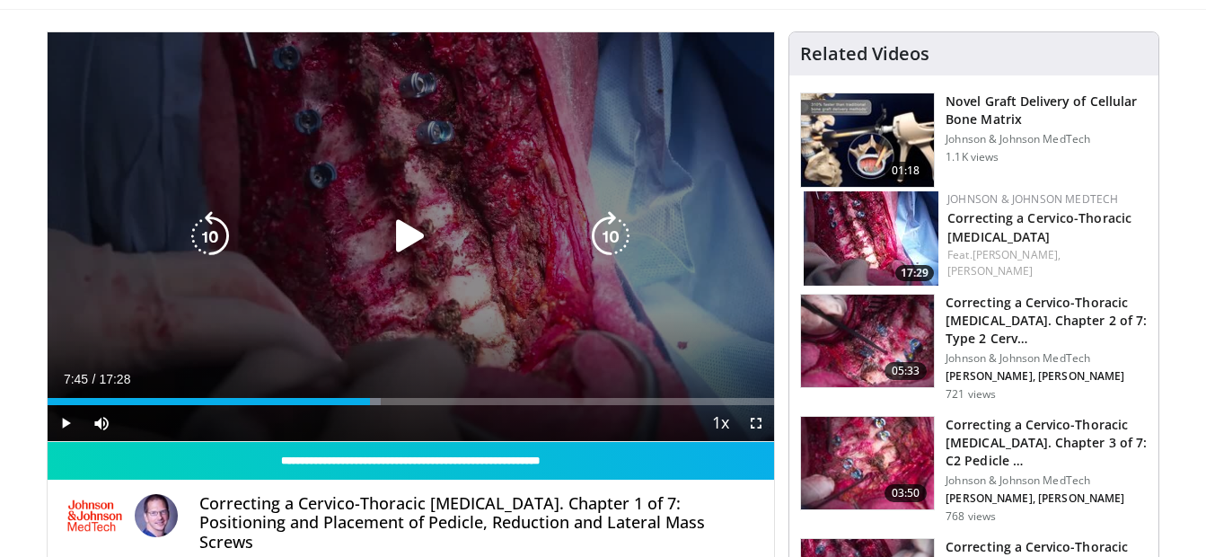
click at [370, 265] on div "10 seconds Tap to unmute" at bounding box center [412, 236] width 728 height 409
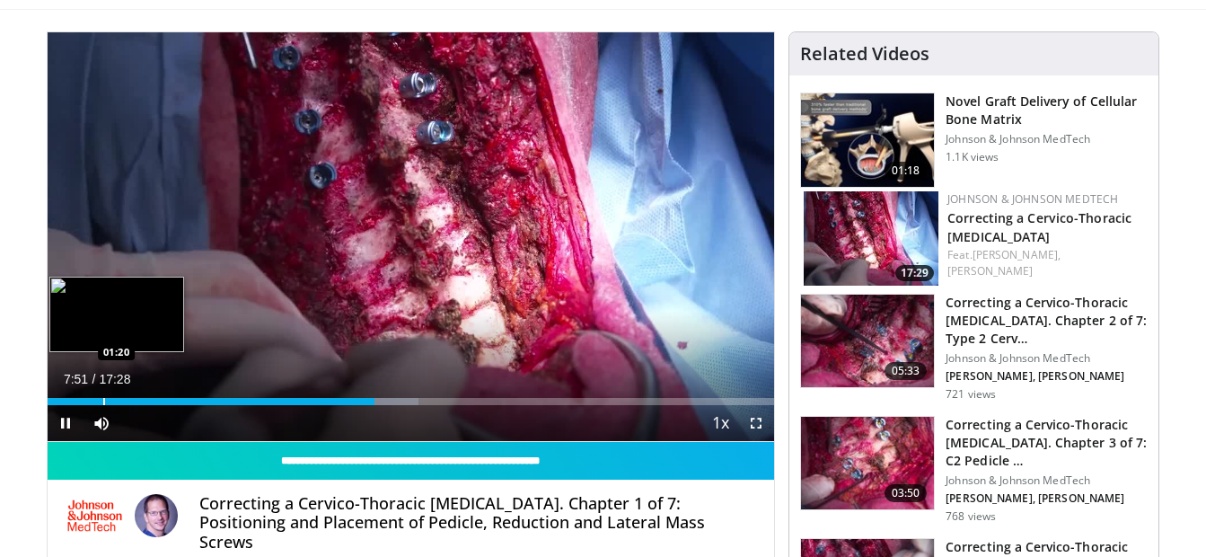
click at [102, 401] on div "Loaded : 51.10% 07:51 01:20" at bounding box center [412, 401] width 728 height 7
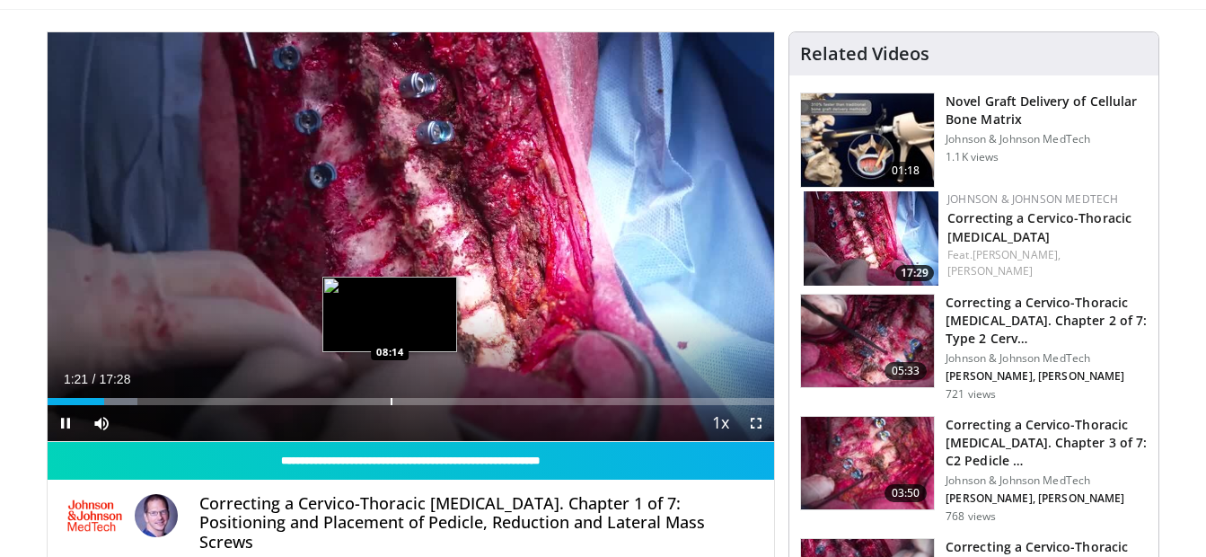
click at [391, 398] on div "Progress Bar" at bounding box center [392, 401] width 2 height 7
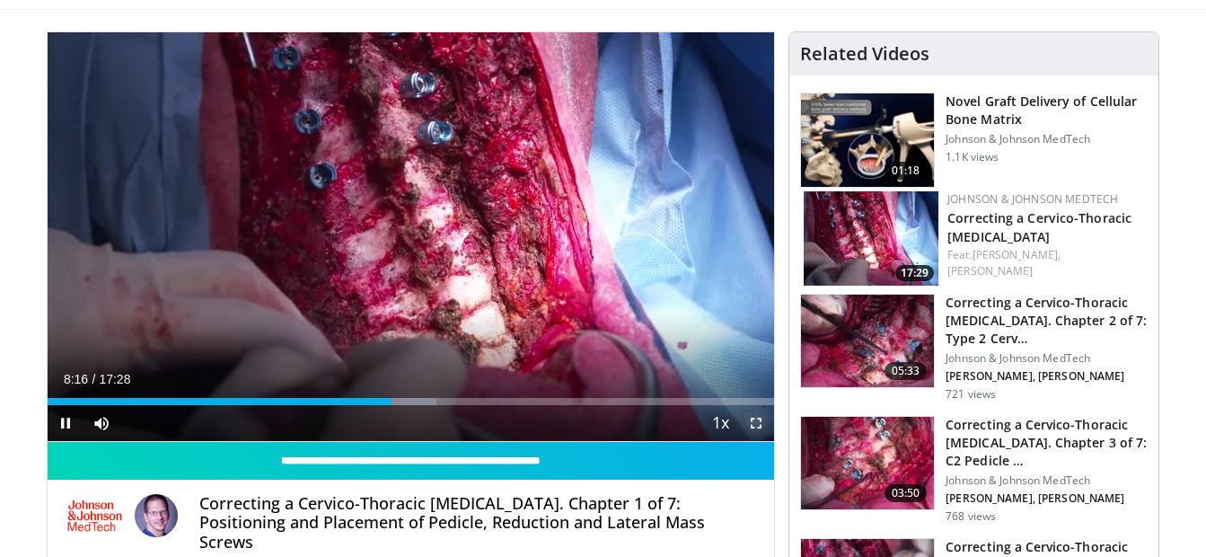
click at [763, 418] on span "Video Player" at bounding box center [756, 423] width 36 height 36
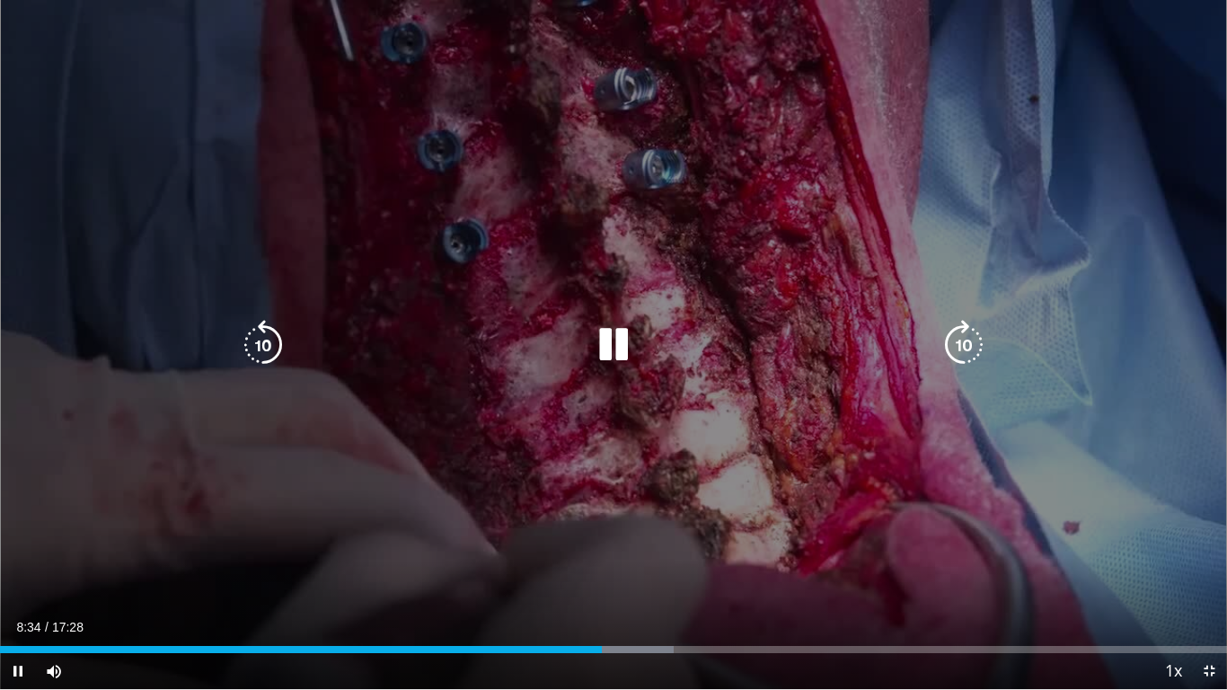
click at [727, 556] on div "10 seconds Tap to unmute" at bounding box center [613, 344] width 1227 height 689
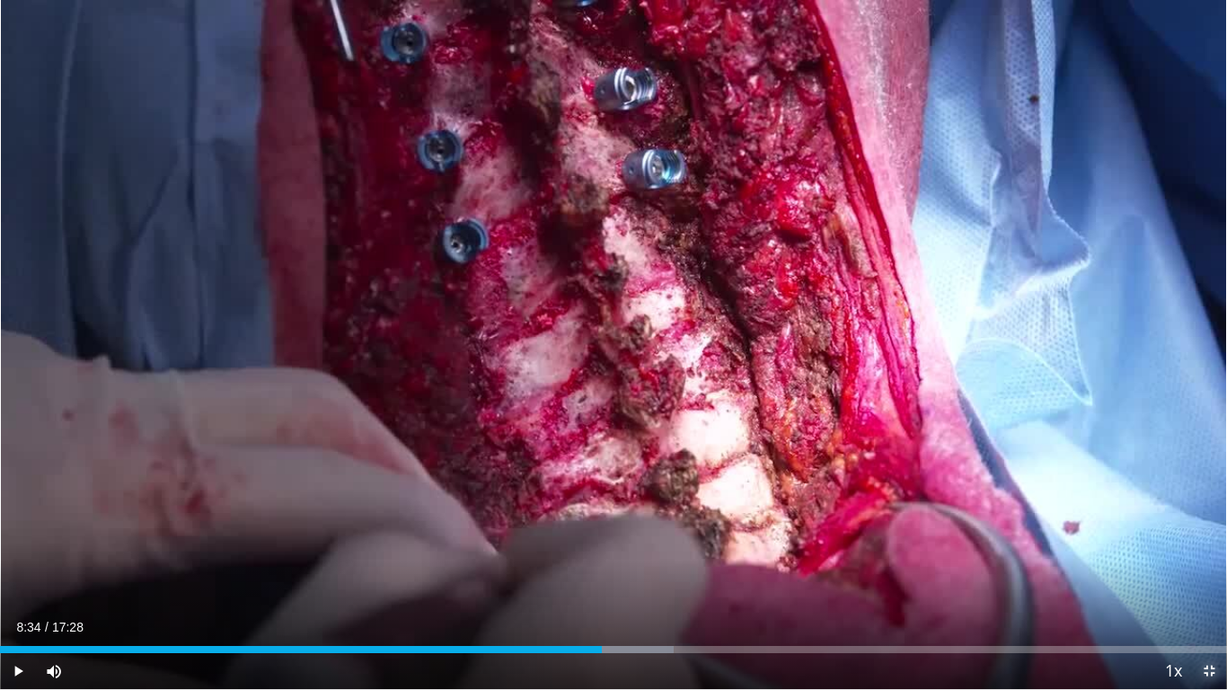
click at [1204, 556] on span "Video Player" at bounding box center [1209, 671] width 36 height 36
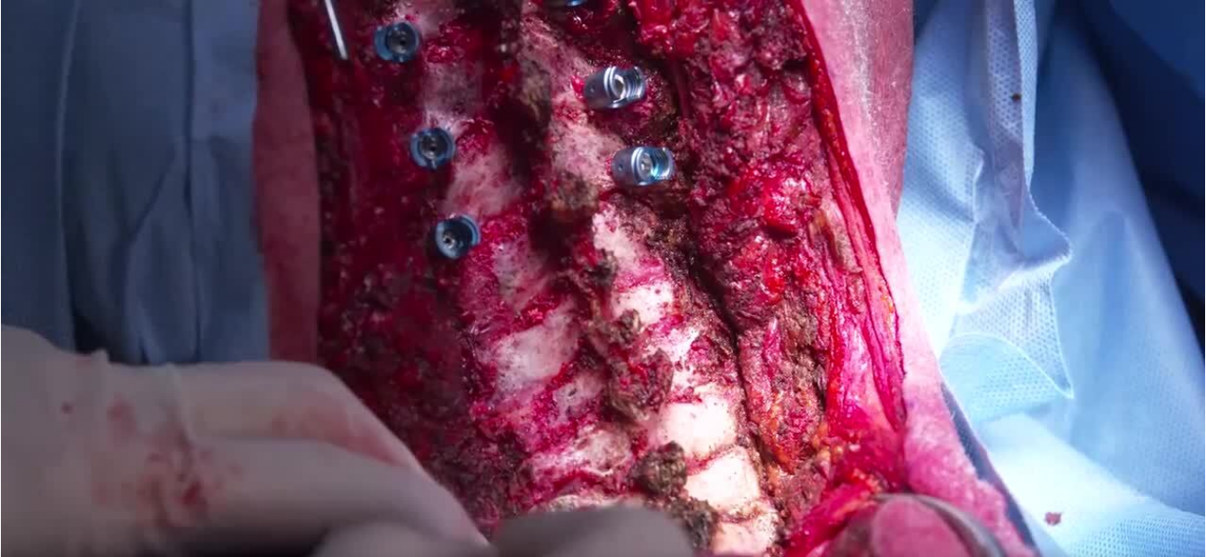
scroll to position [0, 0]
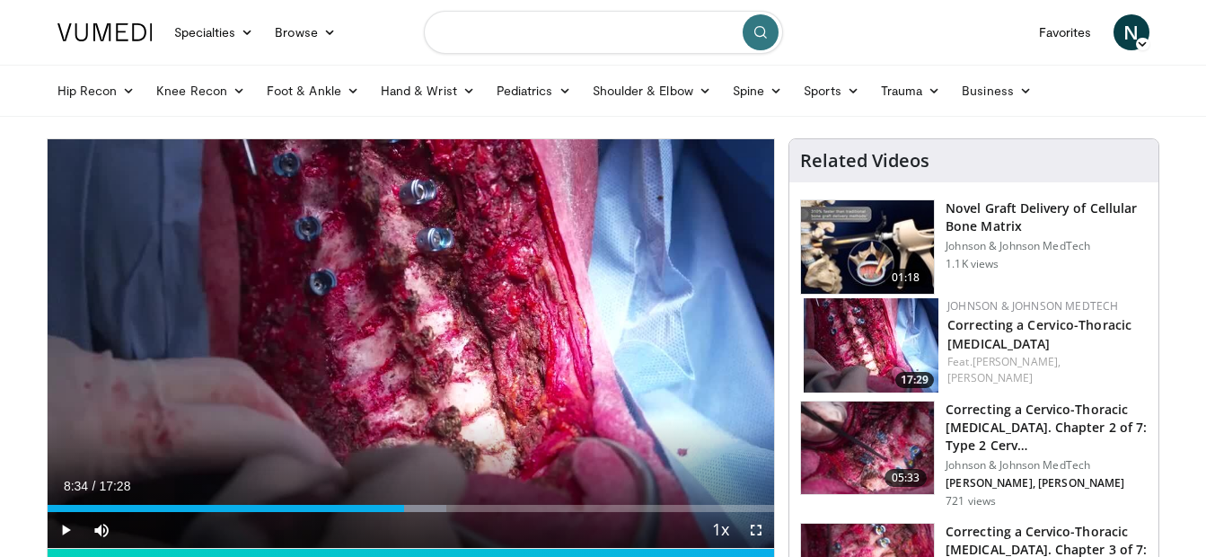
click at [603, 34] on input "Search topics, interventions" at bounding box center [603, 32] width 359 height 43
type input "********"
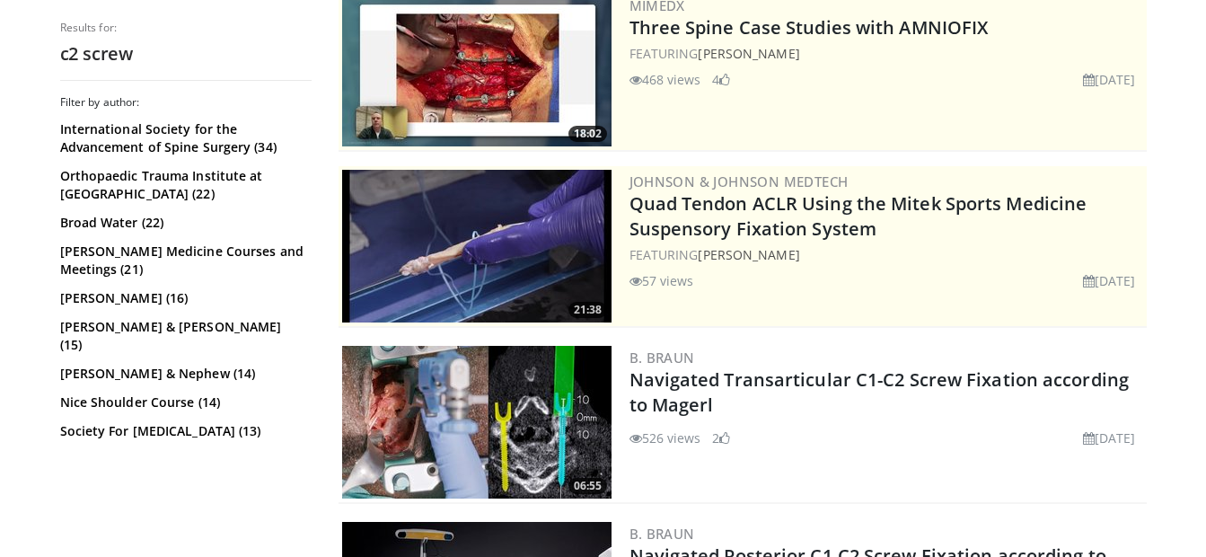
scroll to position [207, 0]
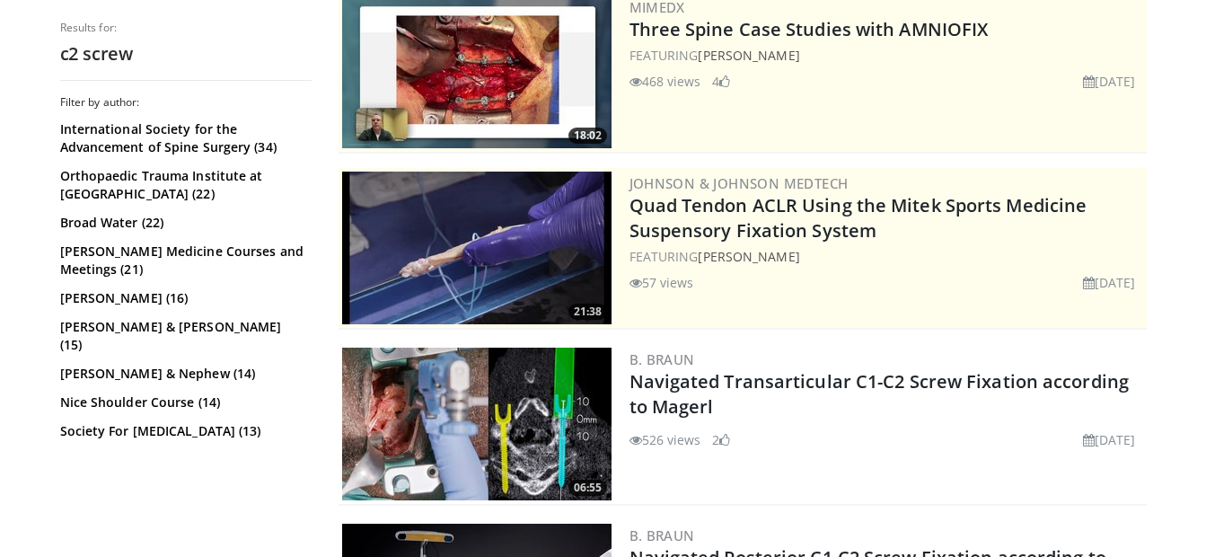
click at [437, 66] on img at bounding box center [476, 72] width 269 height 153
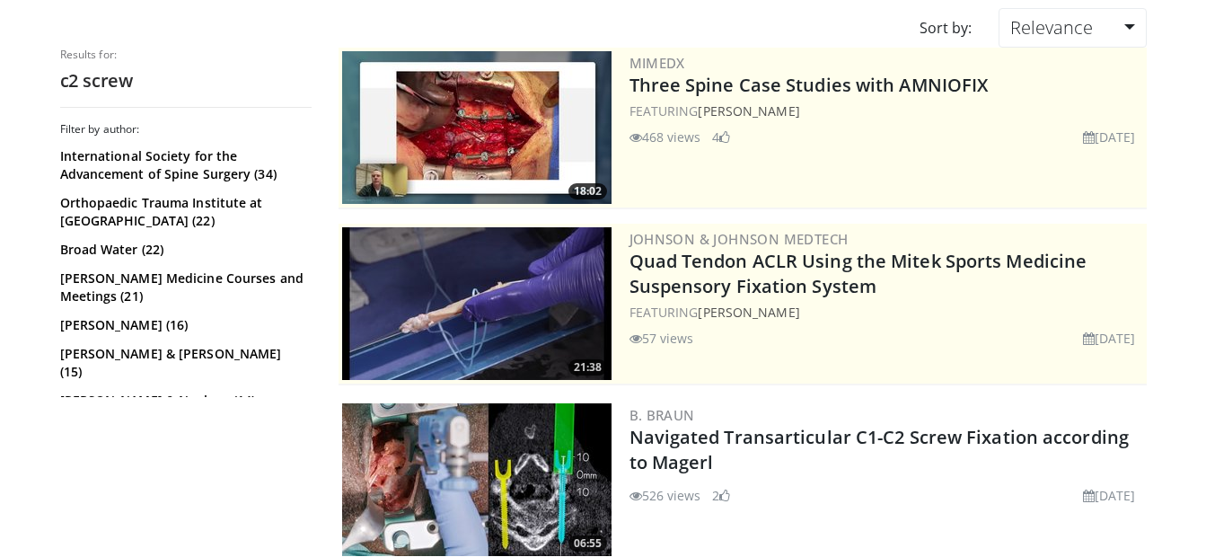
scroll to position [24, 0]
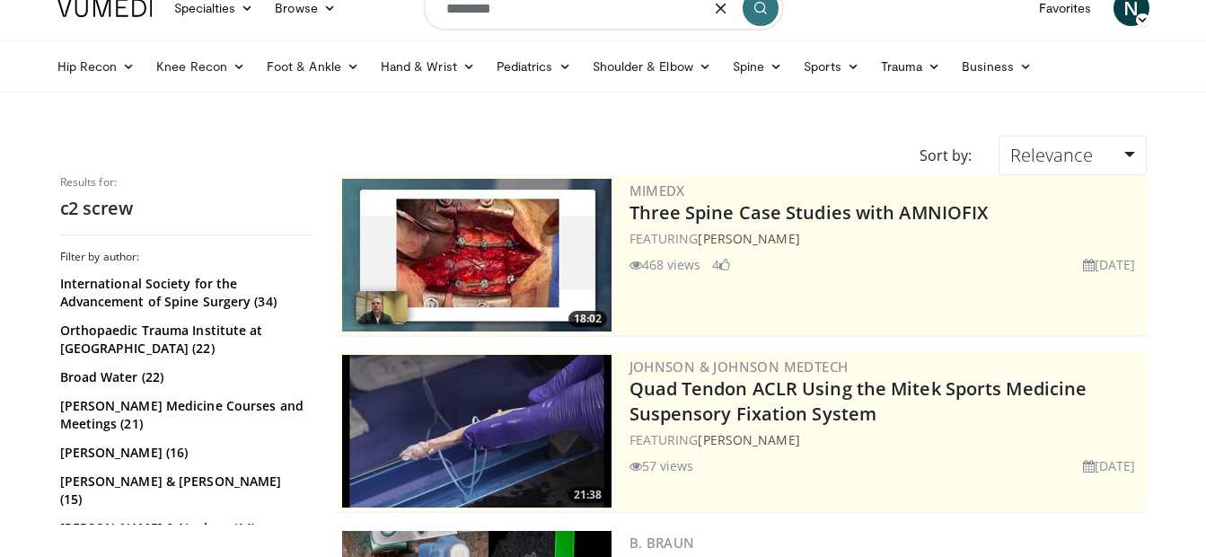
click at [579, 17] on input "********" at bounding box center [603, 8] width 359 height 43
type input "**********"
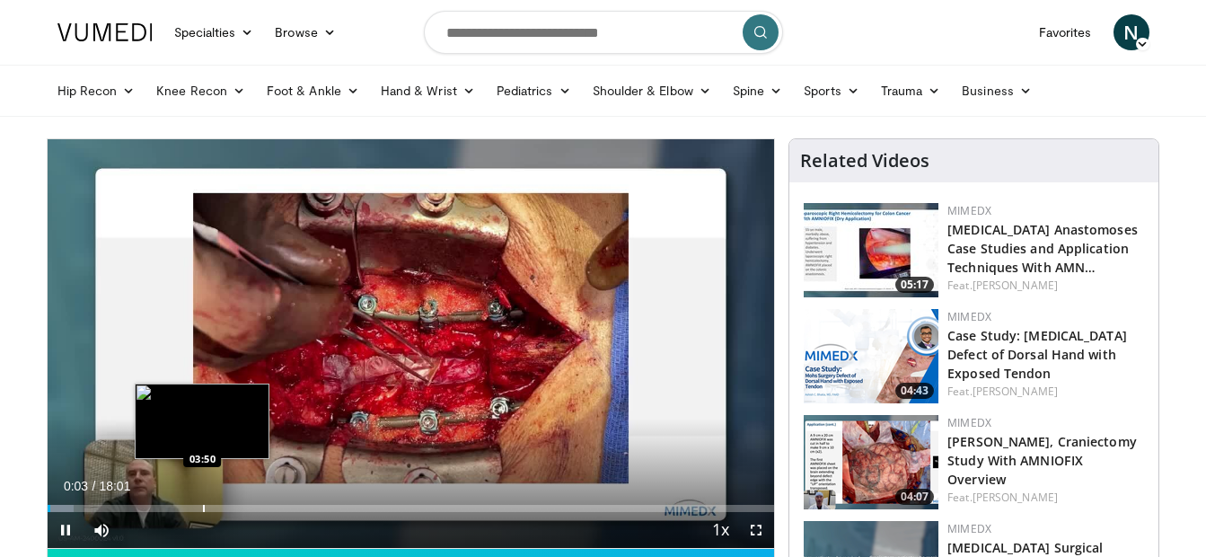
drag, startPoint x: 196, startPoint y: 516, endPoint x: 202, endPoint y: 498, distance: 18.2
click at [202, 512] on div "Current Time 0:03 / Duration 18:01 Pause Skip Backward Skip Forward Mute Loaded…" at bounding box center [412, 530] width 728 height 36
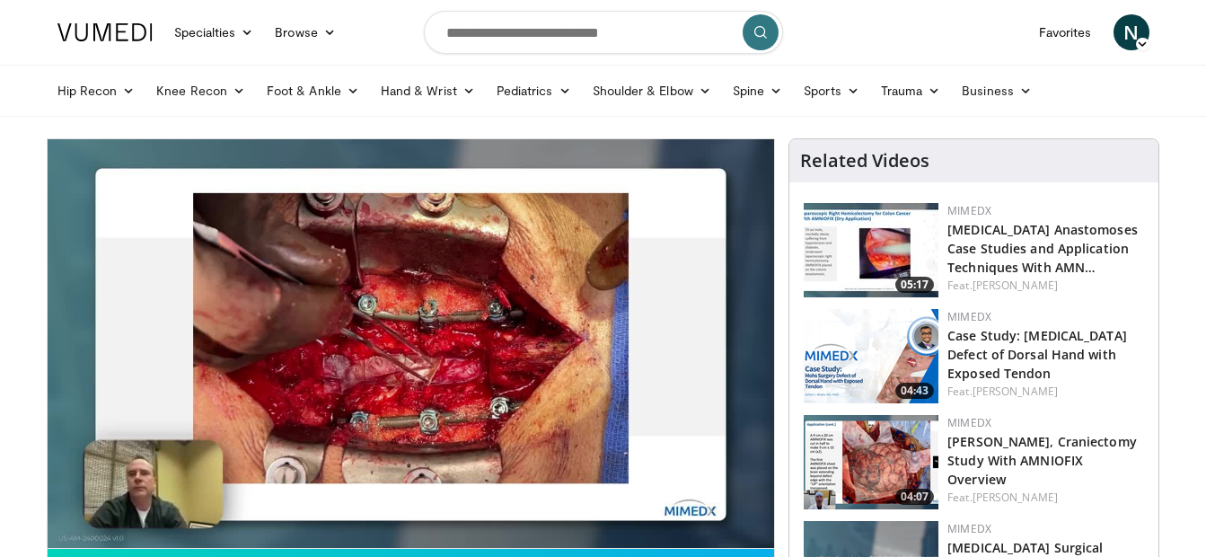
click at [202, 498] on video-js "**********" at bounding box center [412, 344] width 728 height 410
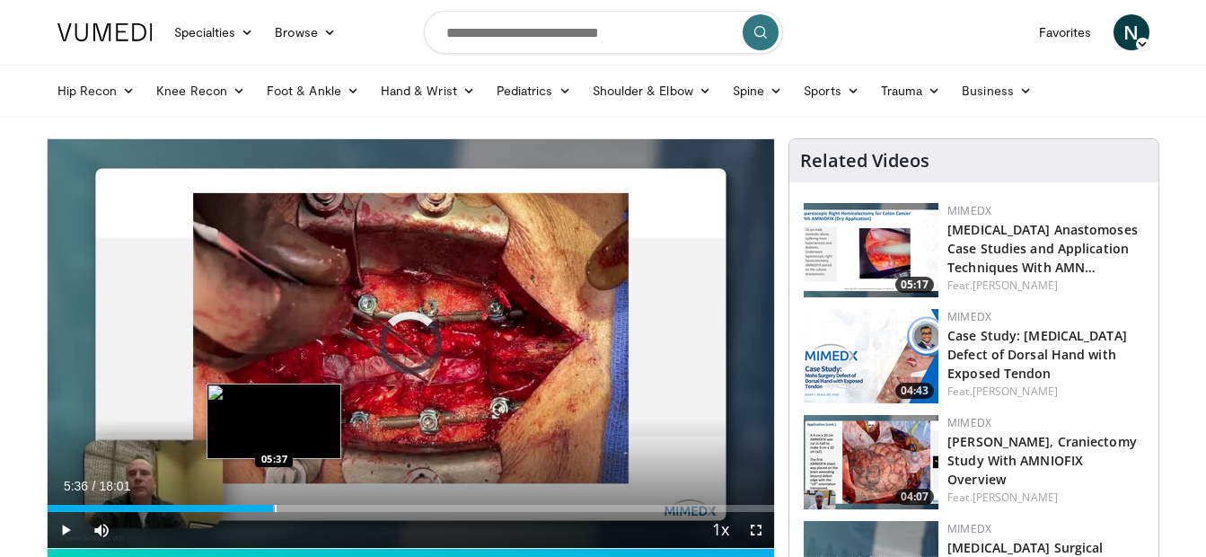
click at [275, 511] on div "Progress Bar" at bounding box center [276, 508] width 2 height 7
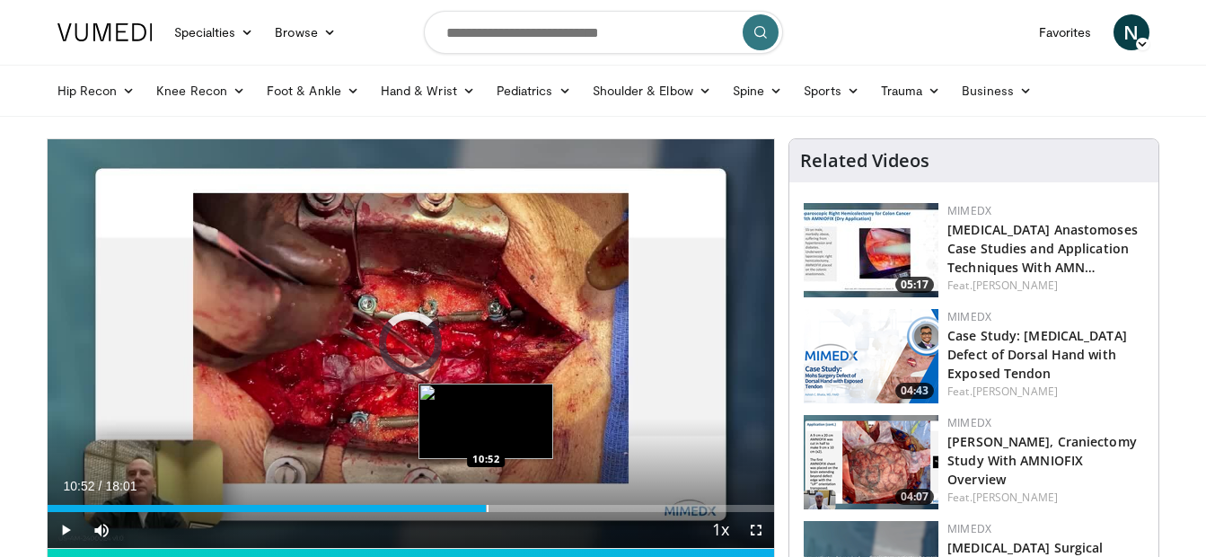
click at [486, 500] on div "Loaded : 0.00% 10:52 10:52" at bounding box center [412, 503] width 728 height 17
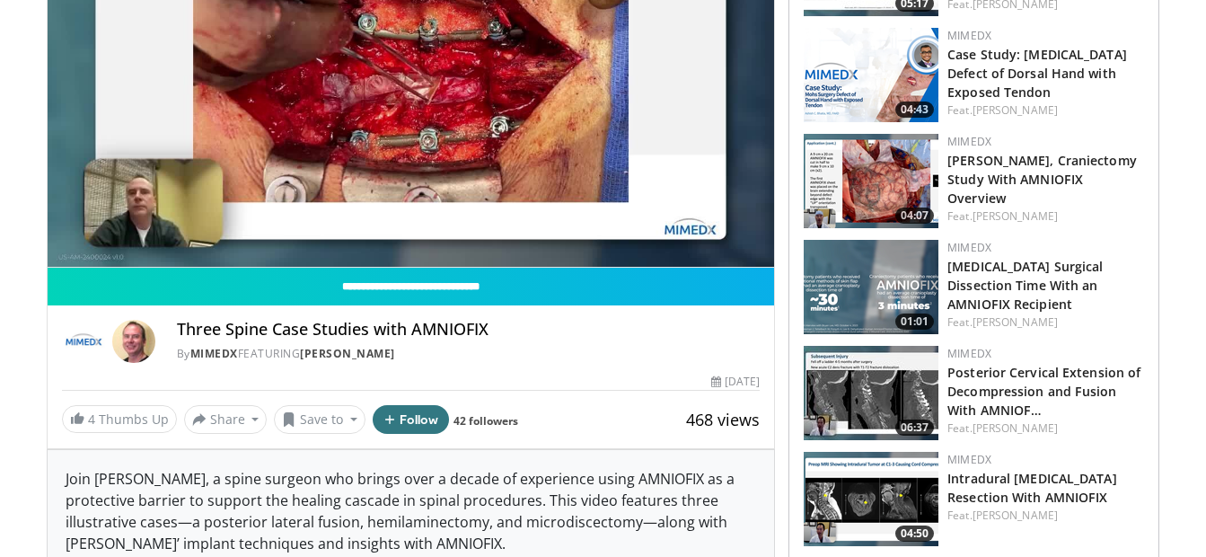
scroll to position [287, 0]
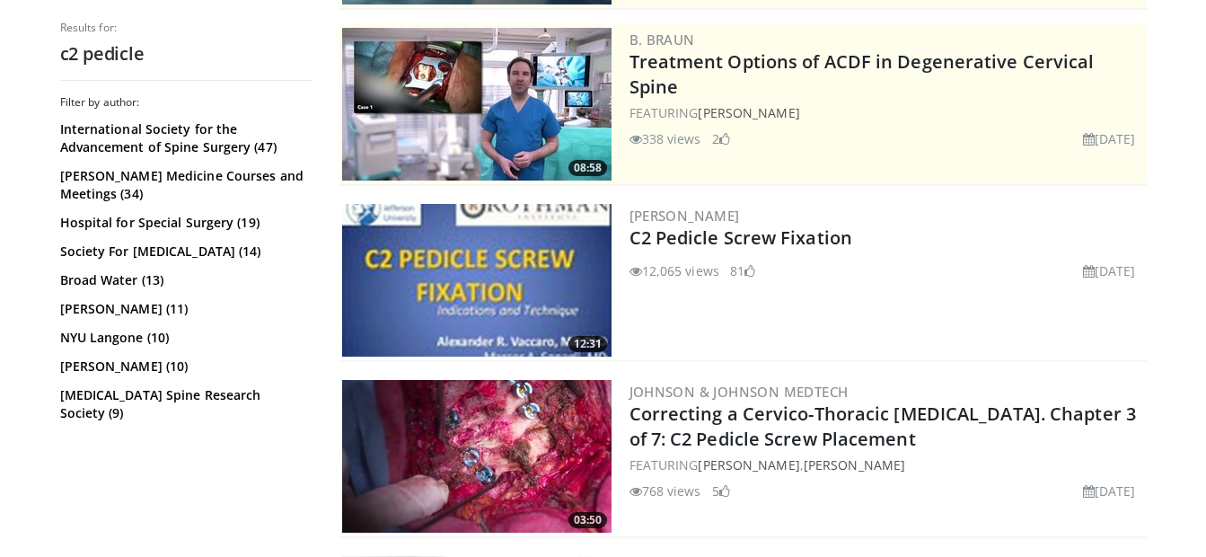
scroll to position [352, 0]
click at [507, 314] on img at bounding box center [476, 279] width 269 height 153
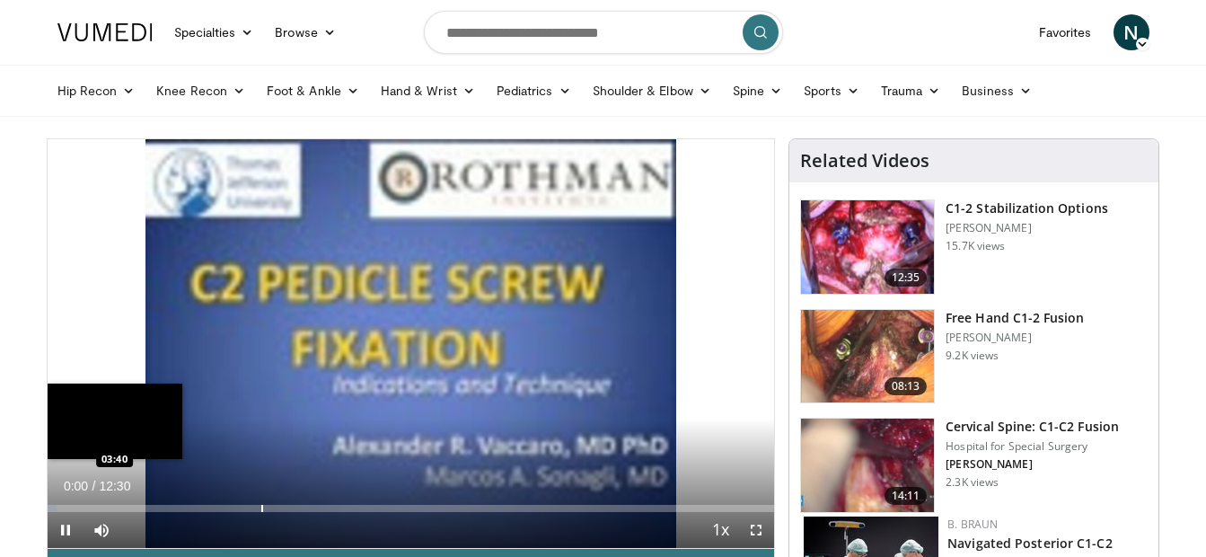
click at [260, 495] on div "Loaded : 1.31% 00:00 03:40" at bounding box center [412, 503] width 728 height 17
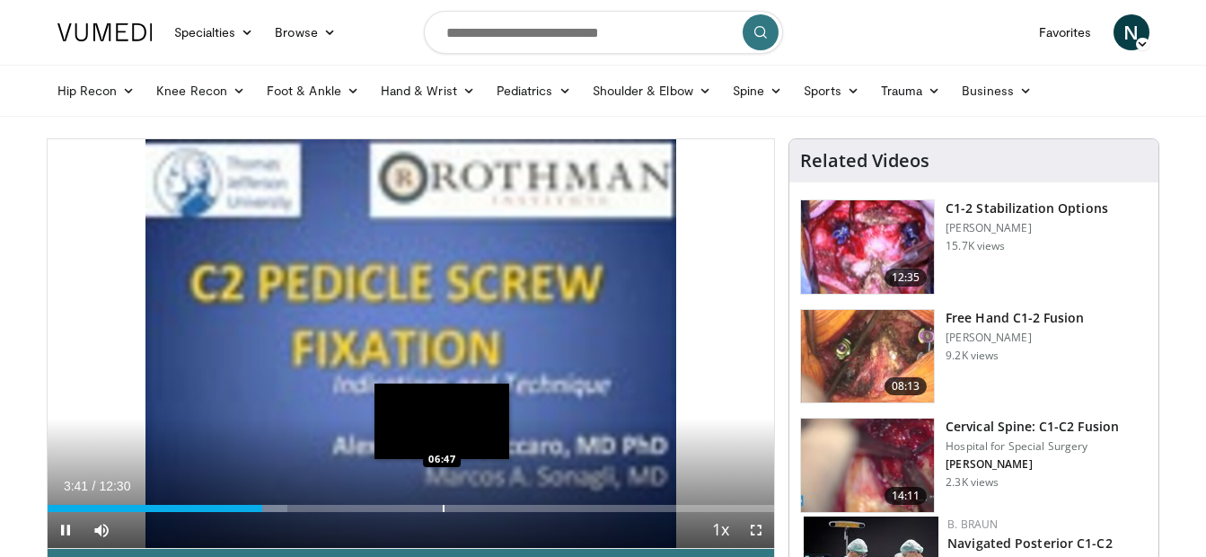
click at [443, 511] on div "Progress Bar" at bounding box center [444, 508] width 2 height 7
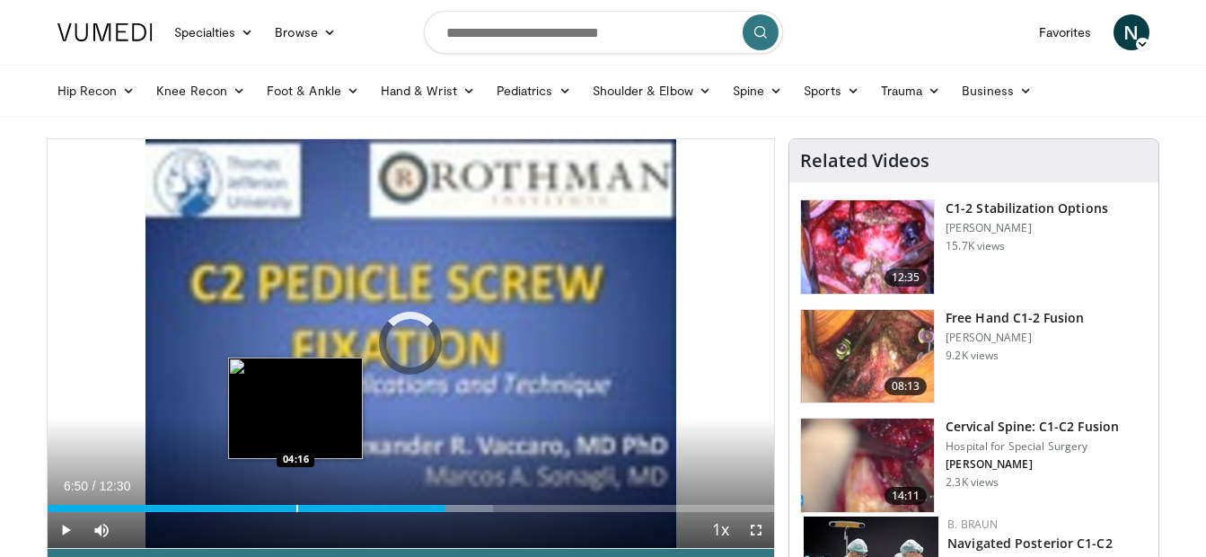
click at [296, 498] on div "Loaded : 61.35% 06:50 04:16" at bounding box center [412, 503] width 728 height 17
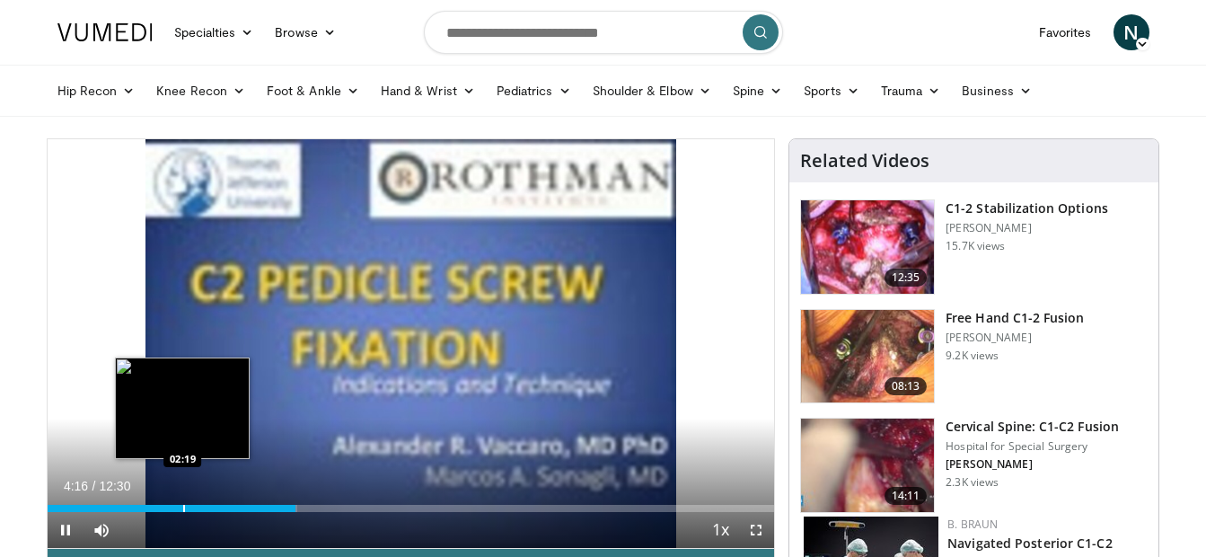
click at [183, 506] on div "Progress Bar" at bounding box center [184, 508] width 2 height 7
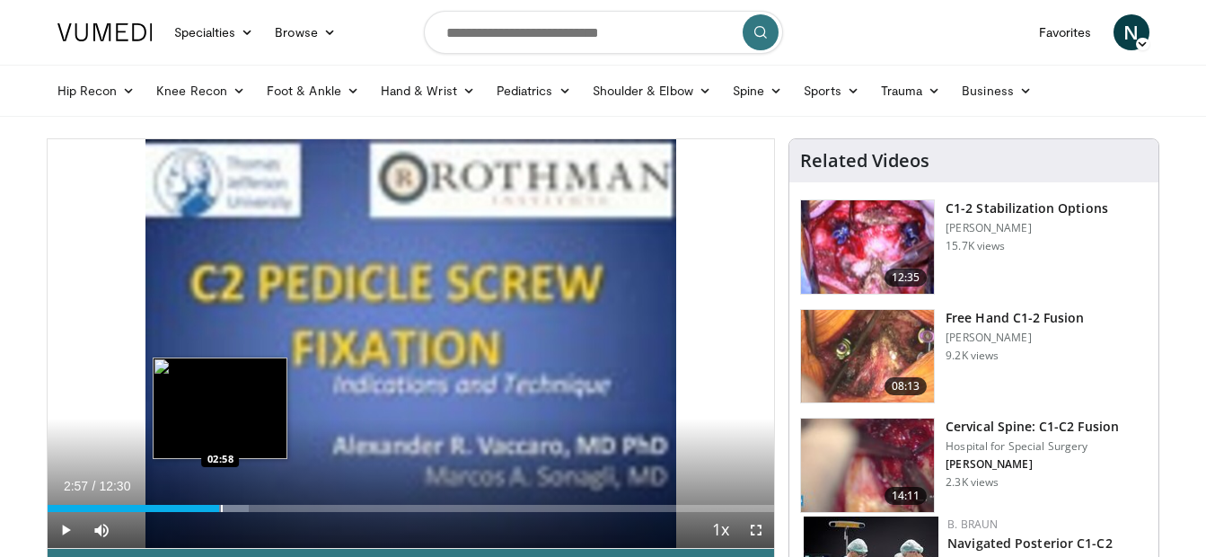
click at [221, 505] on div "Progress Bar" at bounding box center [222, 508] width 2 height 7
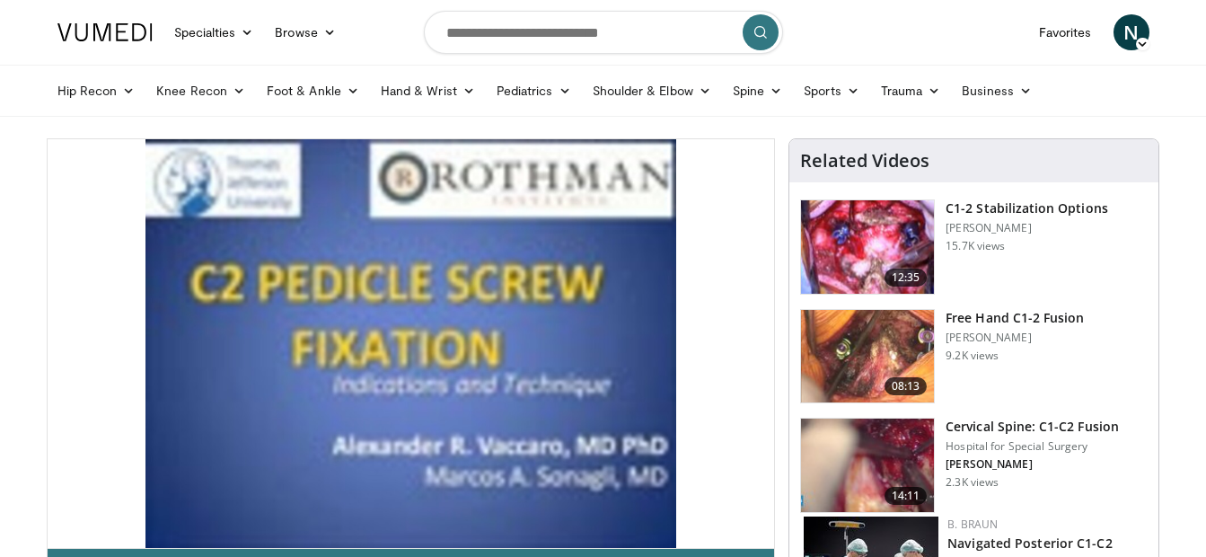
click at [829, 251] on img at bounding box center [867, 246] width 133 height 93
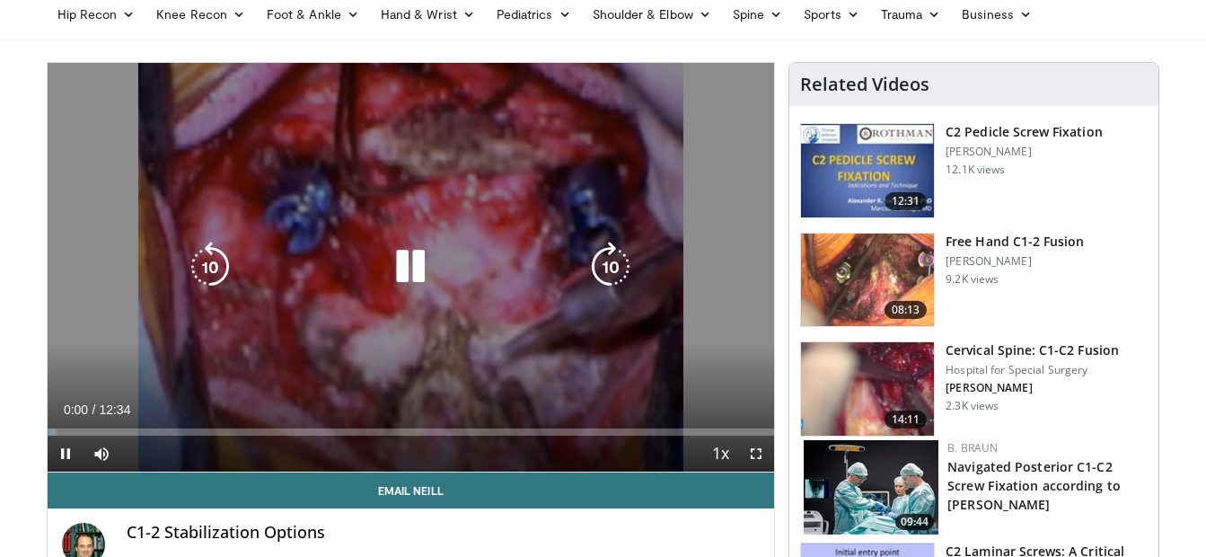
scroll to position [79, 0]
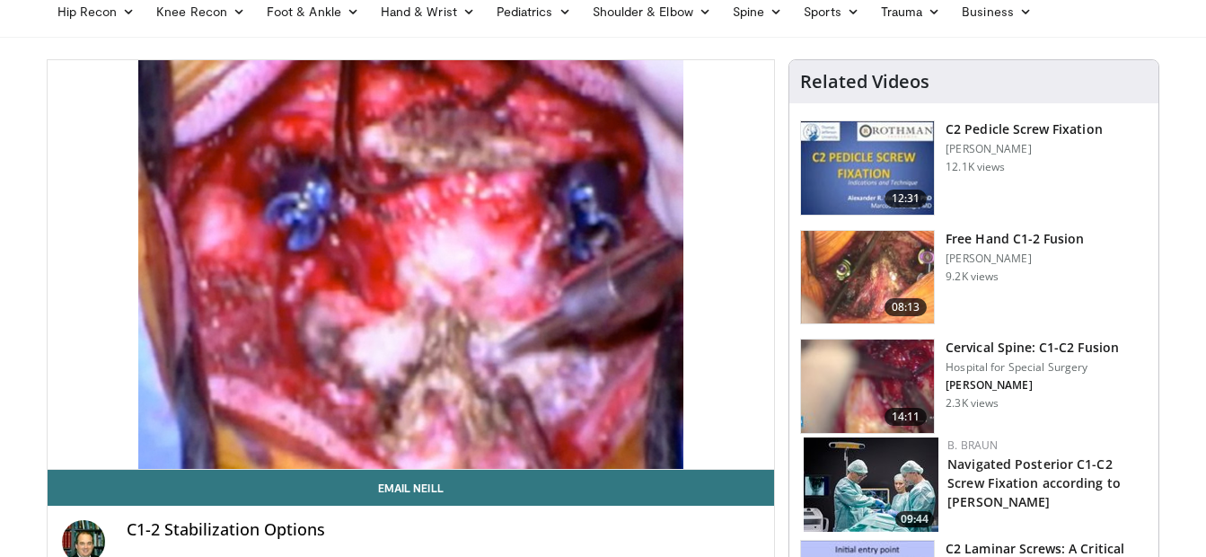
click at [761, 451] on div "10 seconds Tap to unmute" at bounding box center [412, 264] width 728 height 409
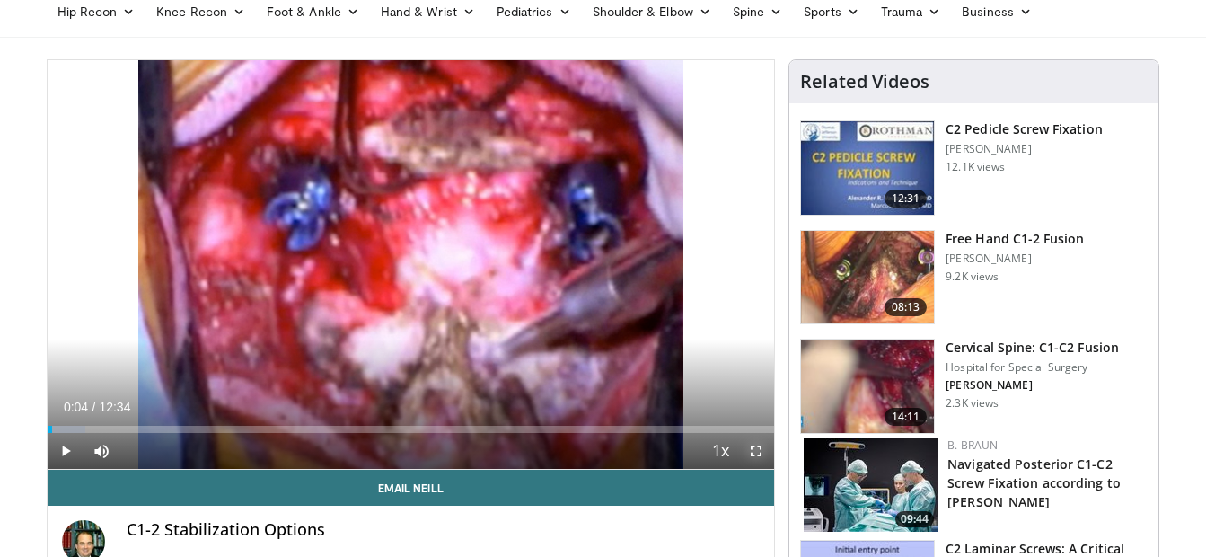
click at [761, 451] on span "Video Player" at bounding box center [756, 451] width 36 height 36
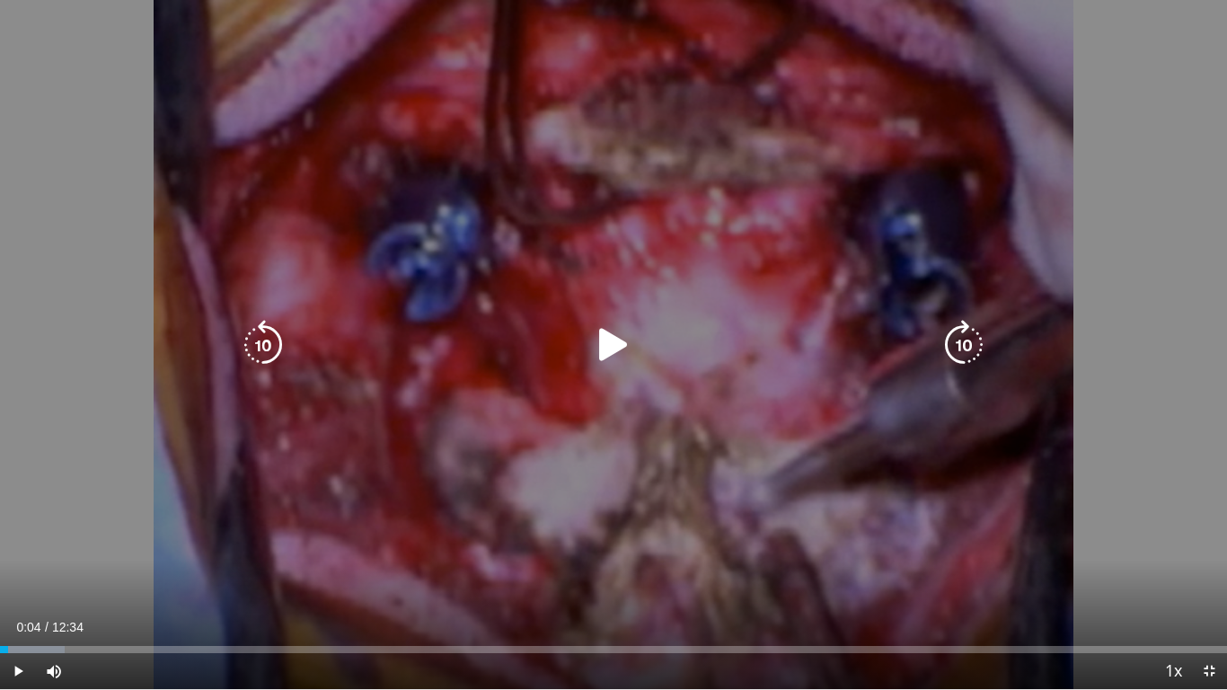
click at [565, 437] on div "10 seconds Tap to unmute" at bounding box center [613, 344] width 1227 height 689
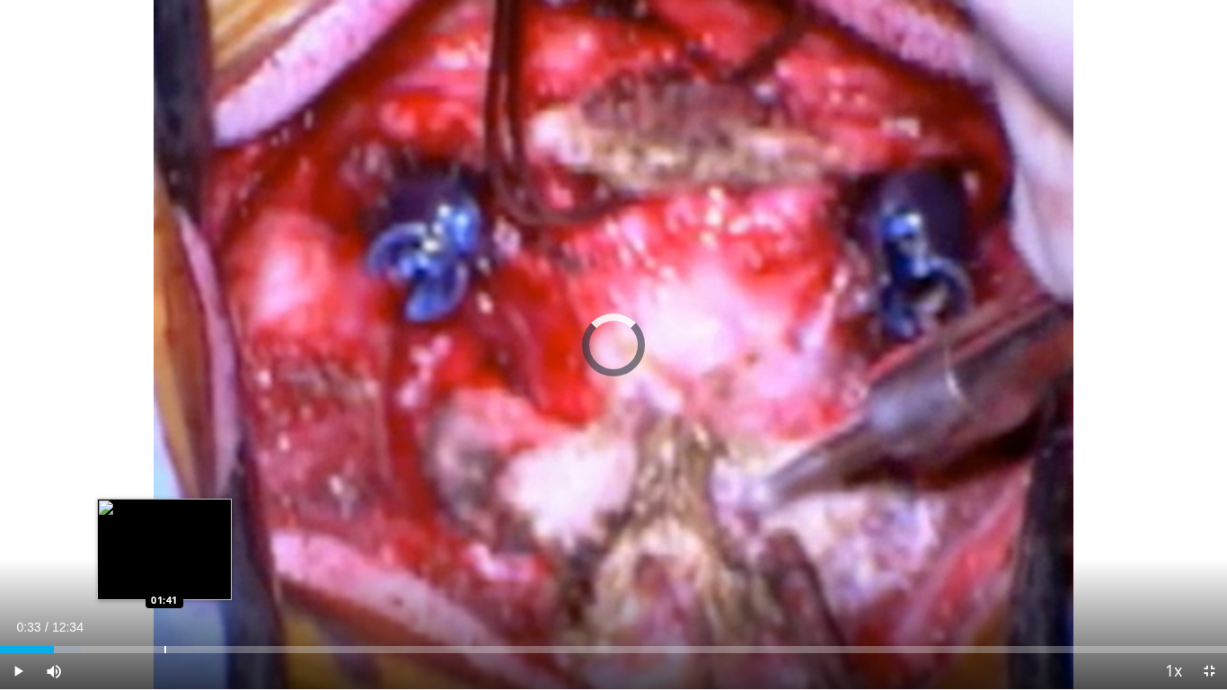
drag, startPoint x: 48, startPoint y: 648, endPoint x: 207, endPoint y: 640, distance: 160.0
click at [207, 556] on div "Loaded : 6.60% 01:37 01:41" at bounding box center [613, 644] width 1227 height 17
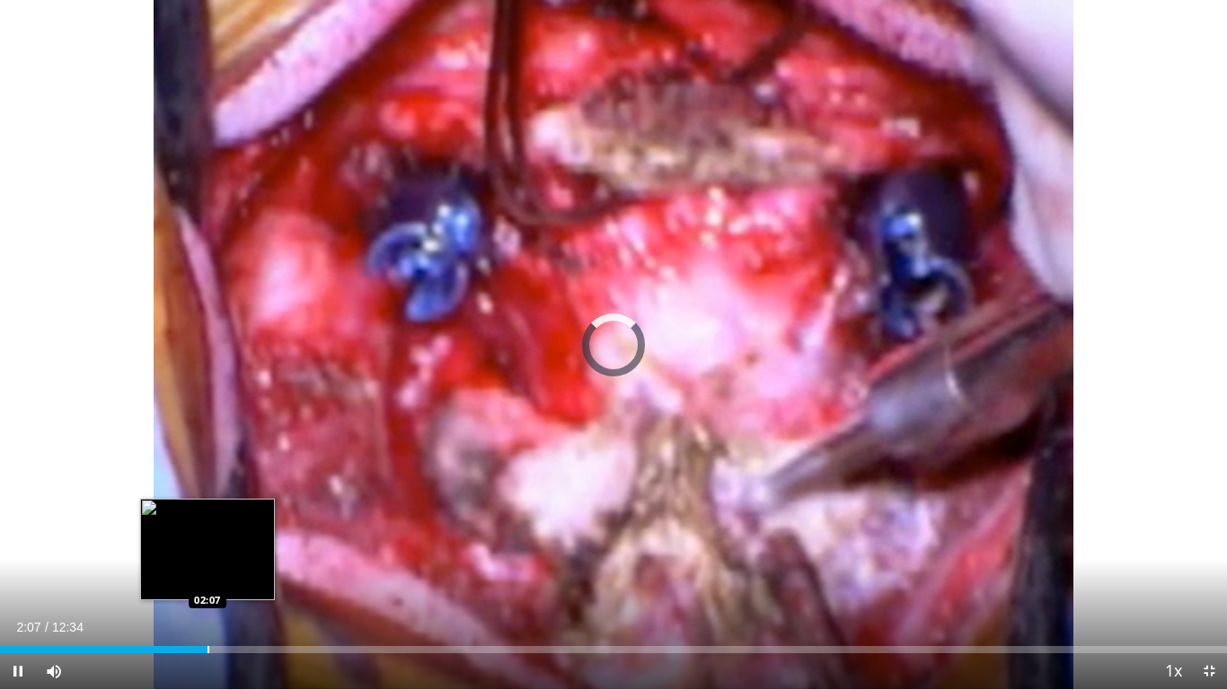
click at [207, 556] on video-js "**********" at bounding box center [613, 345] width 1227 height 690
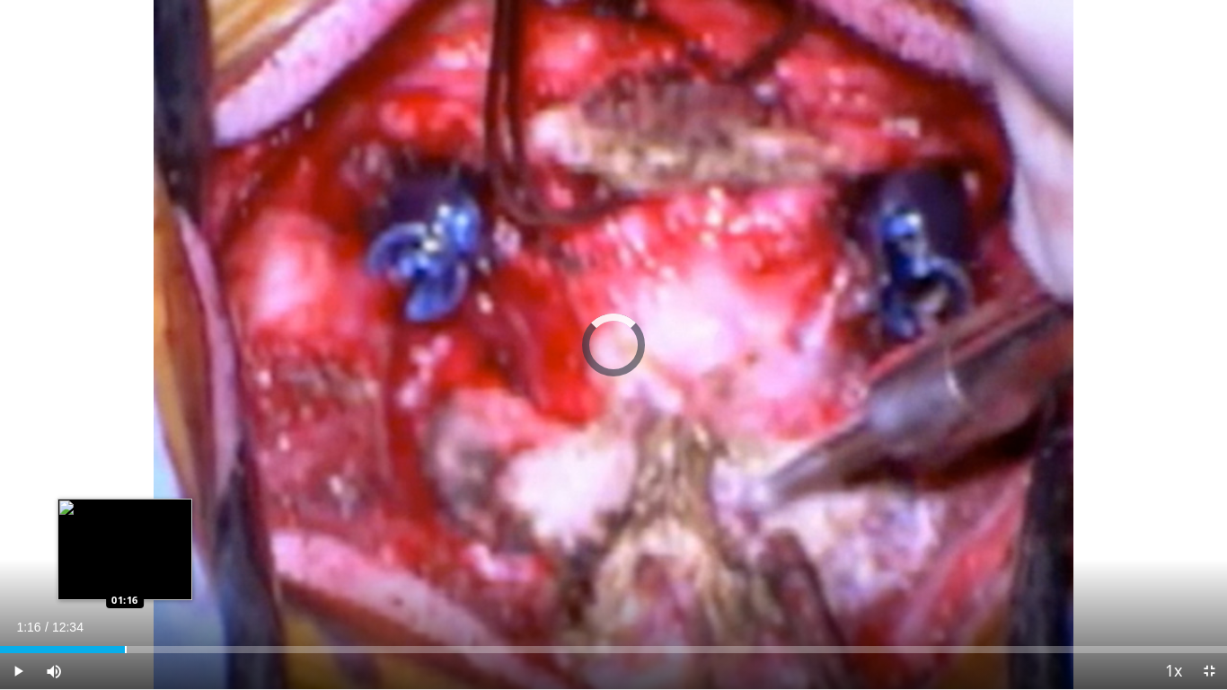
click at [125, 556] on div "Progress Bar" at bounding box center [126, 649] width 2 height 7
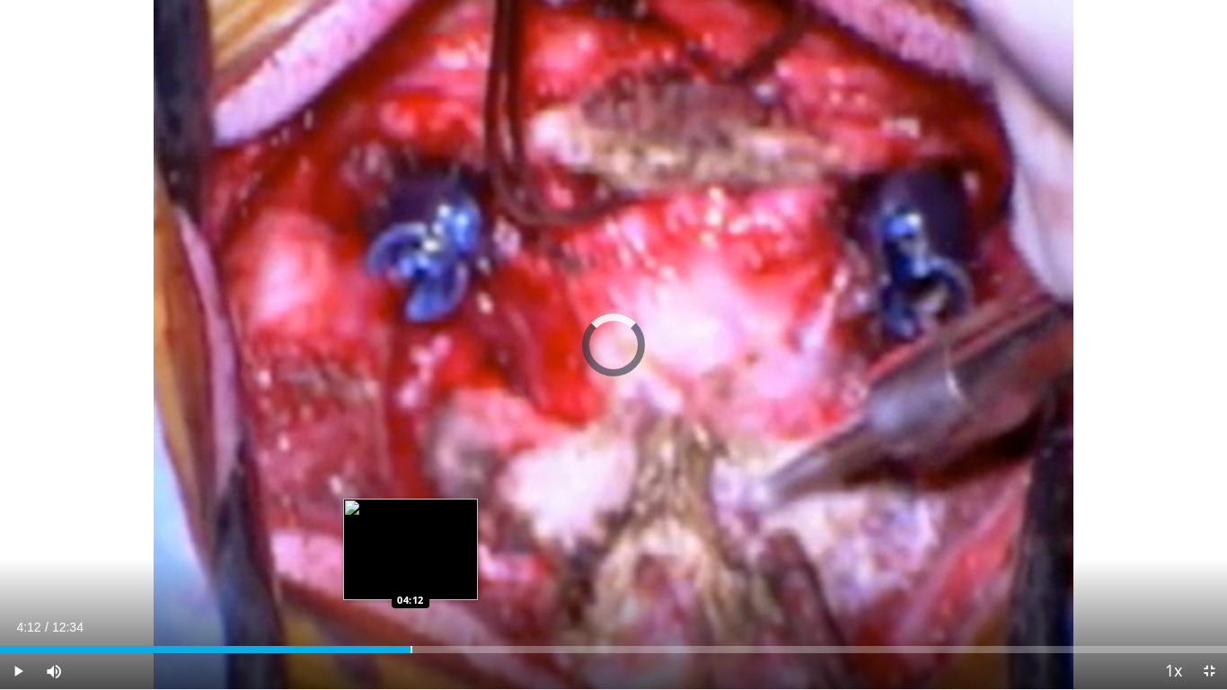
click at [410, 556] on div "Progress Bar" at bounding box center [411, 649] width 2 height 7
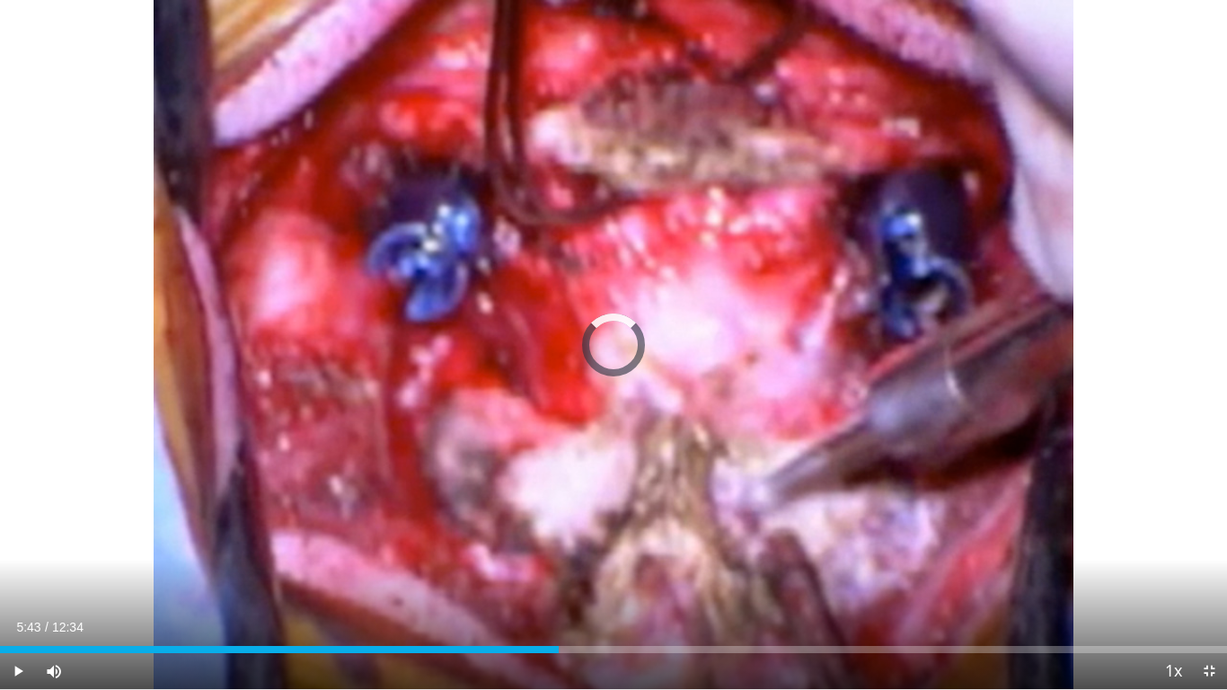
click at [559, 556] on div "Loaded : 0.00% 05:43 05:43" at bounding box center [613, 644] width 1227 height 17
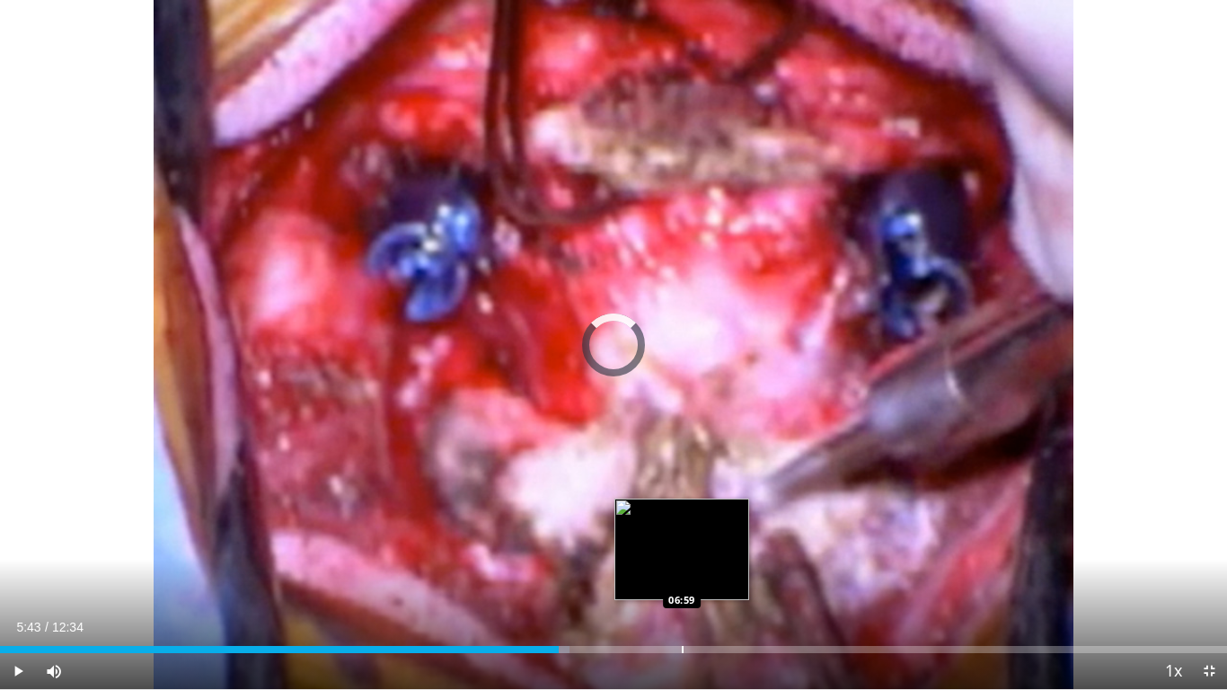
click at [682, 556] on div "Loaded : 46.39% 05:43 06:59" at bounding box center [613, 644] width 1227 height 17
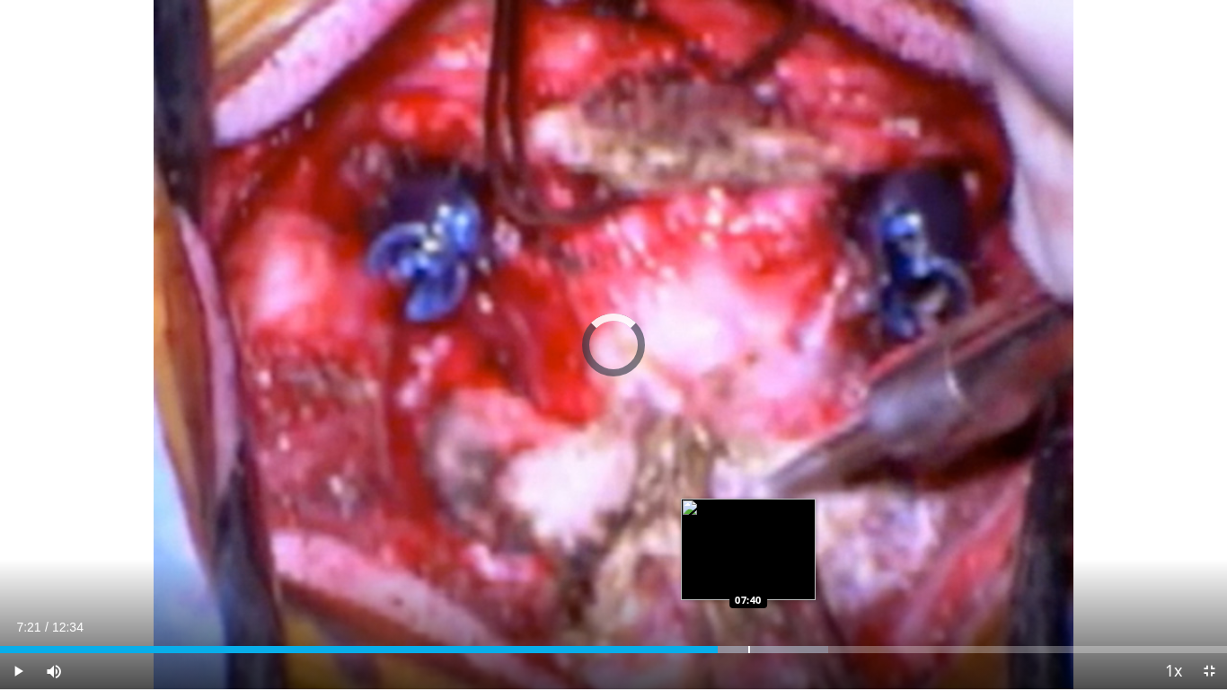
click at [748, 556] on div "Loaded : 67.48% 07:21 07:40" at bounding box center [613, 644] width 1227 height 17
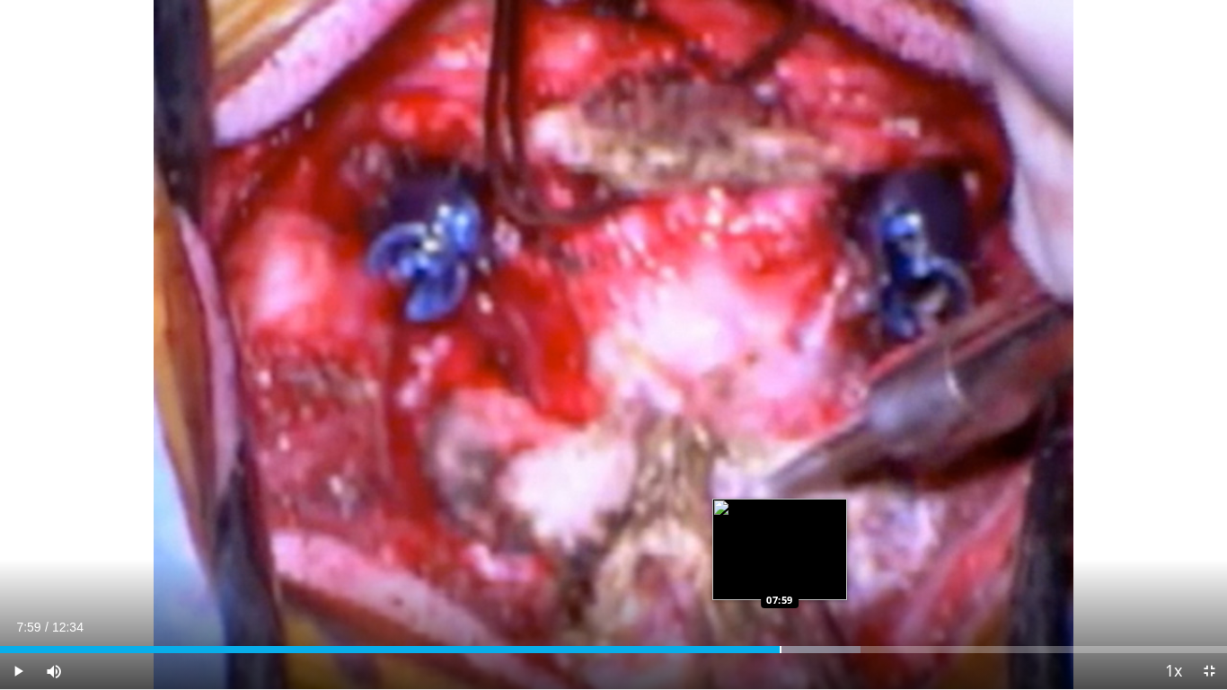
click at [781, 556] on div "Loaded : 70.13% 07:59 07:59" at bounding box center [613, 644] width 1227 height 17
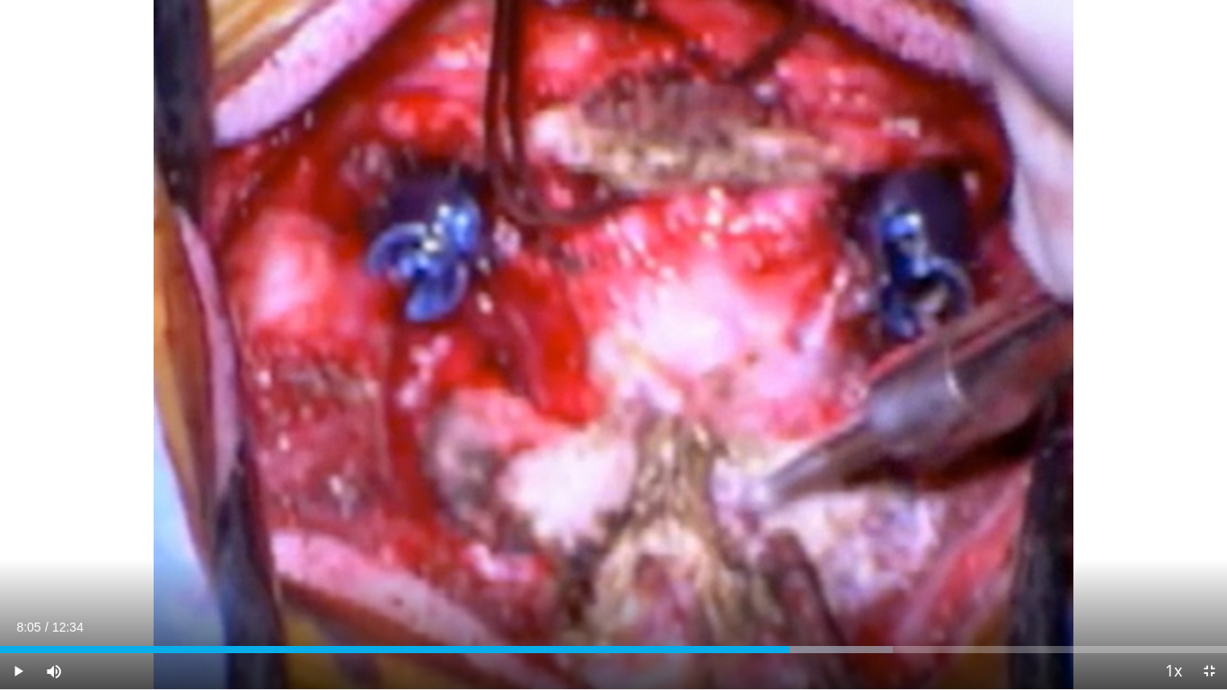
click at [834, 556] on div "Loaded : 72.78% 08:05 08:33" at bounding box center [613, 644] width 1227 height 17
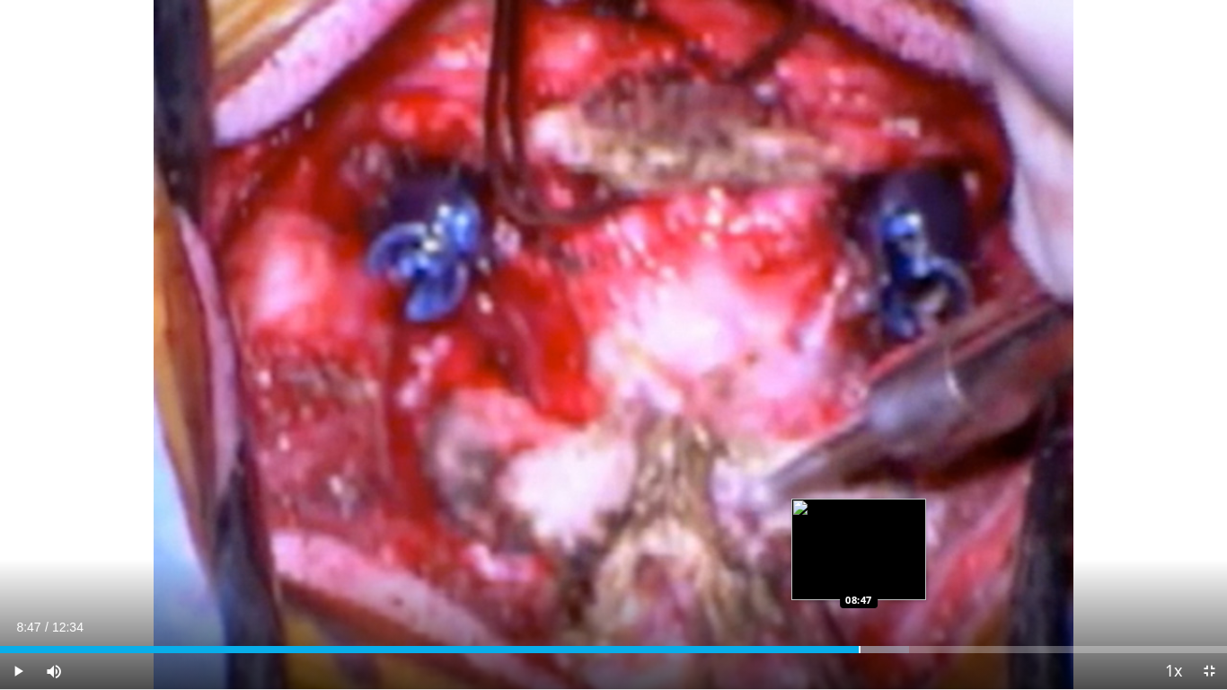
click at [859, 556] on div "Loaded : 74.10% 08:33 08:47" at bounding box center [613, 644] width 1227 height 17
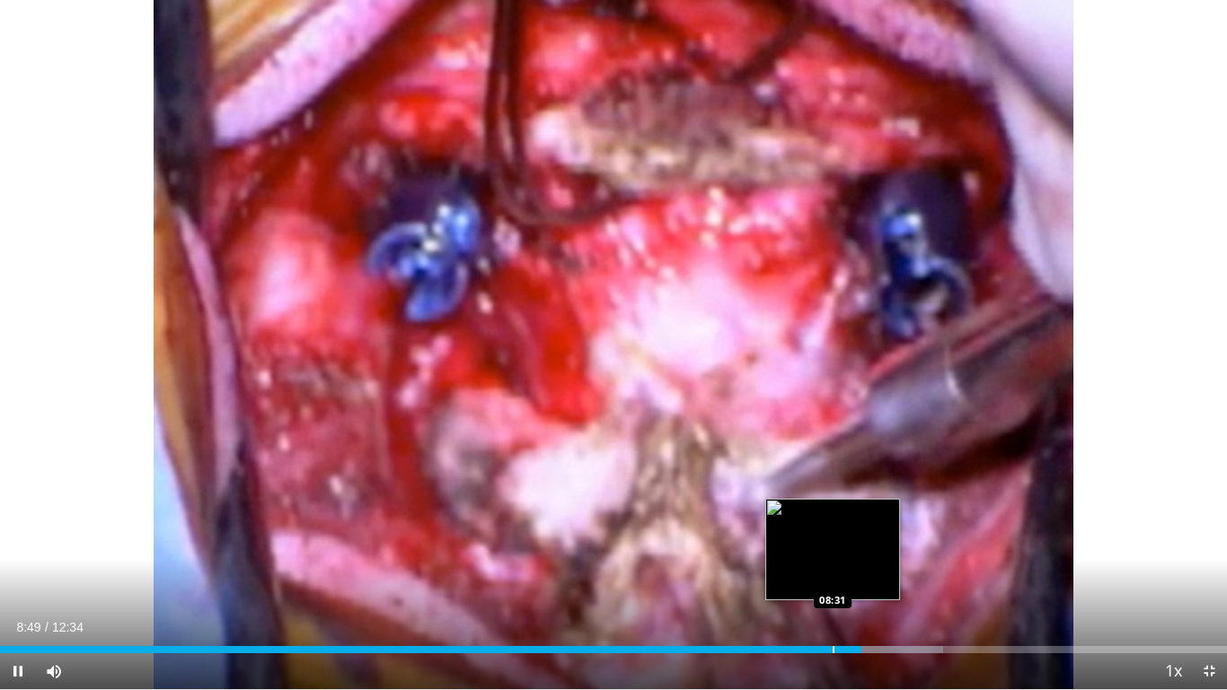
click at [833, 556] on div "Loaded : 76.88% 08:49 08:31" at bounding box center [613, 644] width 1227 height 17
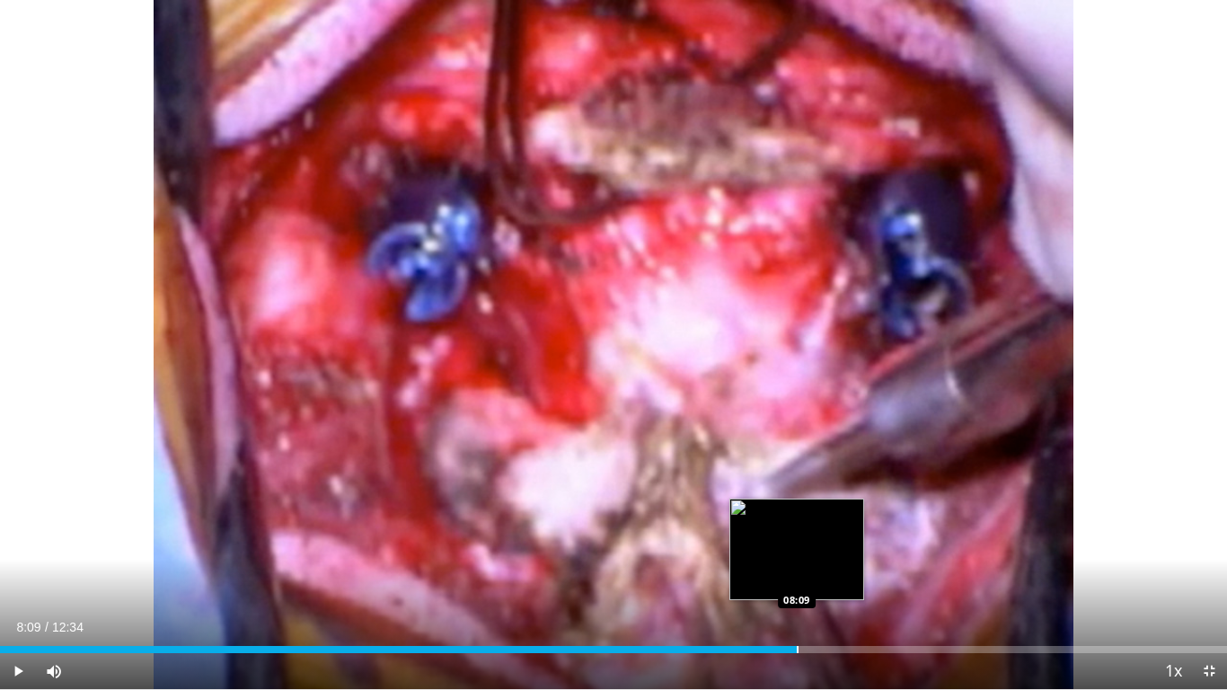
click at [797, 556] on div "Loaded : 64.95% 08:09 08:09" at bounding box center [613, 644] width 1227 height 17
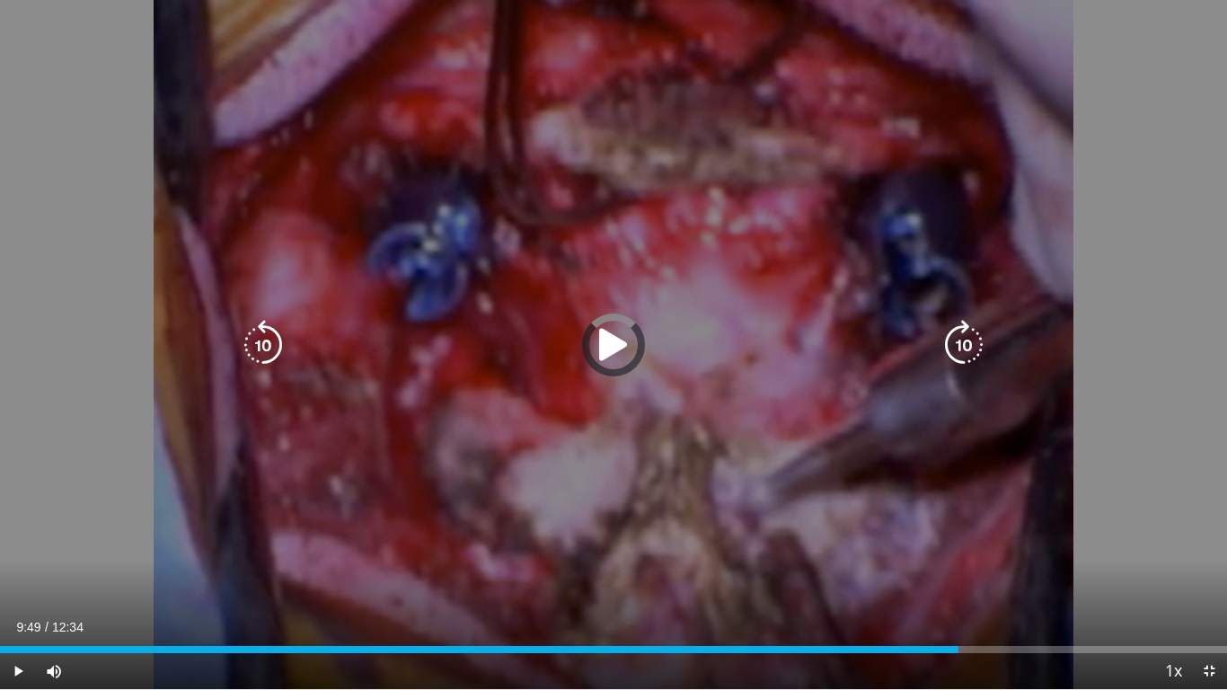
click at [958, 556] on div "Loaded : 0.00% 09:49 08:09" at bounding box center [613, 644] width 1227 height 17
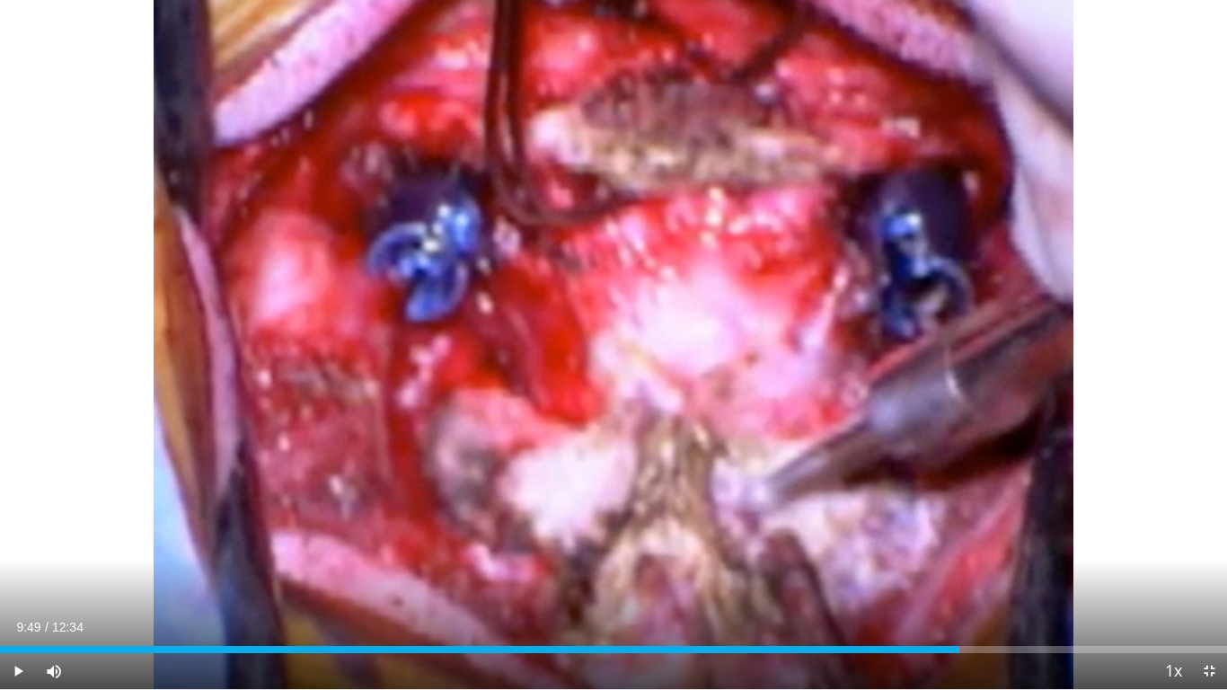
click at [958, 556] on div "Loaded : 78.21% 09:49 09:49" at bounding box center [613, 644] width 1227 height 17
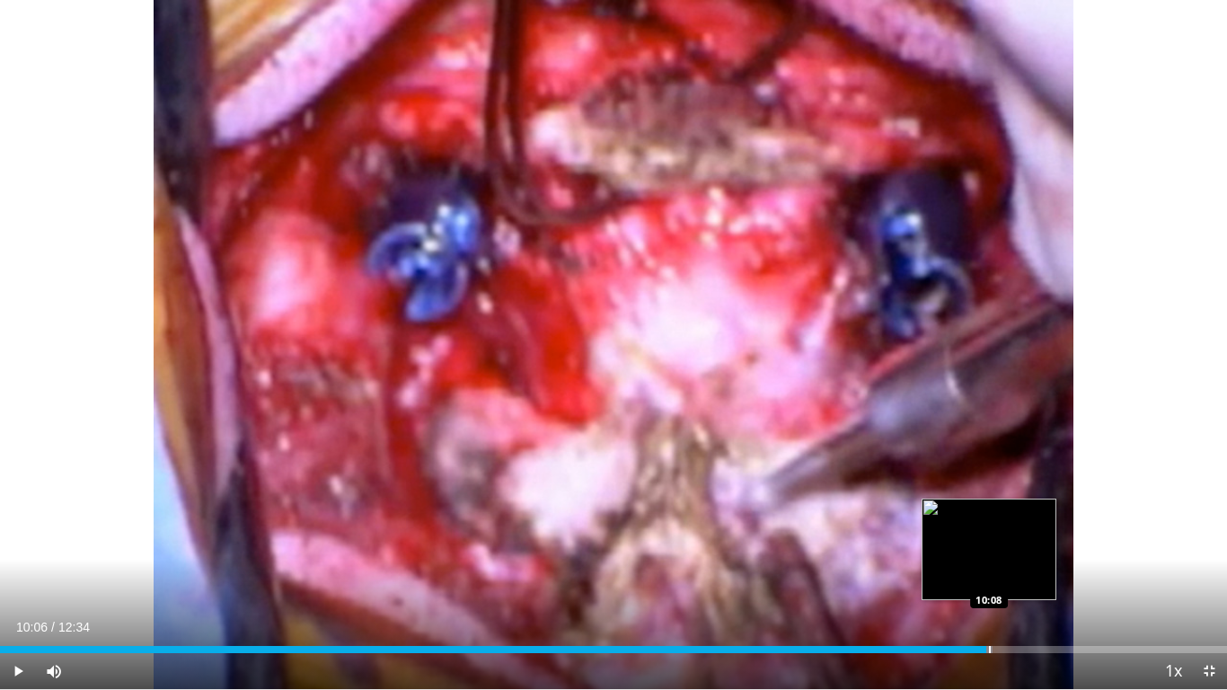
drag, startPoint x: 986, startPoint y: 641, endPoint x: 1063, endPoint y: 646, distance: 77.4
click at [1063, 556] on div "Loaded : 80.86% 10:06 10:08" at bounding box center [613, 644] width 1227 height 17
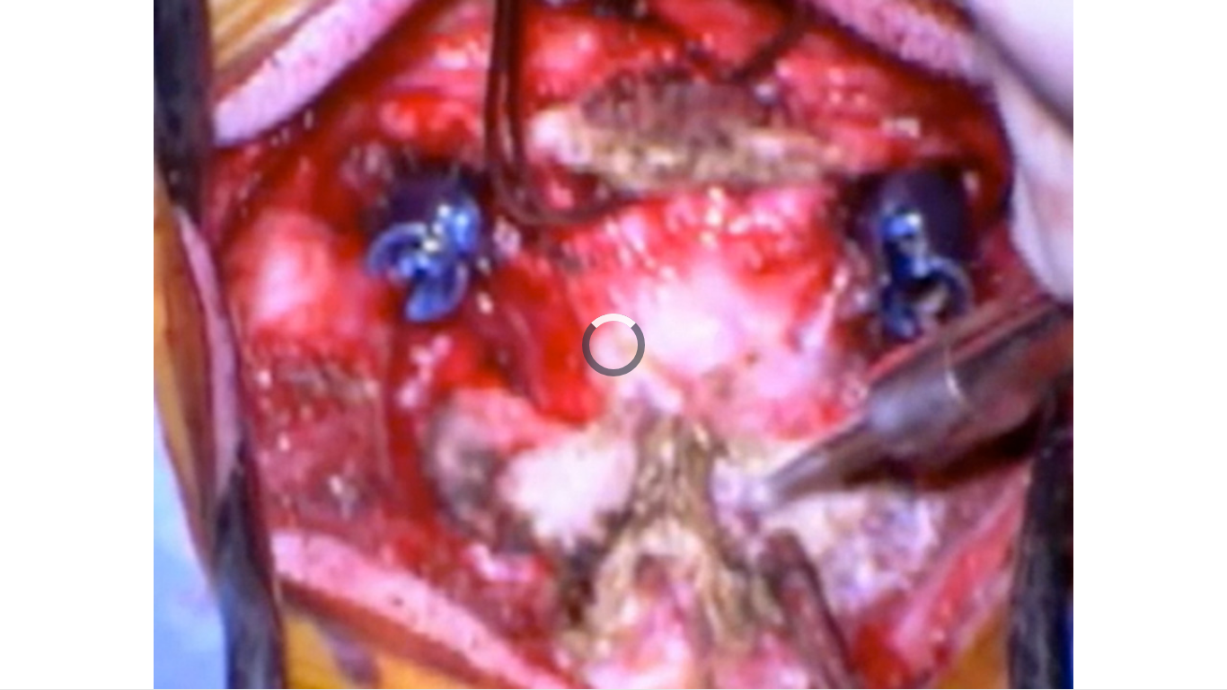
click at [1063, 556] on div "10 seconds Tap to unmute" at bounding box center [613, 344] width 1227 height 689
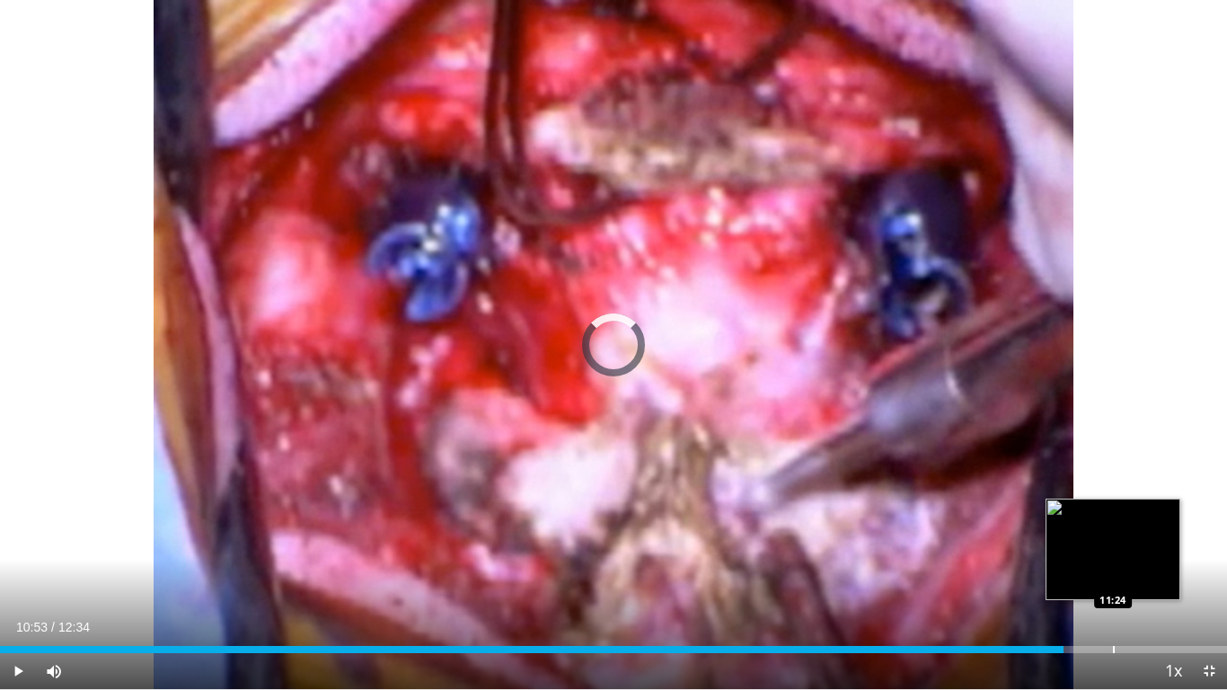
click at [1113, 556] on div "Progress Bar" at bounding box center [1114, 649] width 2 height 7
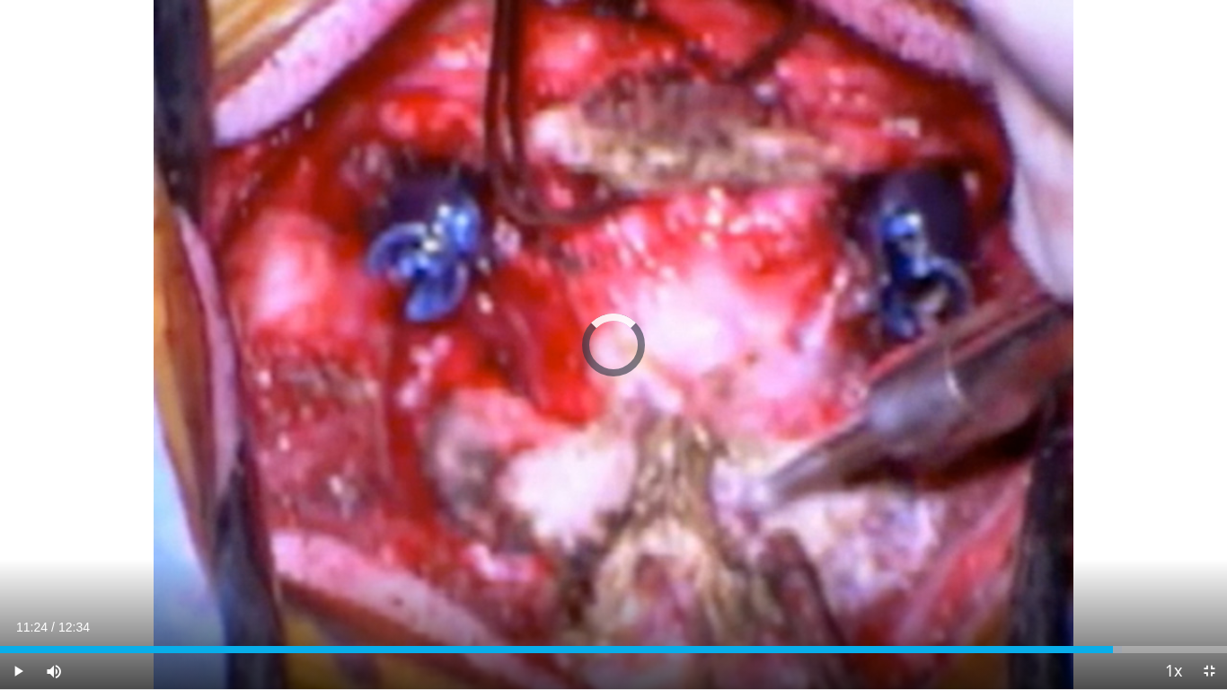
click at [1150, 556] on div "Progress Bar" at bounding box center [1151, 649] width 2 height 7
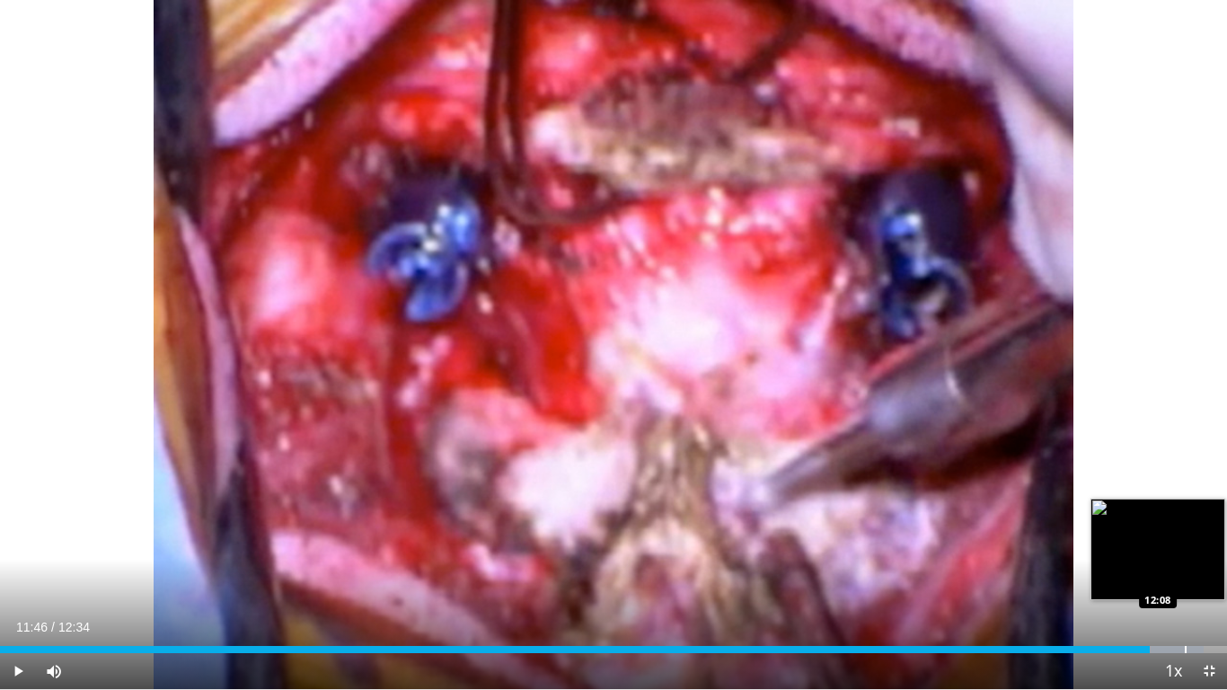
click at [1185, 556] on div "Progress Bar" at bounding box center [1186, 649] width 2 height 7
click at [1202, 556] on div "Progress Bar" at bounding box center [1203, 649] width 2 height 7
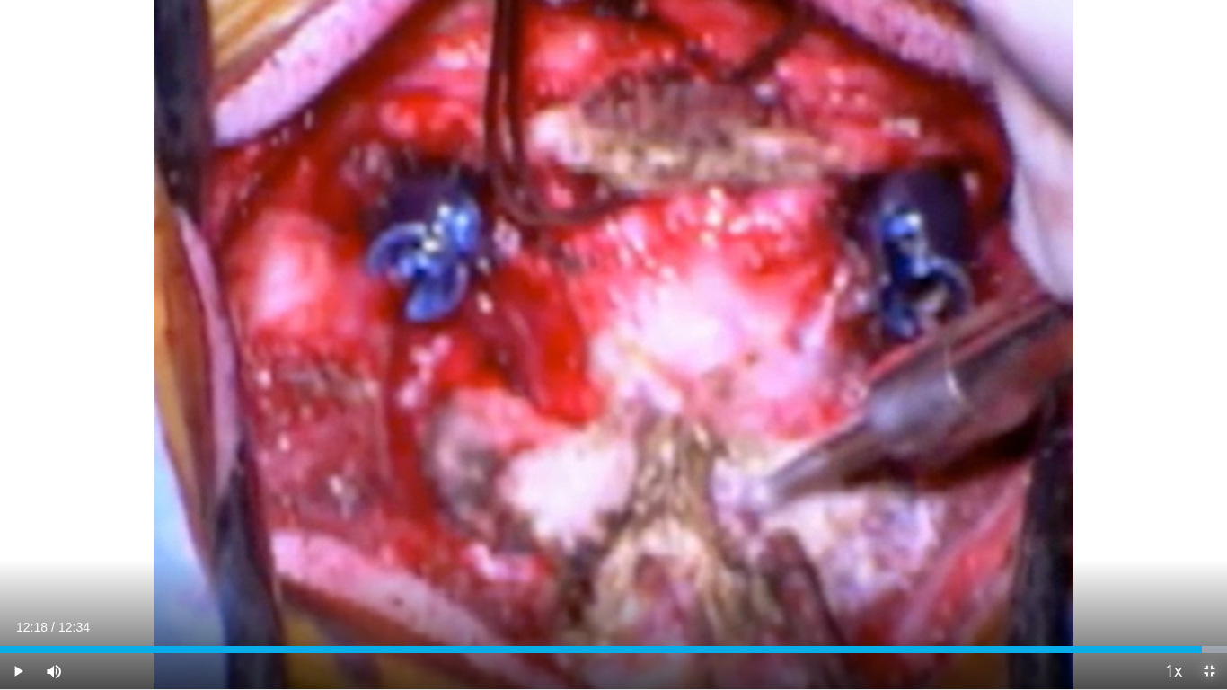
click at [1205, 556] on span "Video Player" at bounding box center [1209, 671] width 36 height 36
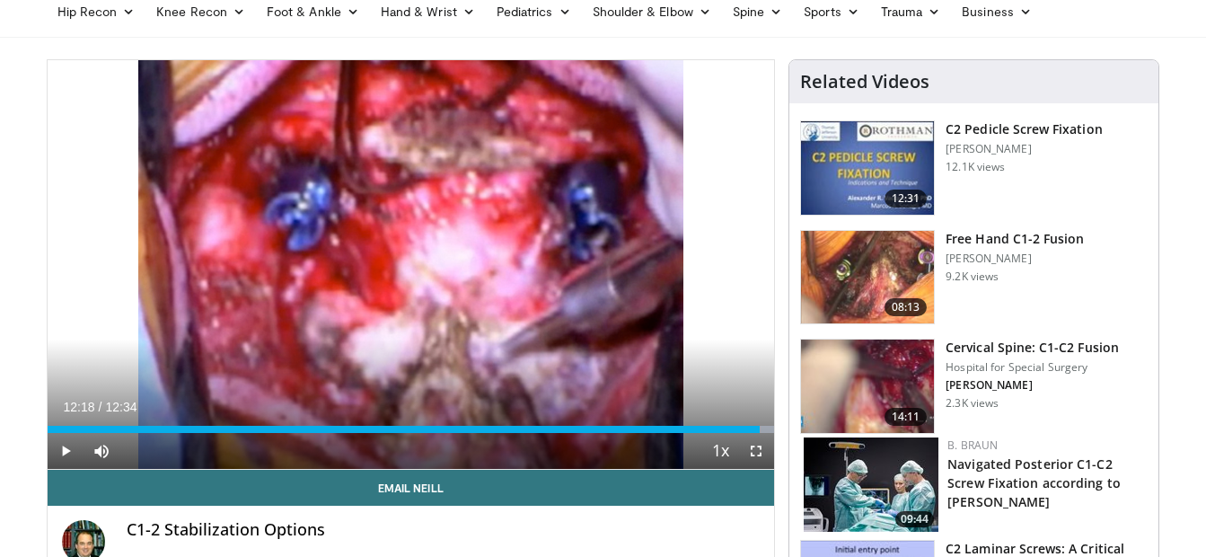
click at [844, 366] on img at bounding box center [867, 386] width 133 height 93
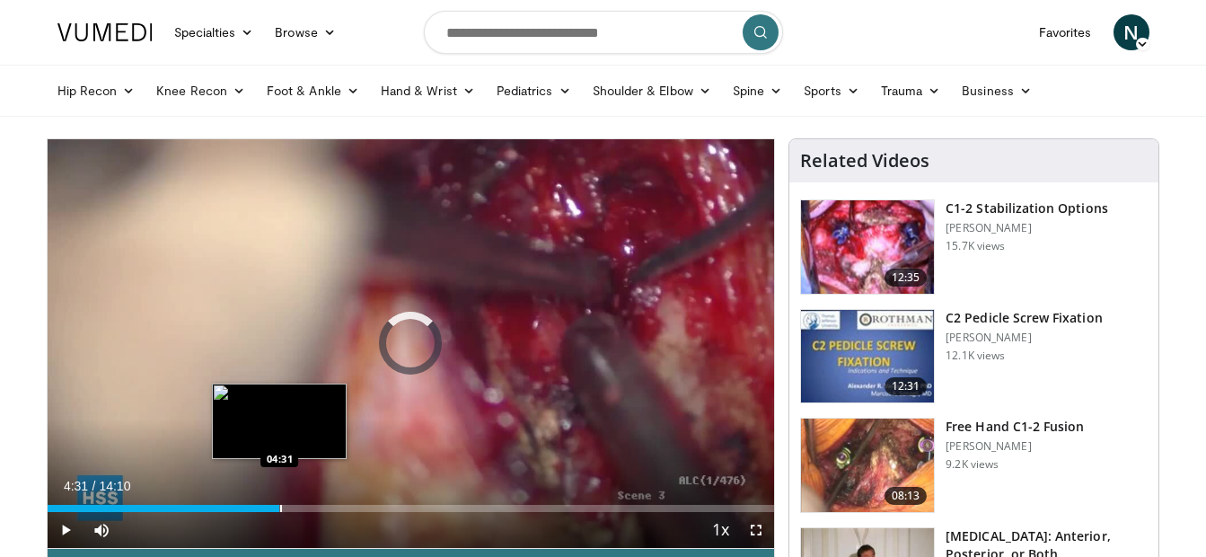
click at [279, 501] on div "Loaded : 4.69% 04:31 04:31" at bounding box center [412, 503] width 728 height 17
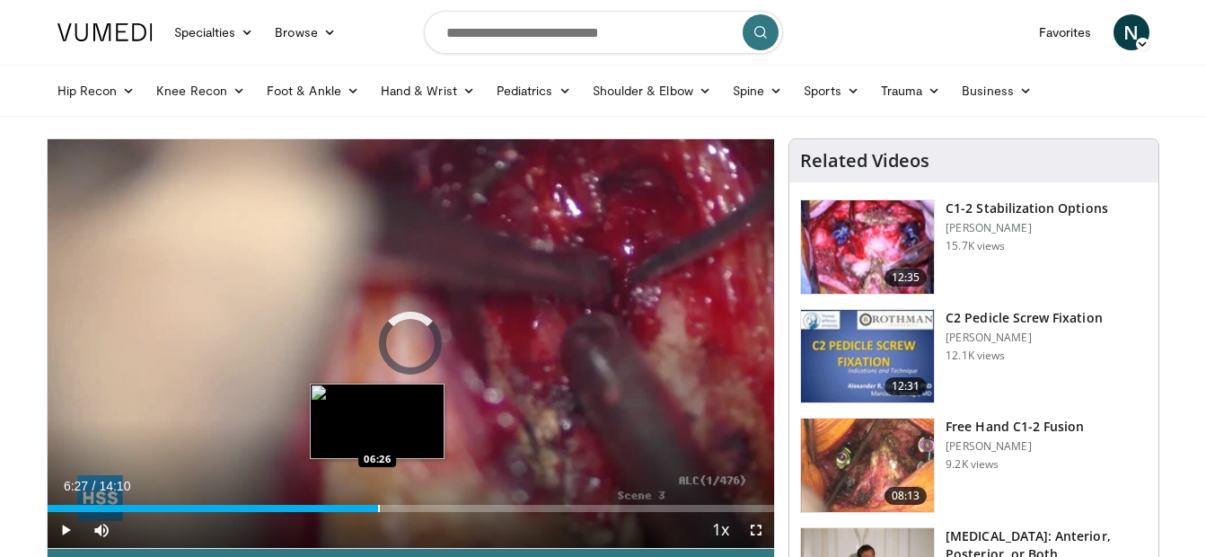
click at [378, 506] on div "Progress Bar" at bounding box center [379, 508] width 2 height 7
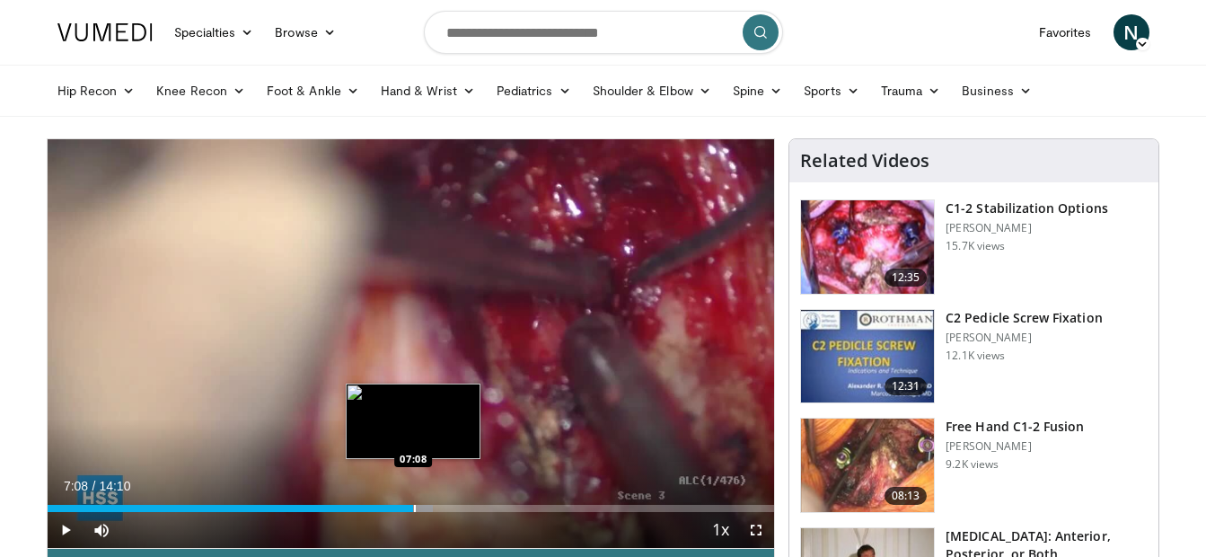
click at [413, 502] on div "Loaded : 52.99% 07:08 07:08" at bounding box center [412, 503] width 728 height 17
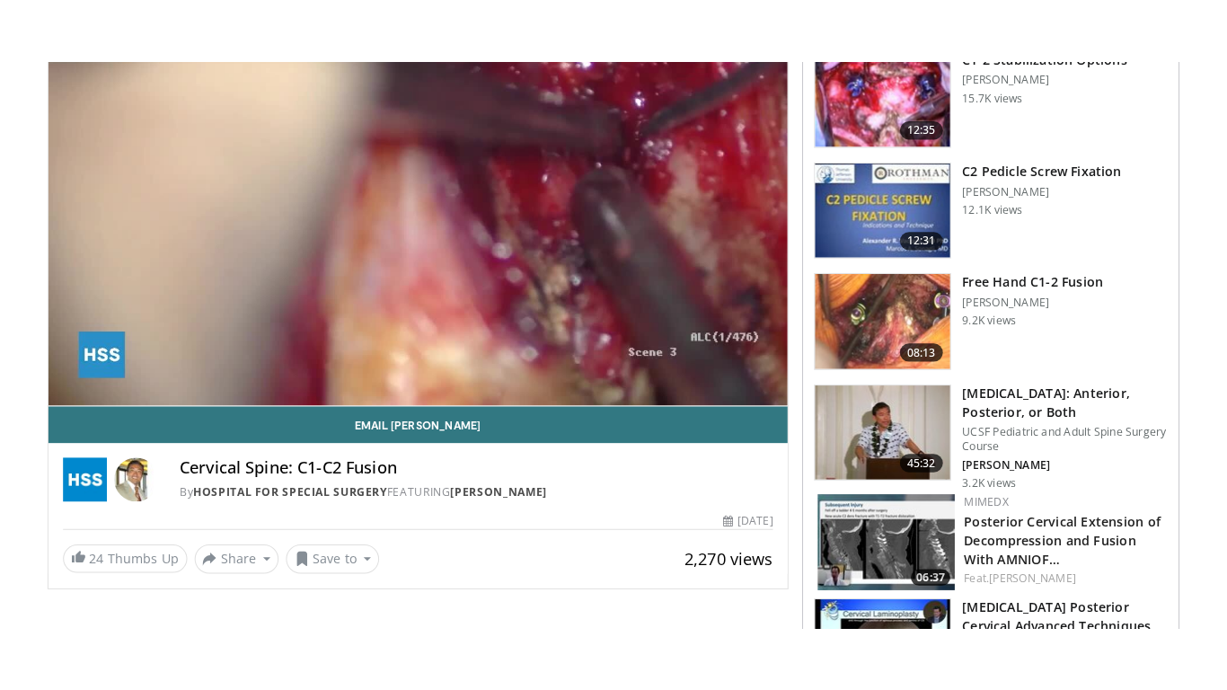
scroll to position [209, 0]
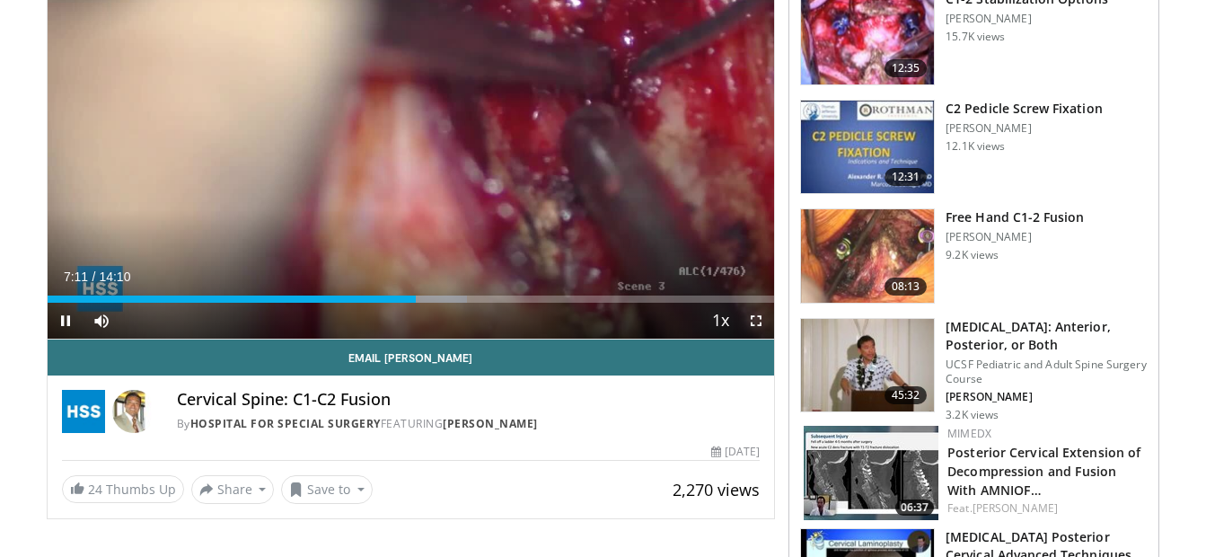
click at [756, 320] on span "Video Player" at bounding box center [756, 321] width 36 height 36
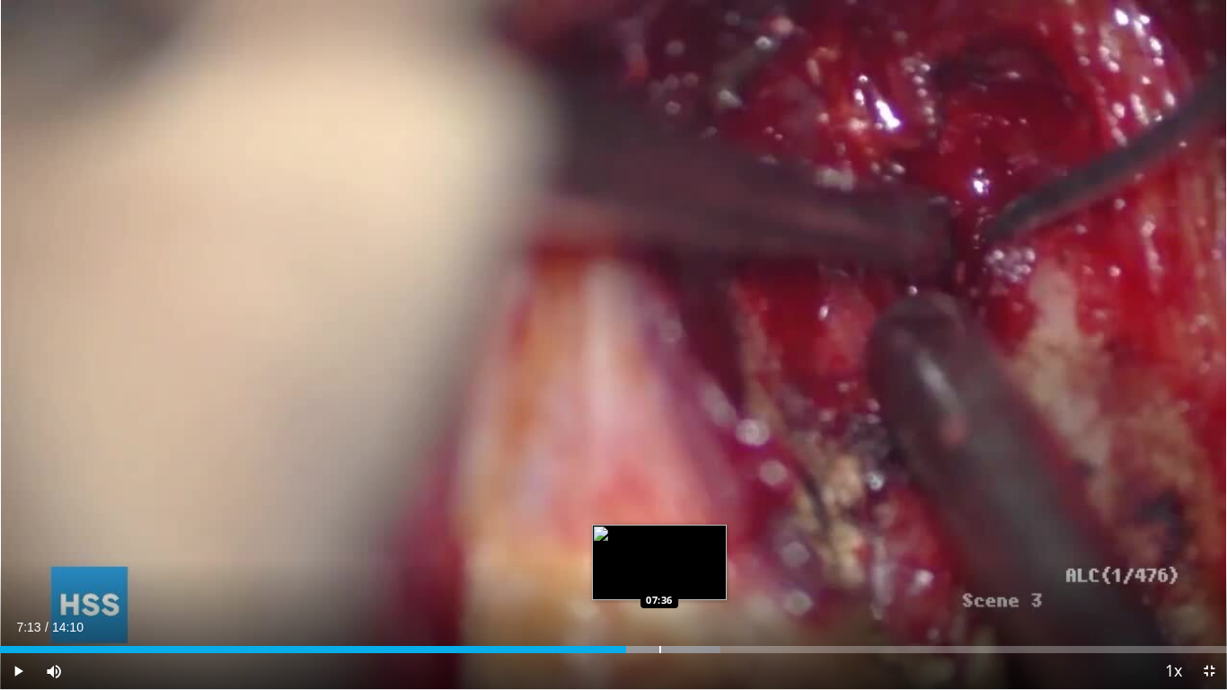
click at [659, 556] on div "Loaded : 58.72% 07:13 07:36" at bounding box center [613, 644] width 1227 height 17
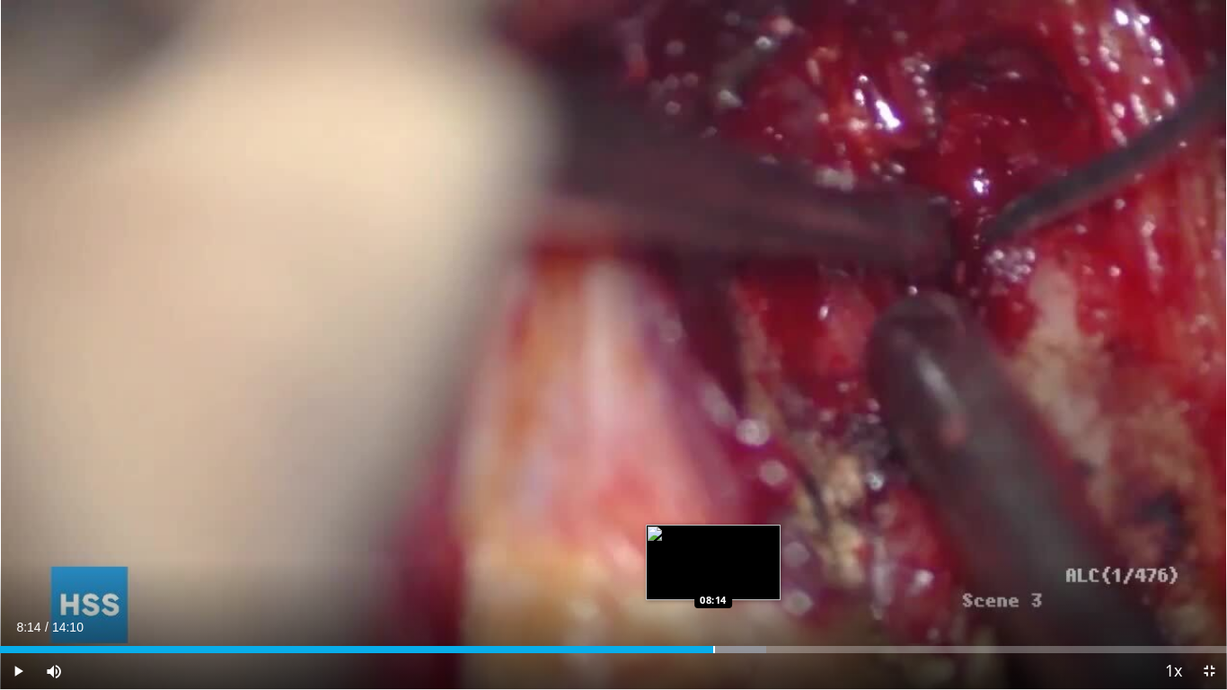
click at [713, 556] on div "Progress Bar" at bounding box center [714, 649] width 2 height 7
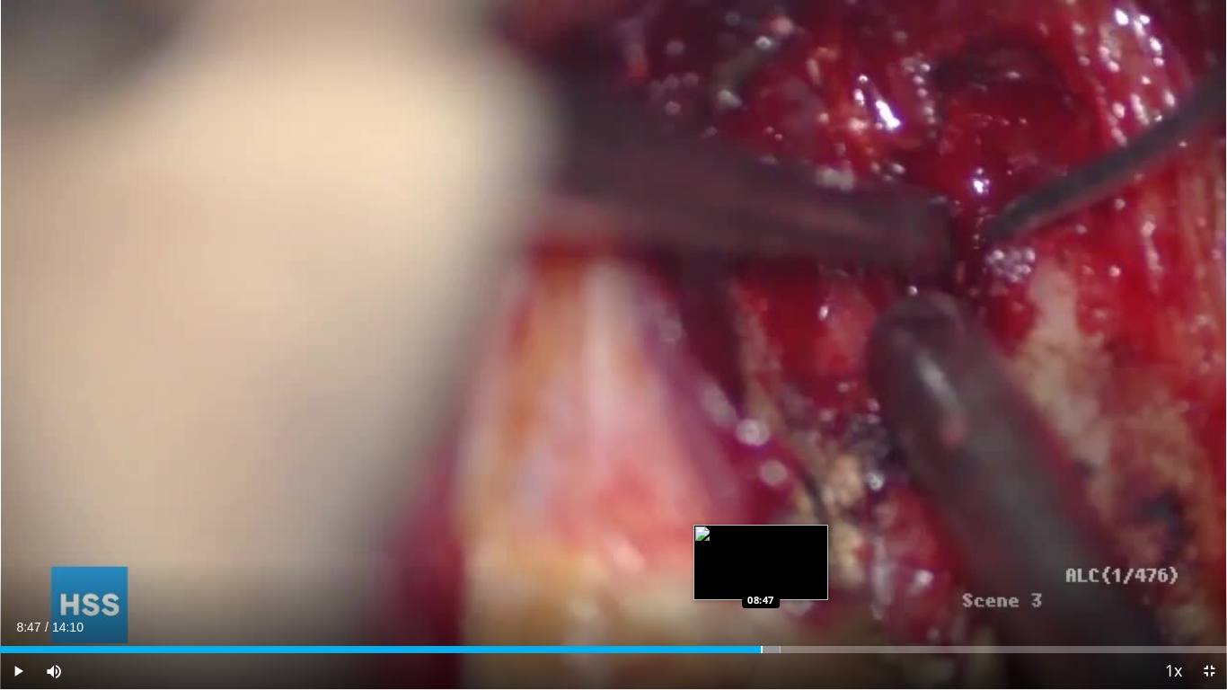
click at [761, 556] on div "Progress Bar" at bounding box center [762, 649] width 2 height 7
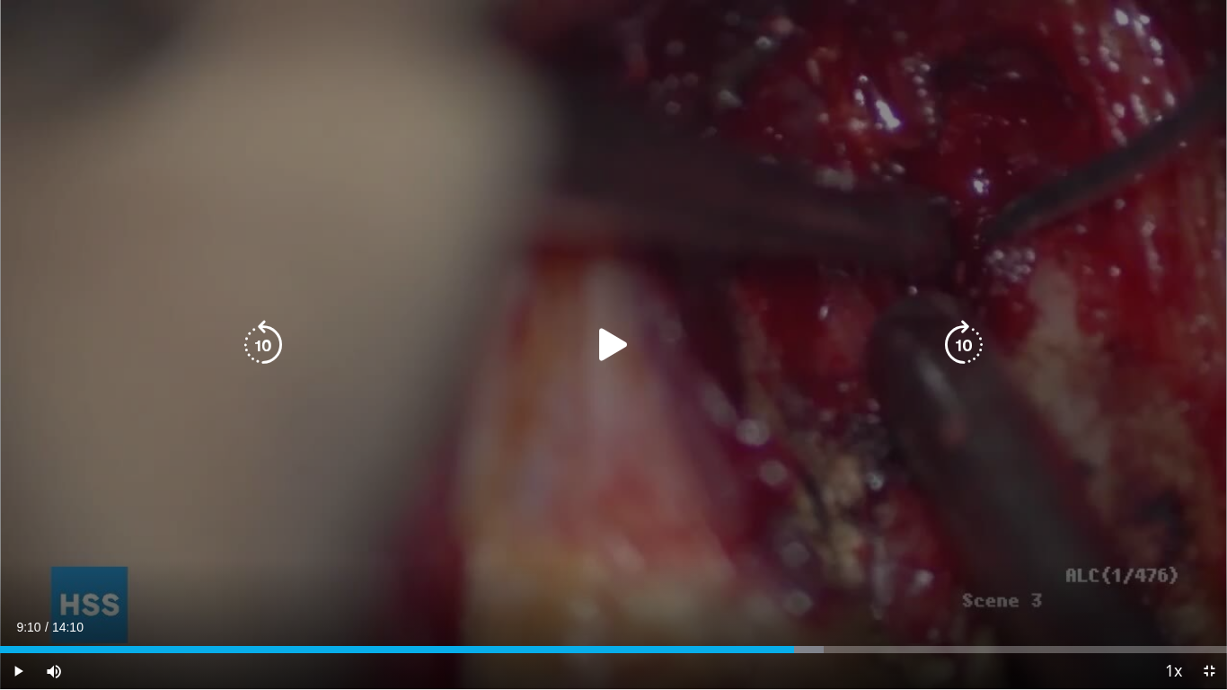
click at [794, 556] on div "Progress Bar" at bounding box center [771, 649] width 104 height 7
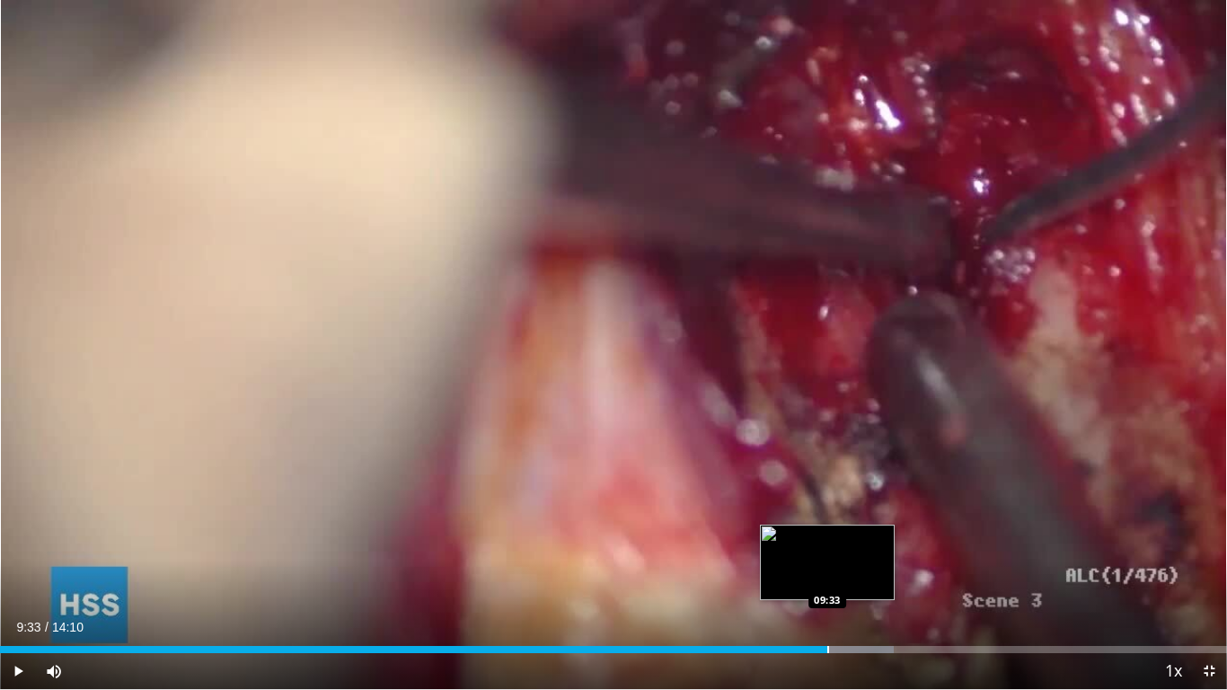
click at [827, 556] on div "Loaded : 72.81% 09:33 09:33" at bounding box center [613, 644] width 1227 height 17
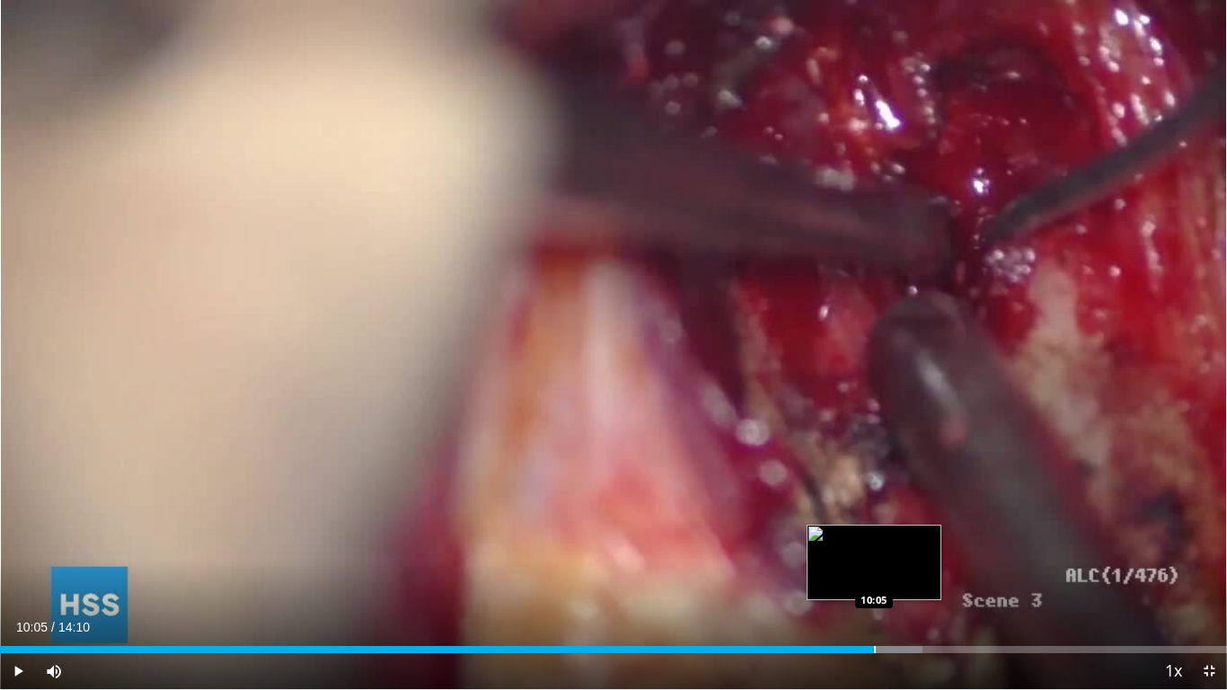
click at [874, 556] on div "Loaded : 75.16% 10:05 10:05" at bounding box center [613, 644] width 1227 height 17
click at [913, 556] on div "Loaded : 78.89% 10:32 10:32" at bounding box center [613, 644] width 1227 height 17
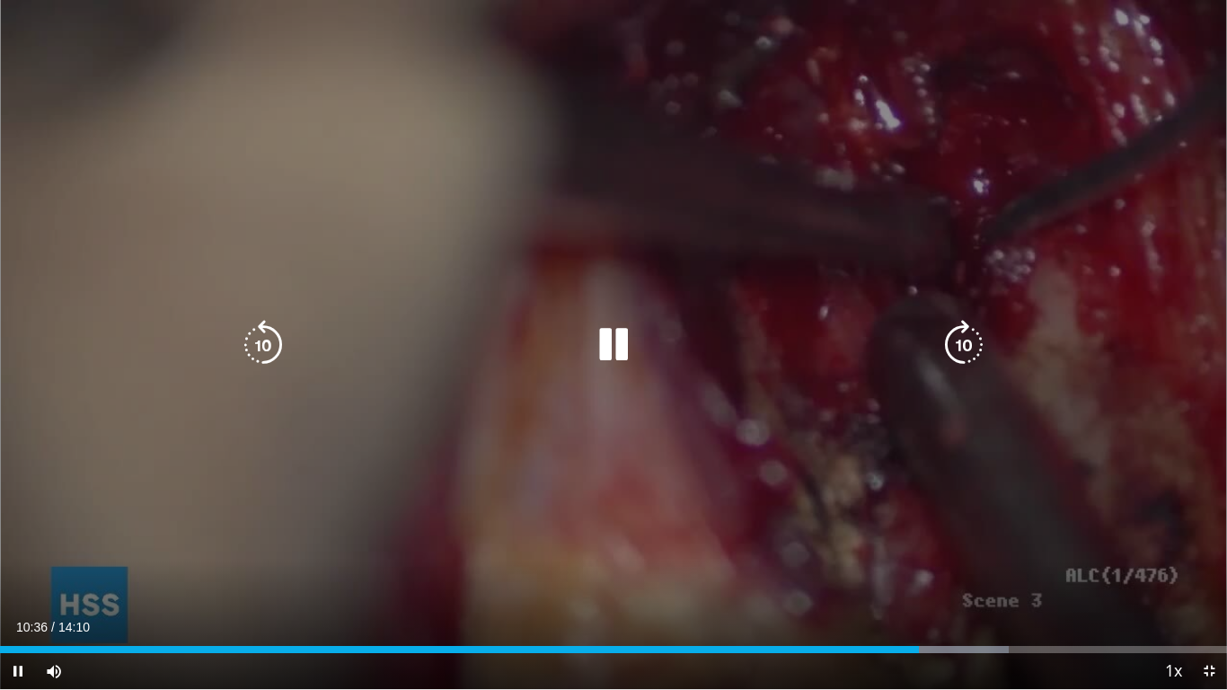
click at [956, 556] on div "Loaded : 82.21% 10:36 10:49" at bounding box center [613, 644] width 1227 height 17
click at [998, 556] on div "Loaded : 82.21% 11:31 10:49" at bounding box center [613, 644] width 1227 height 17
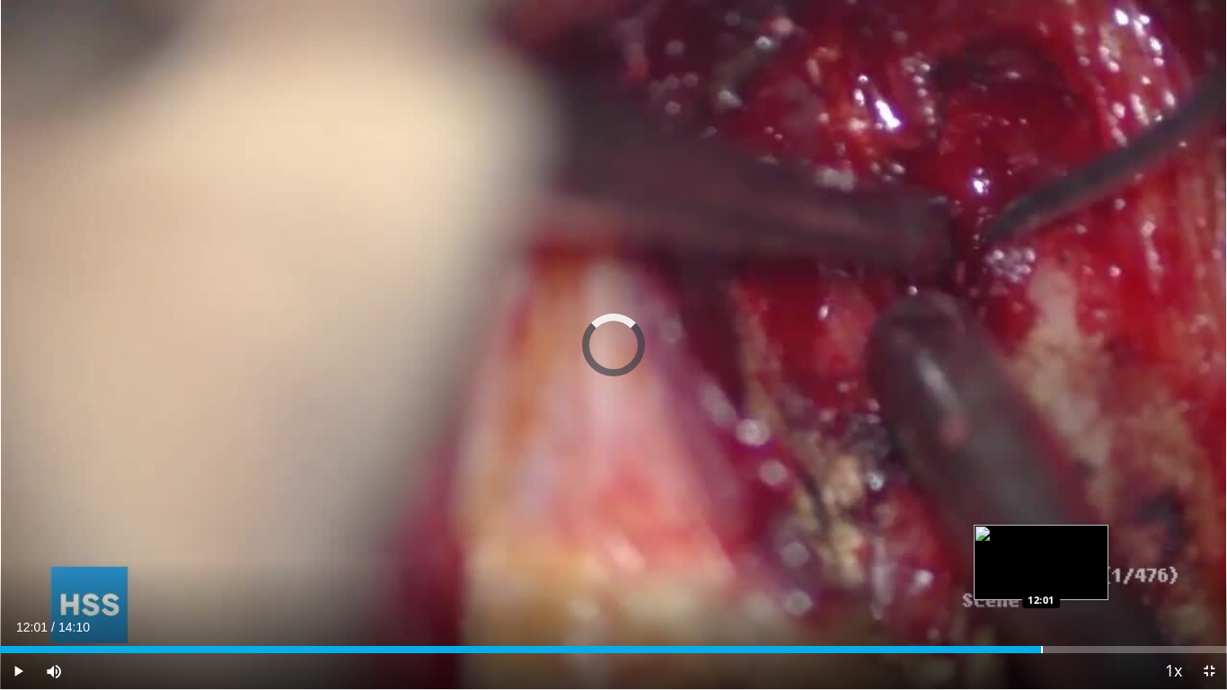
click at [1041, 556] on div "Loaded : 0.00% 12:01 12:01" at bounding box center [613, 644] width 1227 height 17
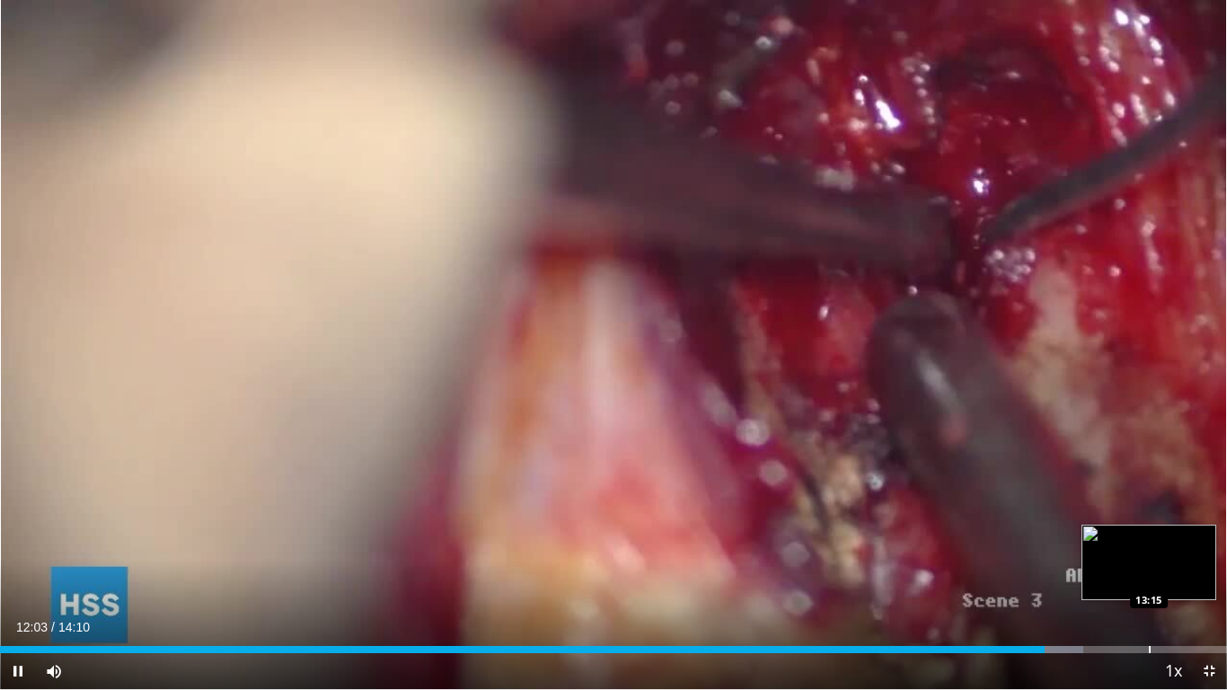
click at [1149, 556] on div "Loaded : 88.31% 12:03 13:15" at bounding box center [613, 644] width 1227 height 17
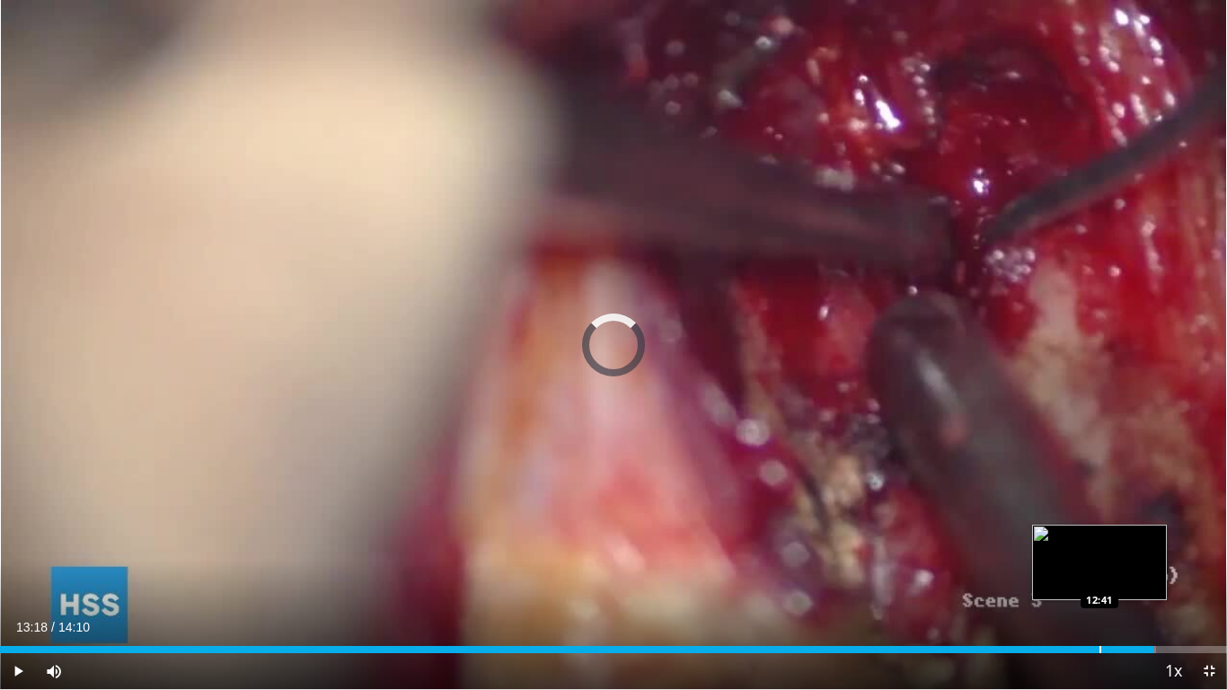
click at [1099, 556] on div "Progress Bar" at bounding box center [1100, 649] width 2 height 7
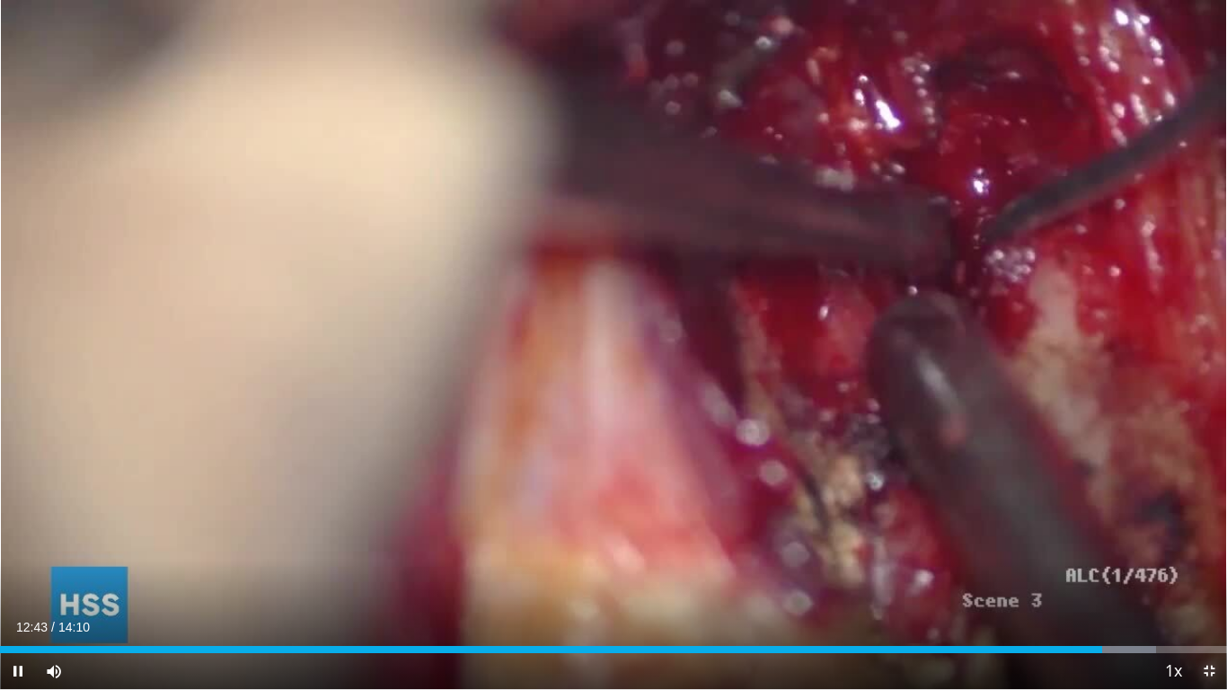
click at [1205, 556] on span "Video Player" at bounding box center [1209, 671] width 36 height 36
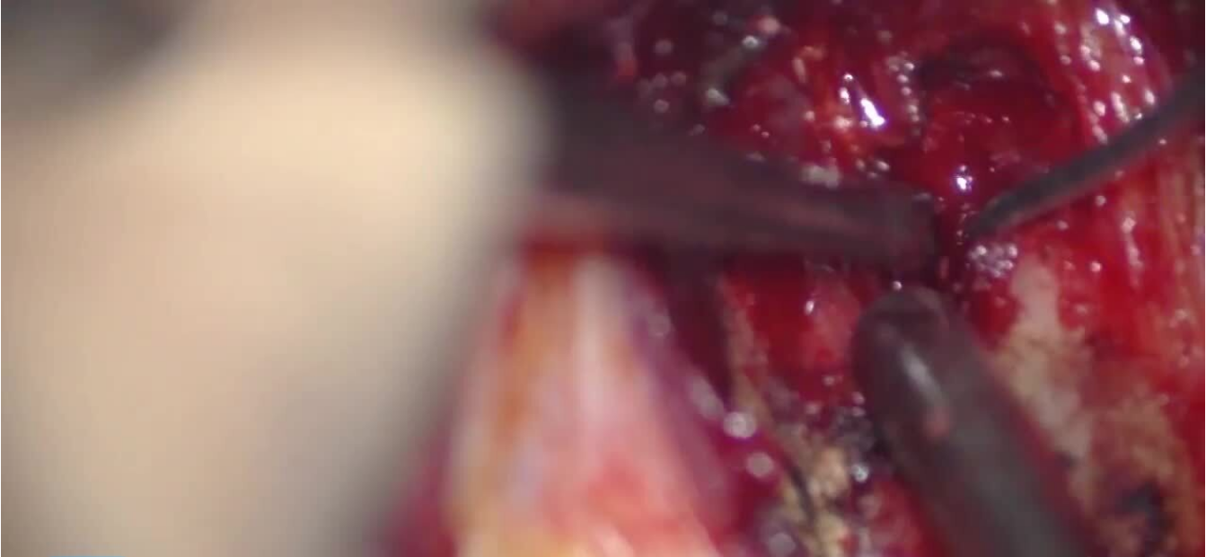
scroll to position [0, 0]
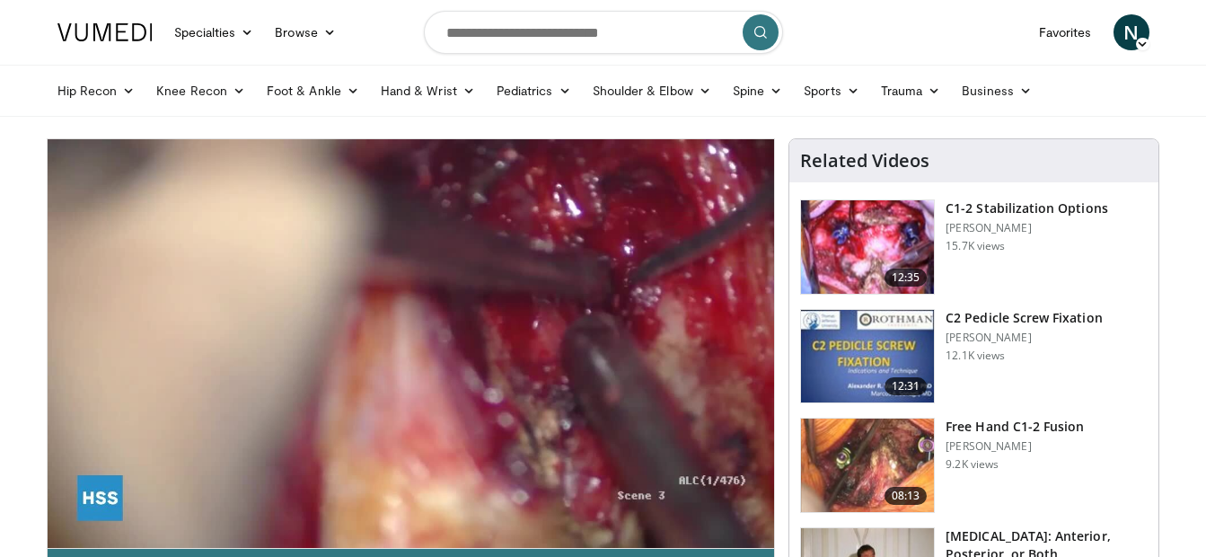
click at [834, 231] on img at bounding box center [867, 246] width 133 height 93
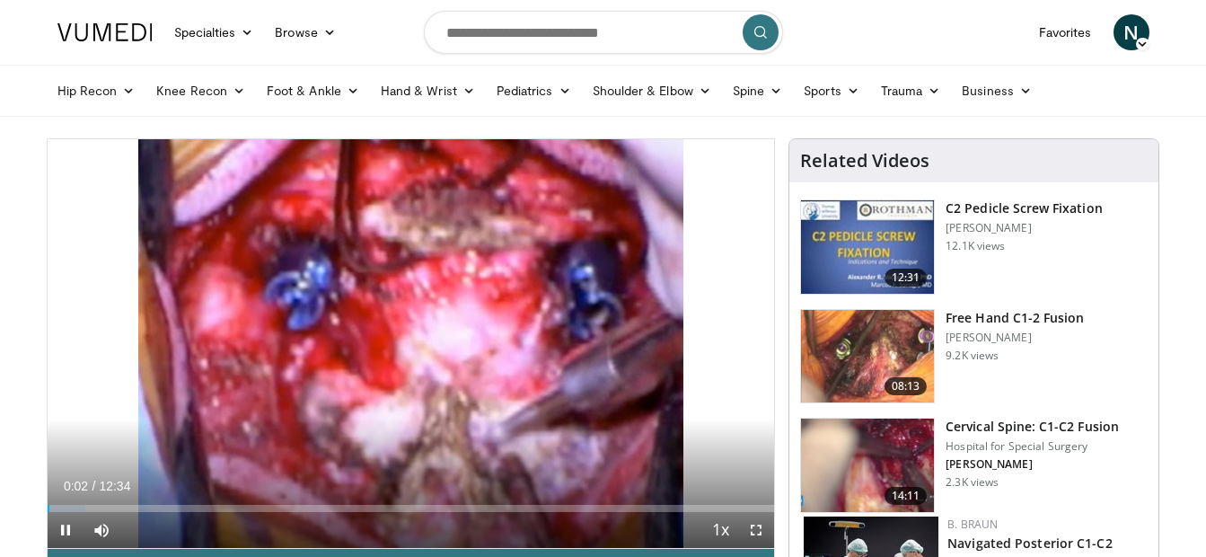
click at [367, 516] on div "Current Time 0:02 / Duration 12:34 Pause Skip Backward Skip Forward Mute Loaded…" at bounding box center [412, 530] width 728 height 36
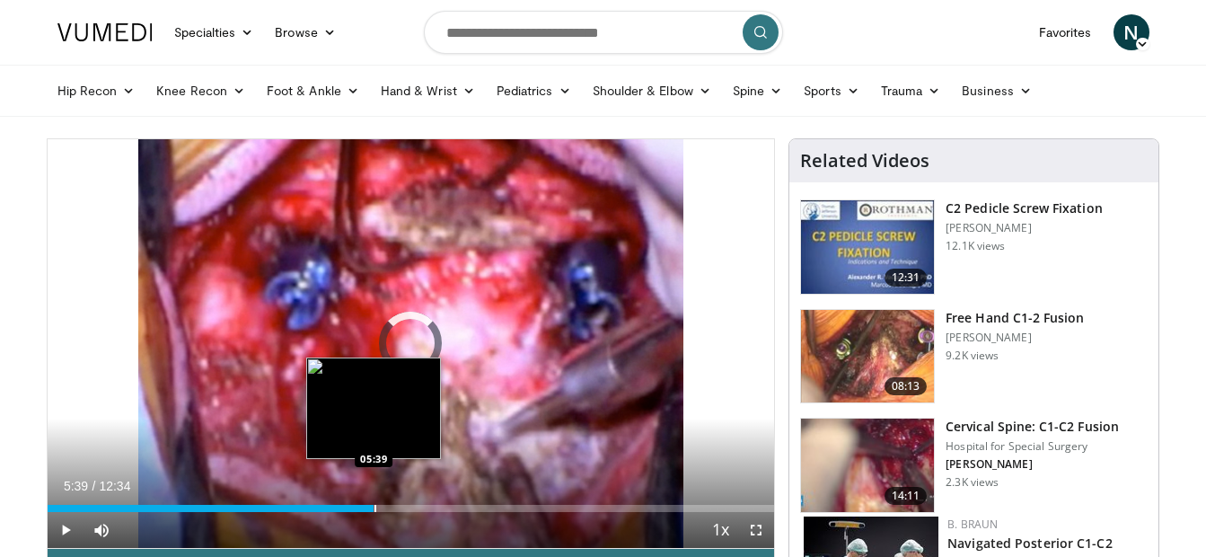
click at [374, 499] on div "Loaded : 5.28% 00:03 05:39" at bounding box center [412, 503] width 728 height 17
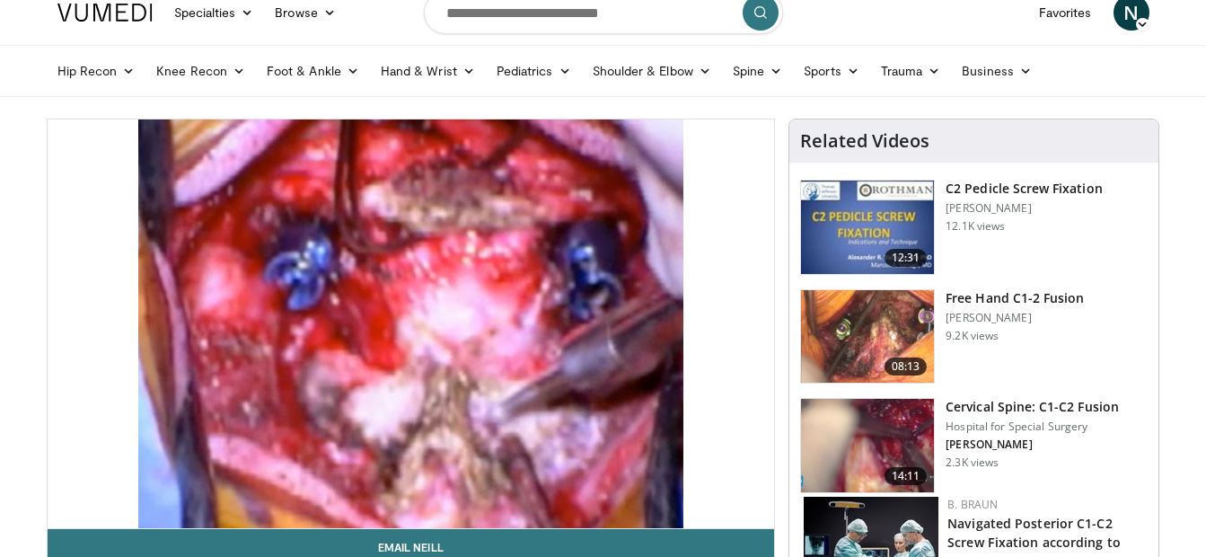
scroll to position [21, 0]
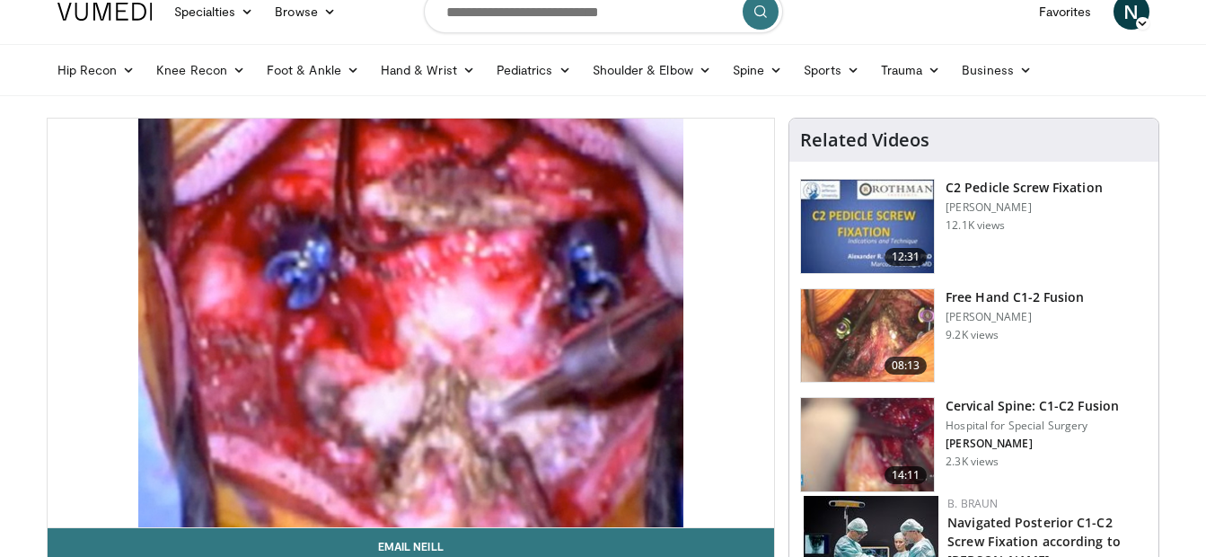
click at [837, 372] on img at bounding box center [867, 335] width 133 height 93
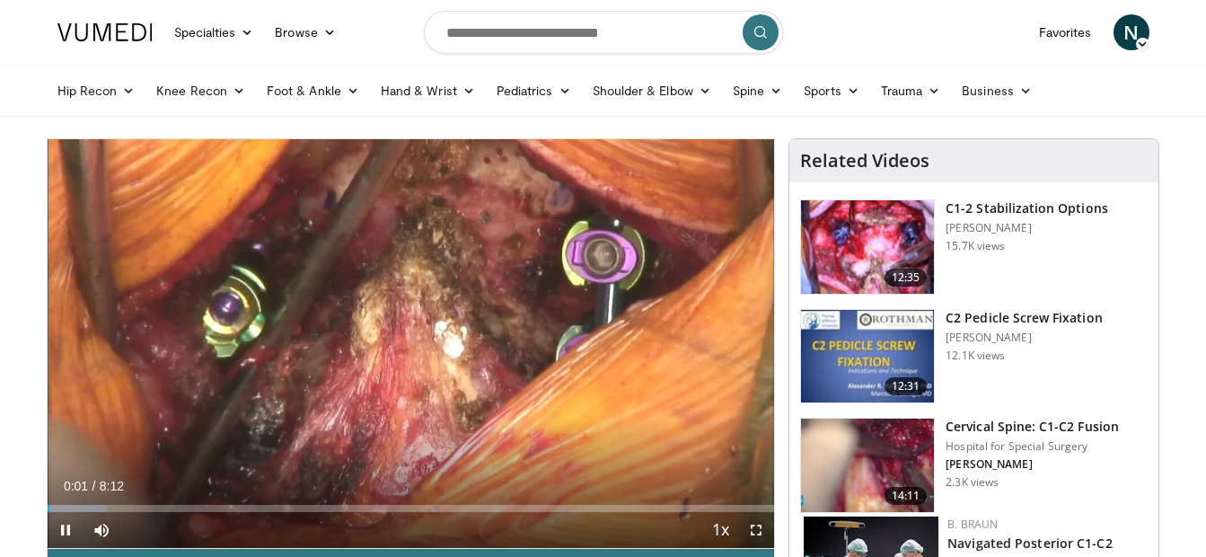
click at [387, 490] on div "Current Time 0:01 / Duration 8:12" at bounding box center [412, 486] width 728 height 16
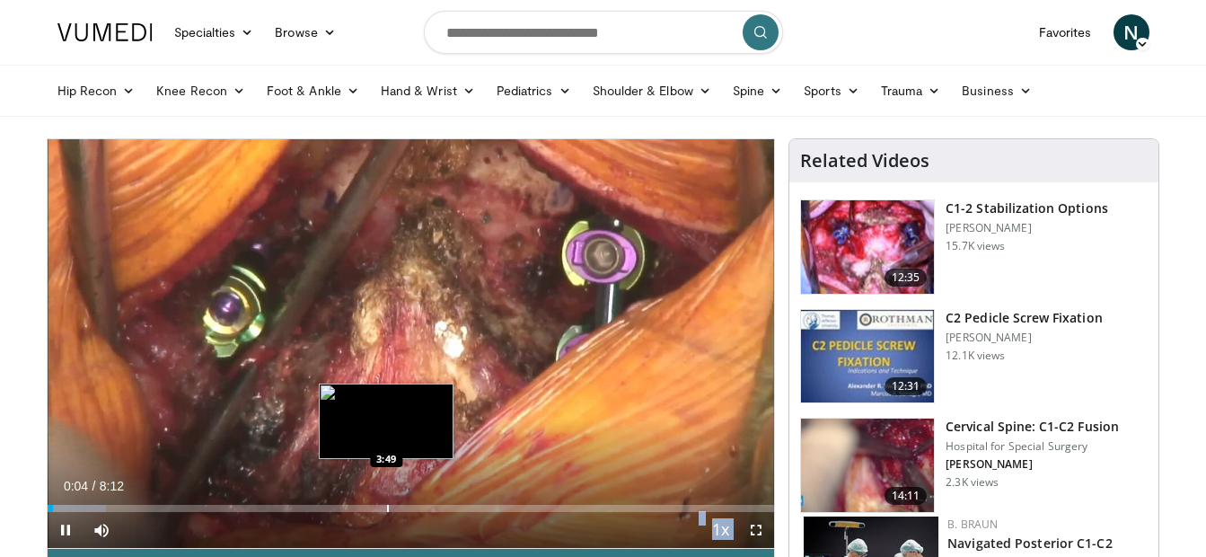
drag, startPoint x: 387, startPoint y: 490, endPoint x: 379, endPoint y: 508, distance: 19.7
click at [379, 508] on video-js "**********" at bounding box center [412, 344] width 728 height 410
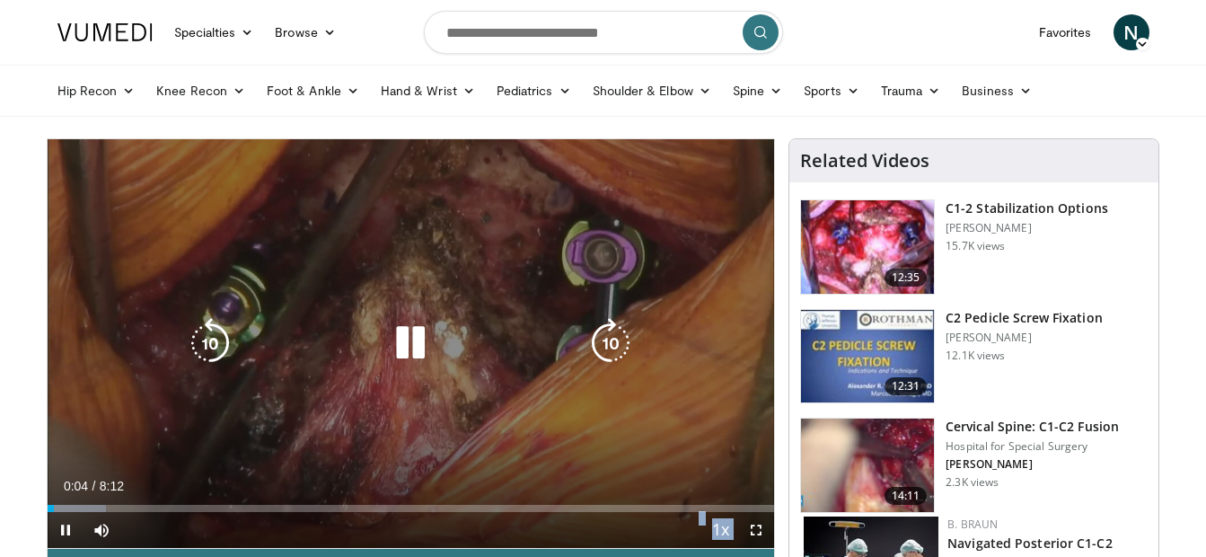
click at [379, 508] on video-js "**********" at bounding box center [412, 344] width 728 height 410
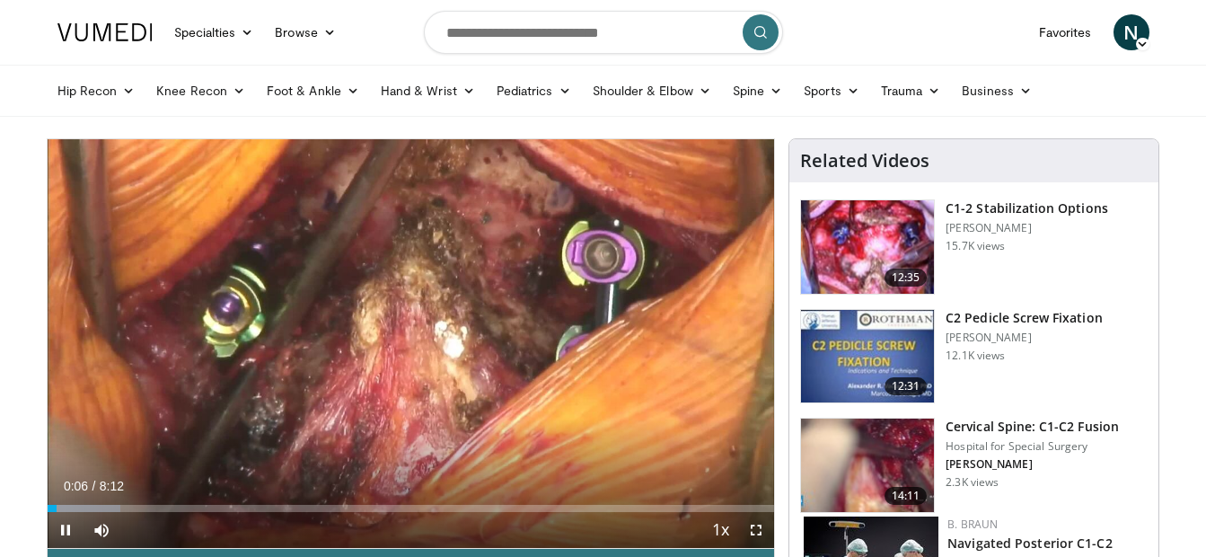
click at [515, 490] on div "Current Time 0:06 / Duration 8:12" at bounding box center [412, 486] width 728 height 16
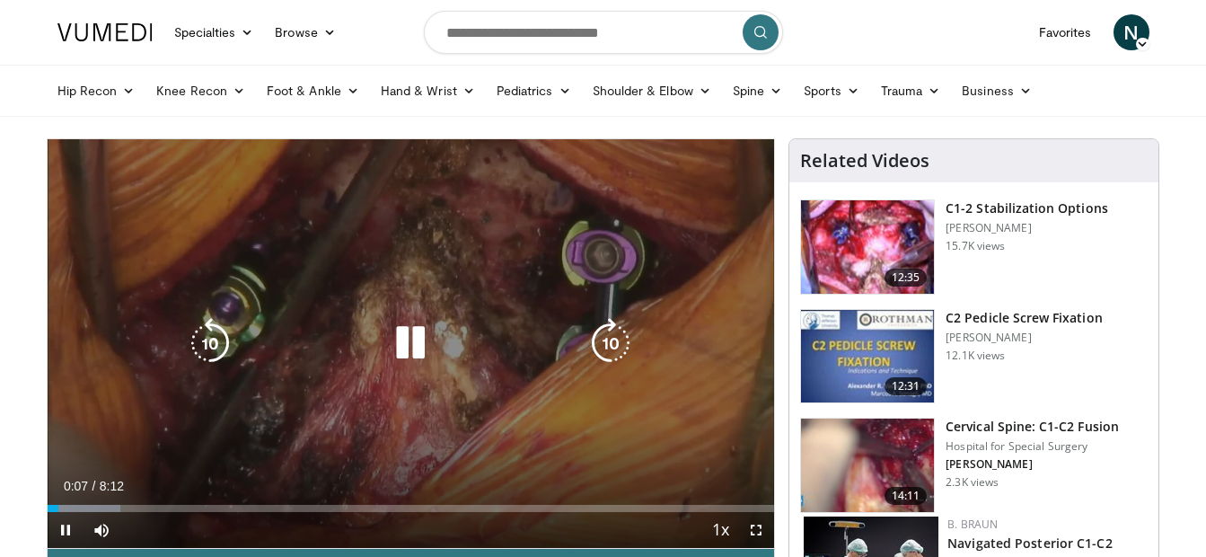
drag, startPoint x: 515, startPoint y: 490, endPoint x: 523, endPoint y: 503, distance: 14.9
click at [523, 503] on video-js "**********" at bounding box center [412, 344] width 728 height 410
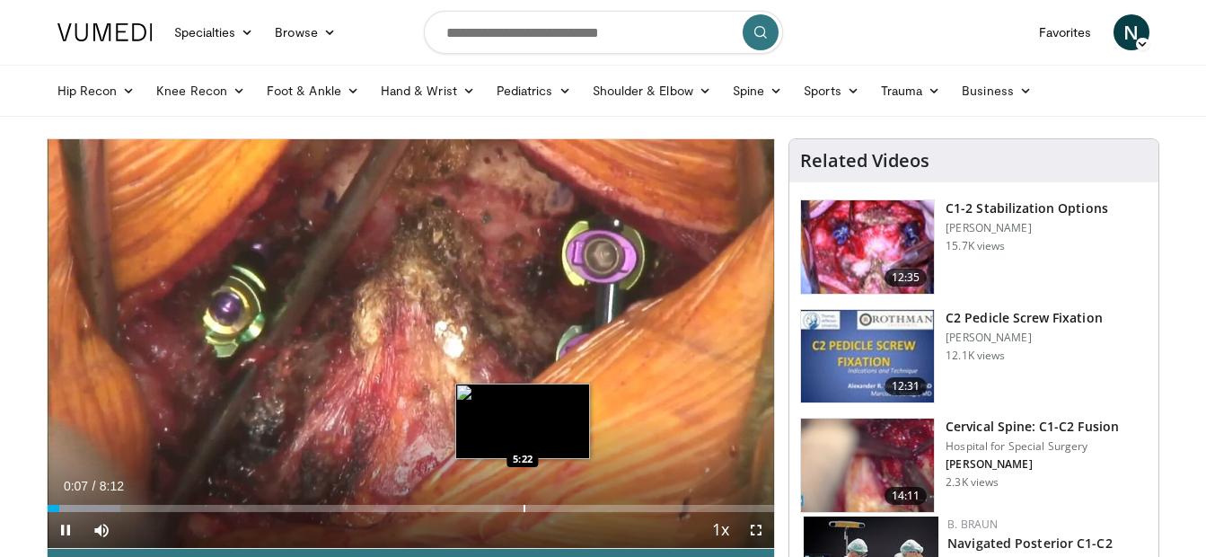
click at [523, 503] on video-js "**********" at bounding box center [412, 344] width 728 height 410
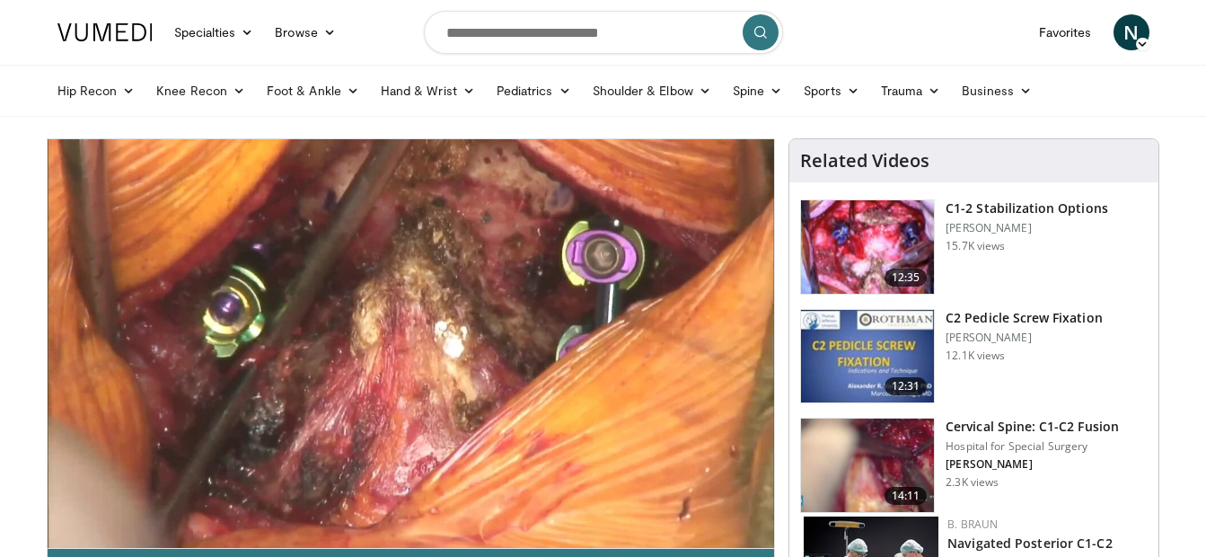
click at [523, 503] on video-js "**********" at bounding box center [412, 344] width 728 height 410
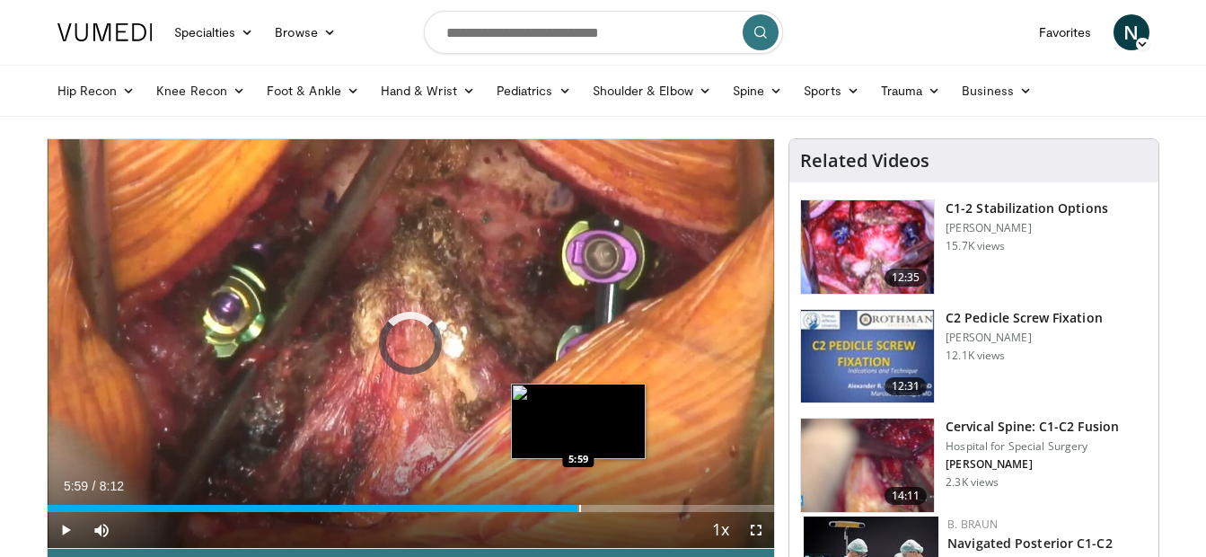
click at [579, 510] on div "Progress Bar" at bounding box center [580, 508] width 2 height 7
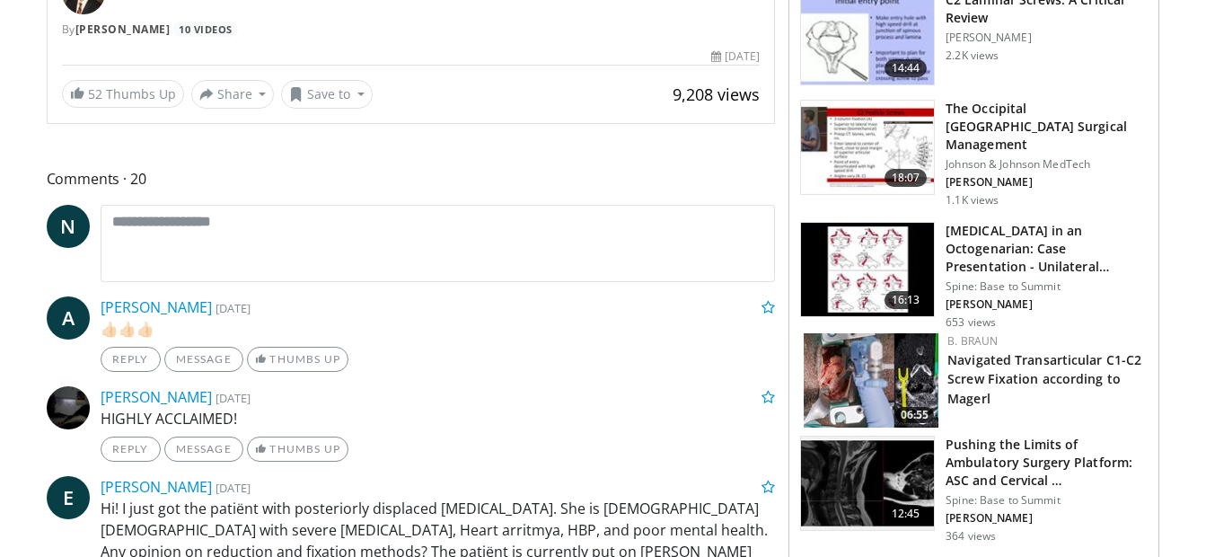
scroll to position [636, 0]
